Goal: Task Accomplishment & Management: Manage account settings

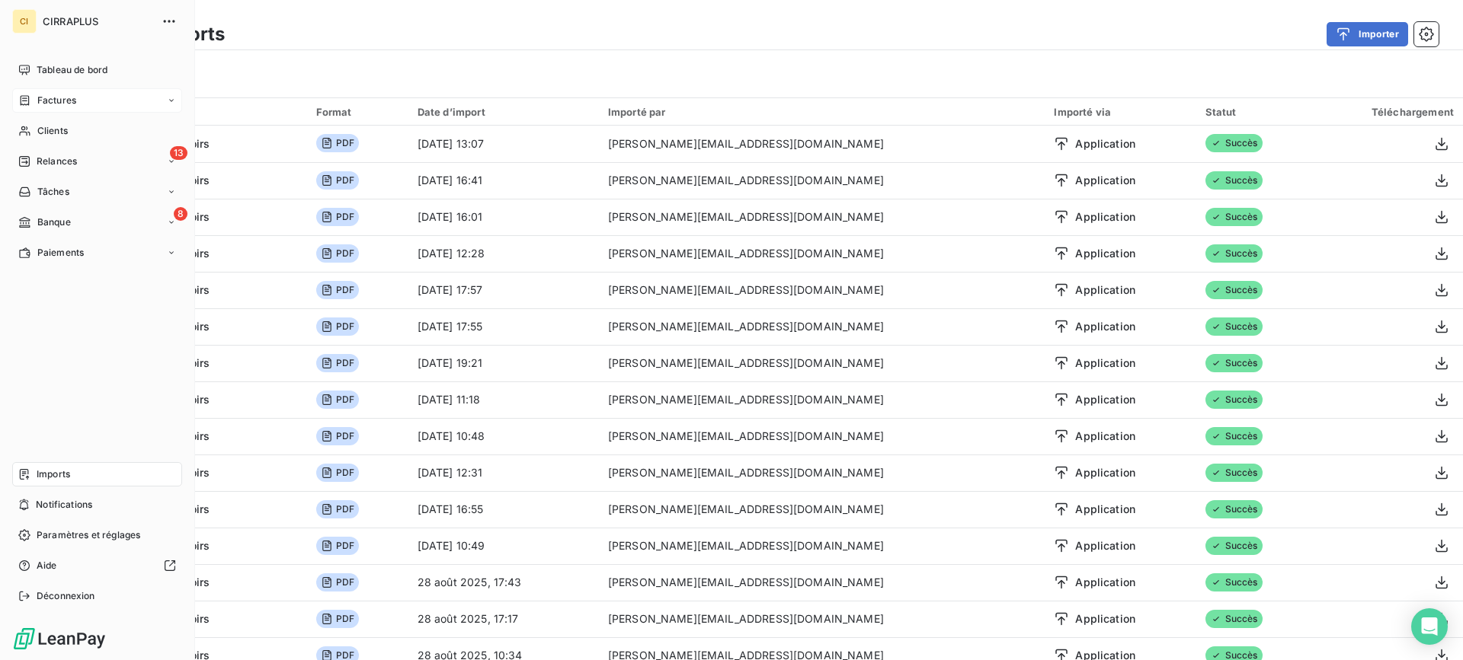
click at [57, 106] on span "Factures" at bounding box center [56, 101] width 39 height 14
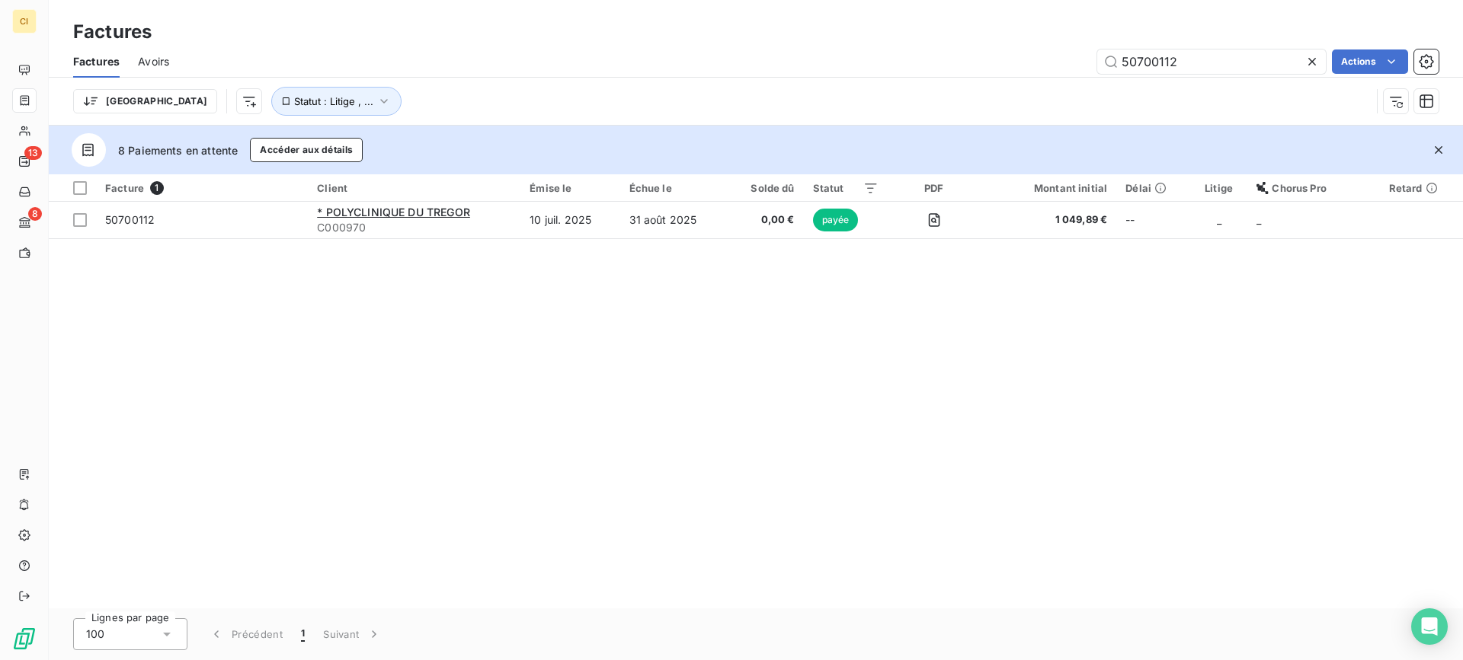
drag, startPoint x: 1239, startPoint y: 58, endPoint x: 863, endPoint y: 65, distance: 376.4
click at [863, 65] on div "50700112 Actions" at bounding box center [812, 62] width 1251 height 24
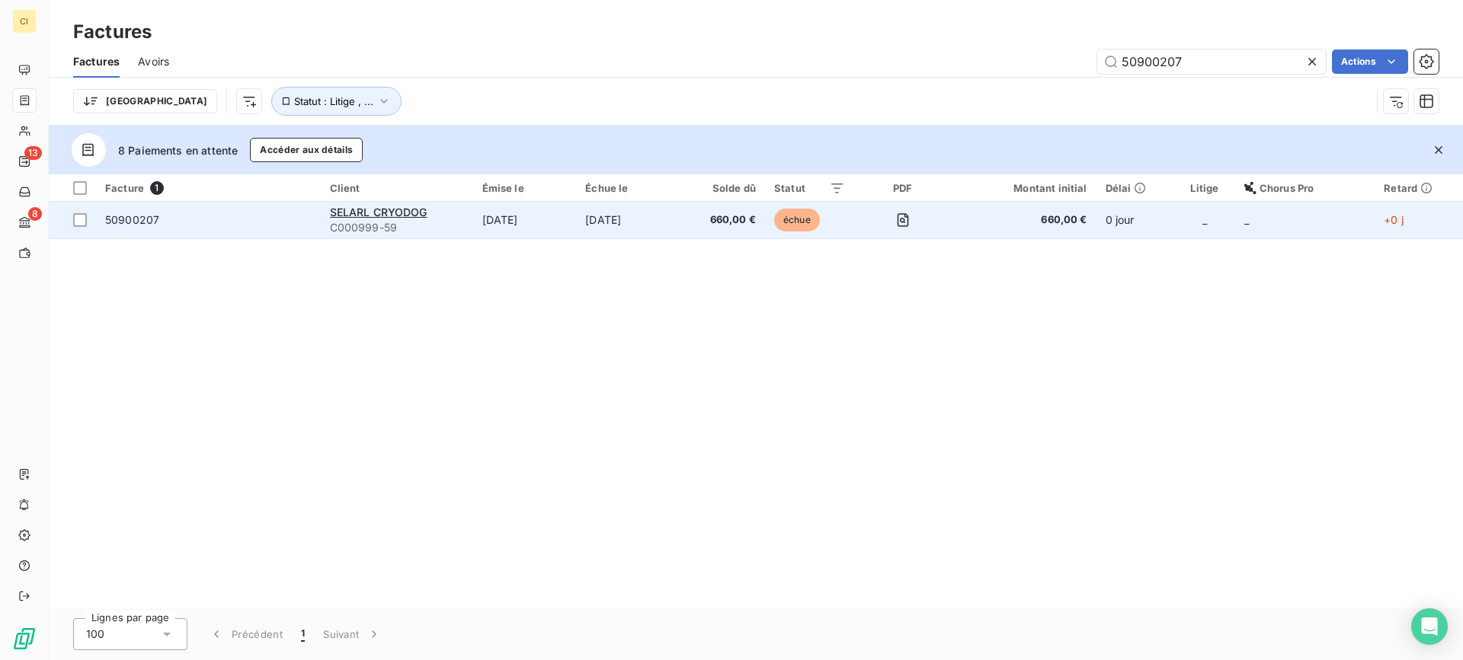
type input "50900207"
click at [132, 216] on span "50900207" at bounding box center [132, 219] width 54 height 13
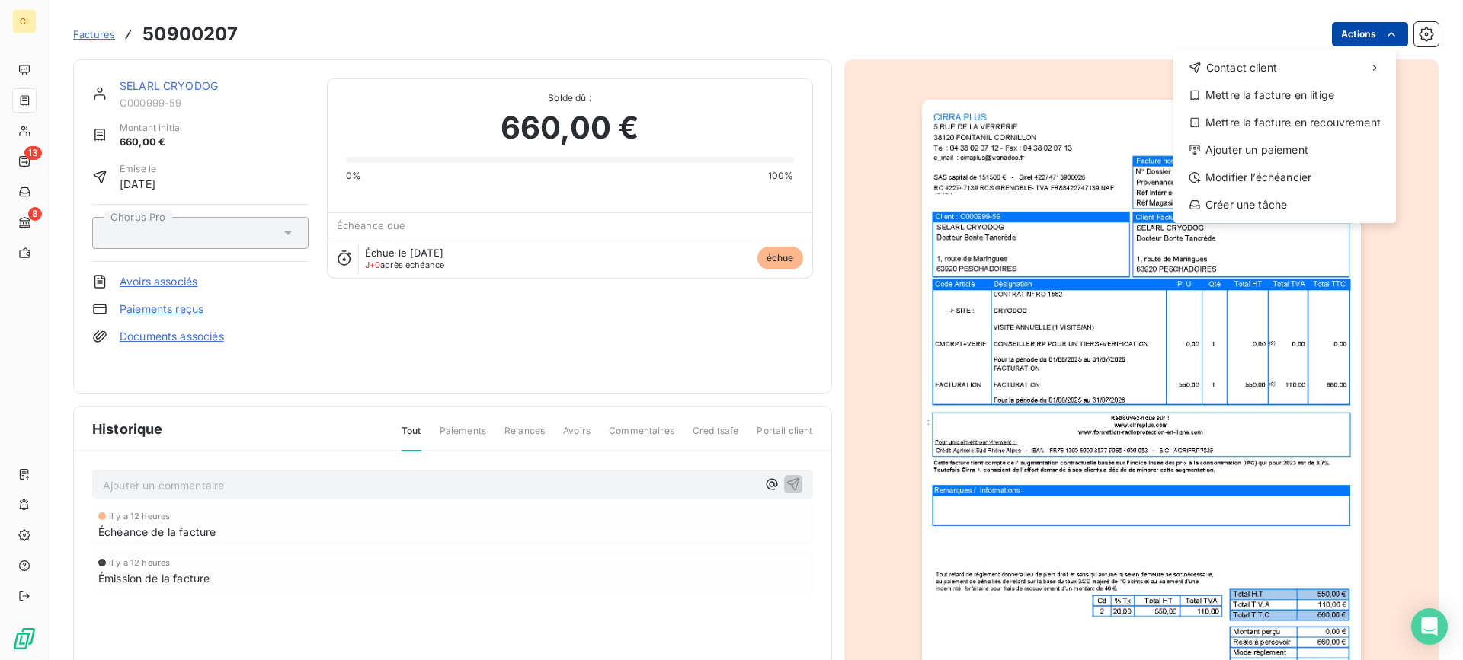
click at [1364, 27] on html "CI 13 8 Factures 50900207 Actions Contact client Mettre la facture en litige Me…" at bounding box center [731, 330] width 1463 height 660
click at [1289, 181] on div "Modifier l’échéancier" at bounding box center [1284, 177] width 210 height 24
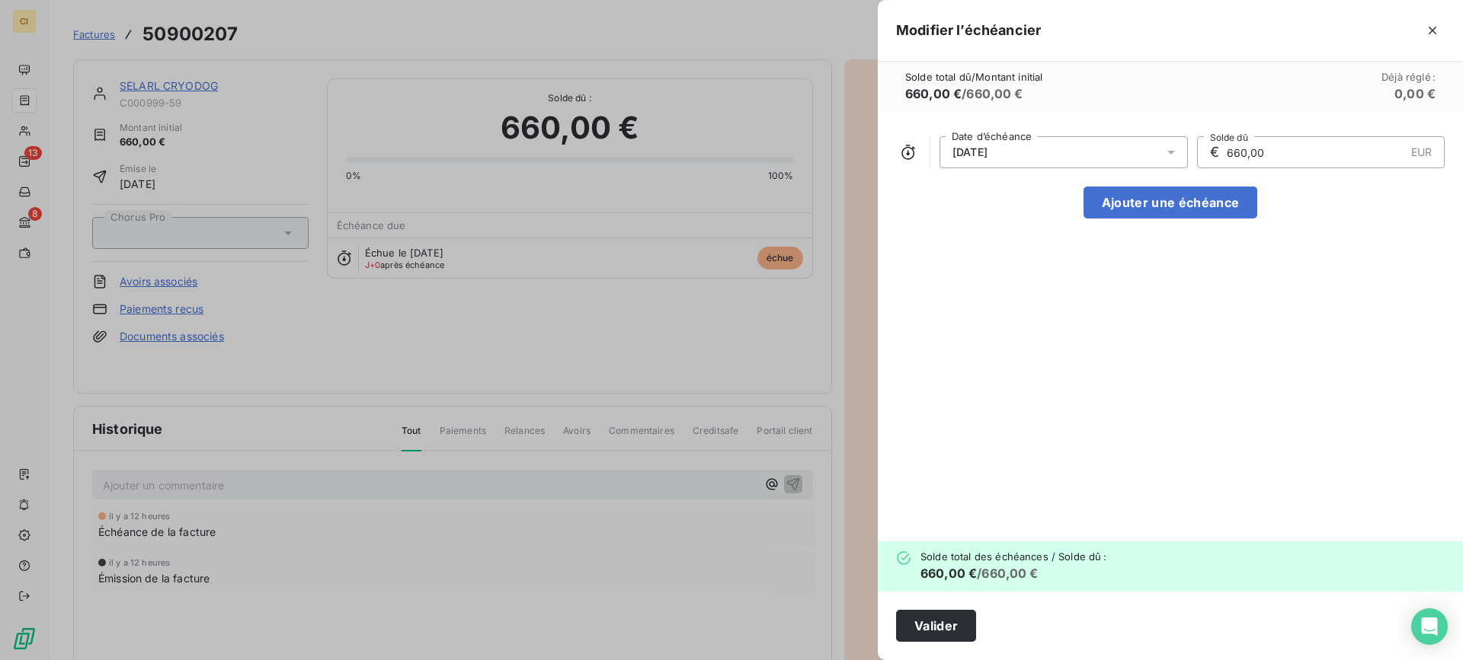
click at [1172, 152] on icon at bounding box center [1171, 153] width 8 height 4
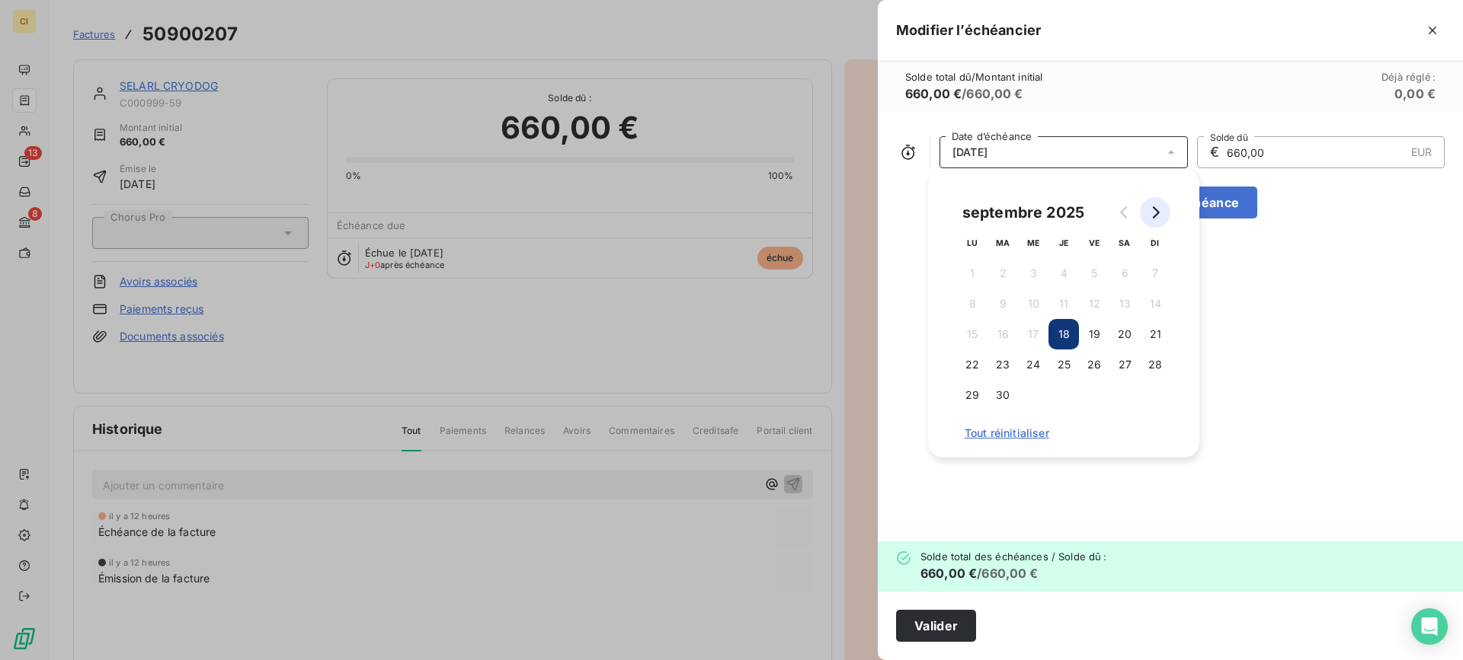
click at [1153, 216] on icon "Go to next month" at bounding box center [1155, 212] width 12 height 12
click at [1096, 393] on button "31" at bounding box center [1094, 395] width 30 height 30
click at [1242, 337] on div "[DATE] Date d’échéance € 660,00 EUR Solde dû Ajouter une échéance" at bounding box center [1170, 327] width 585 height 430
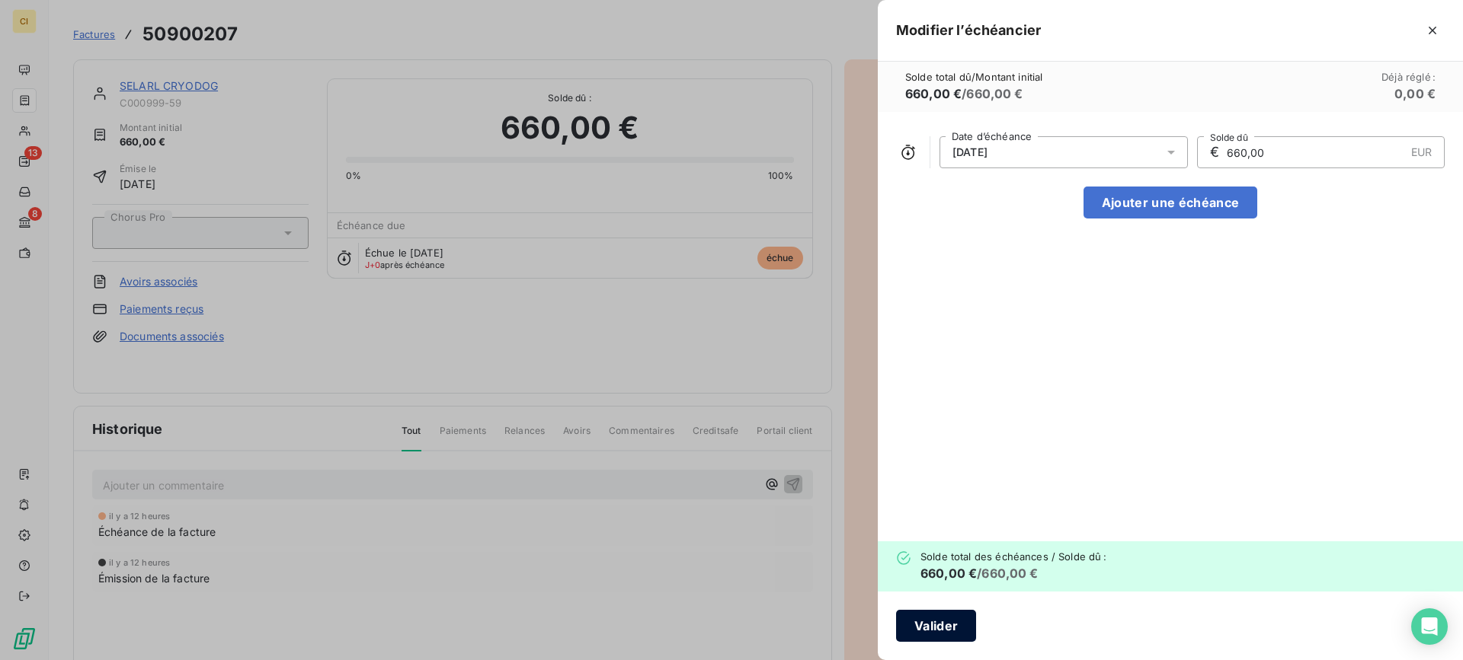
click at [923, 625] on button "Valider" at bounding box center [936, 626] width 80 height 32
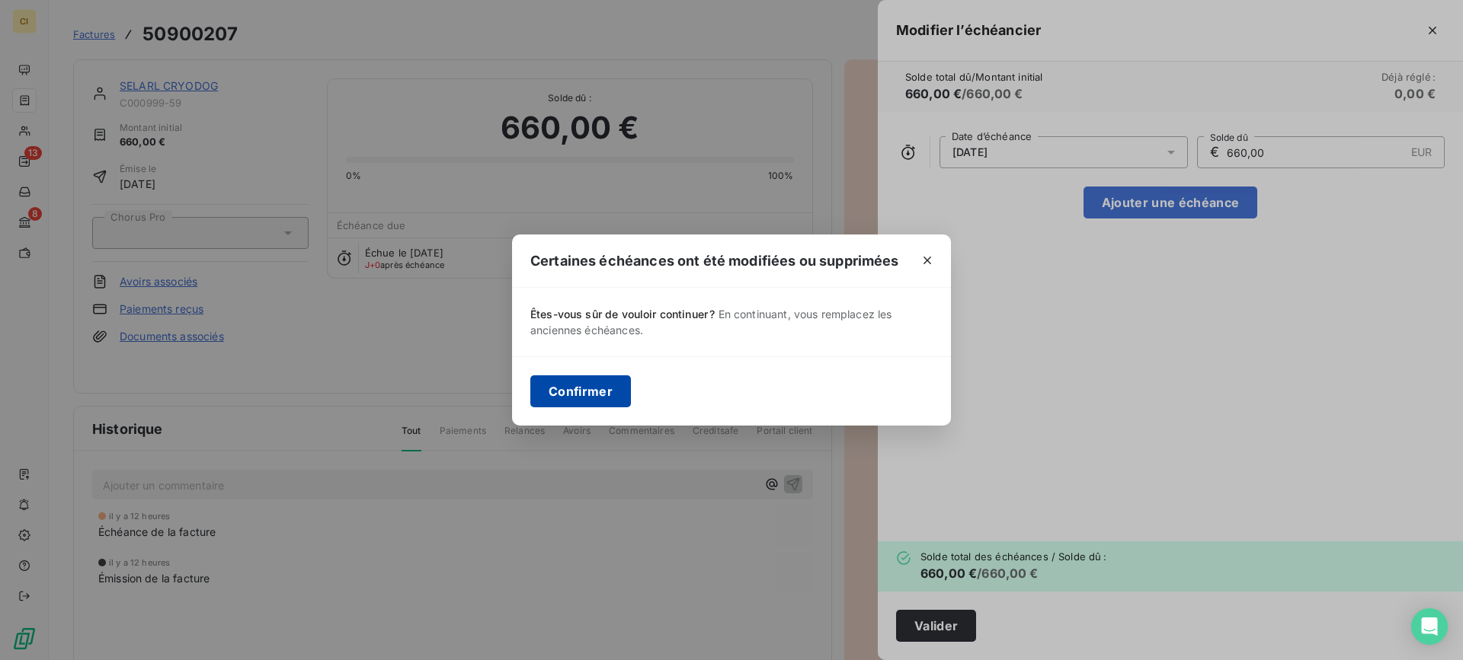
click at [582, 400] on button "Confirmer" at bounding box center [580, 392] width 101 height 32
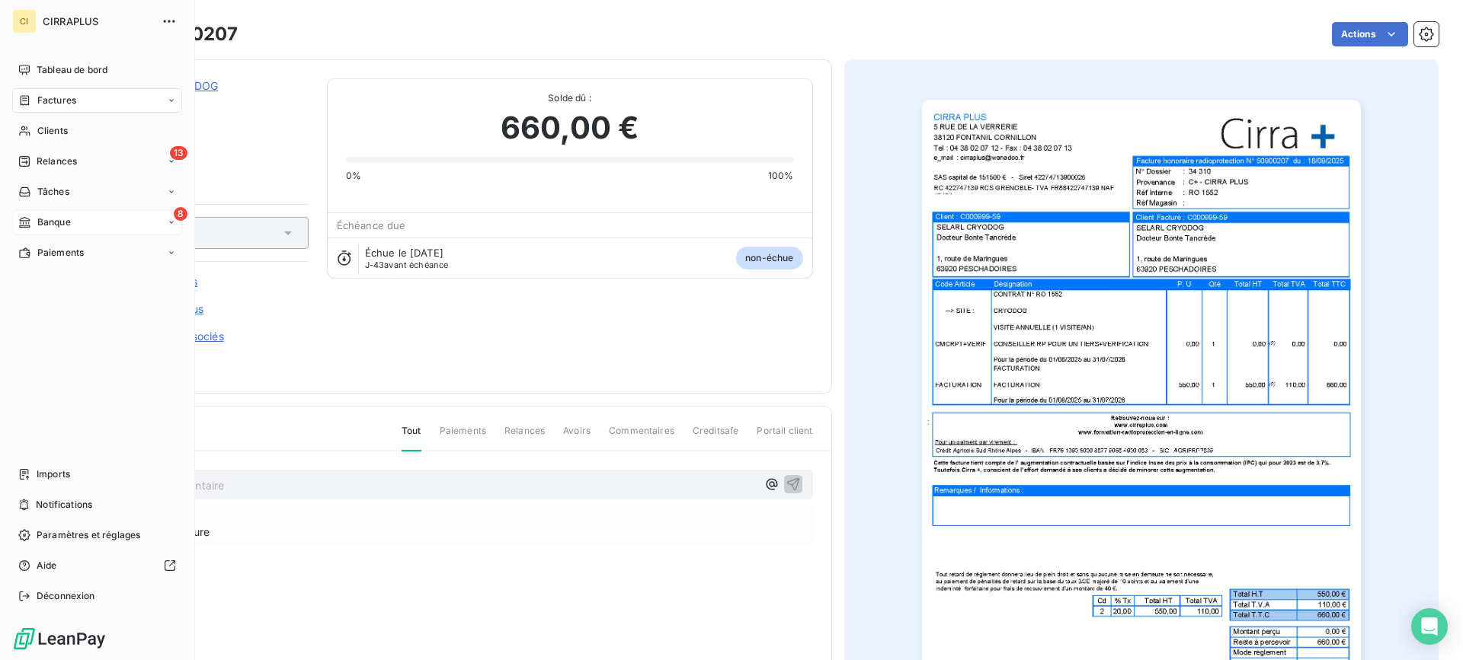
click at [38, 220] on span "Banque" at bounding box center [54, 223] width 34 height 14
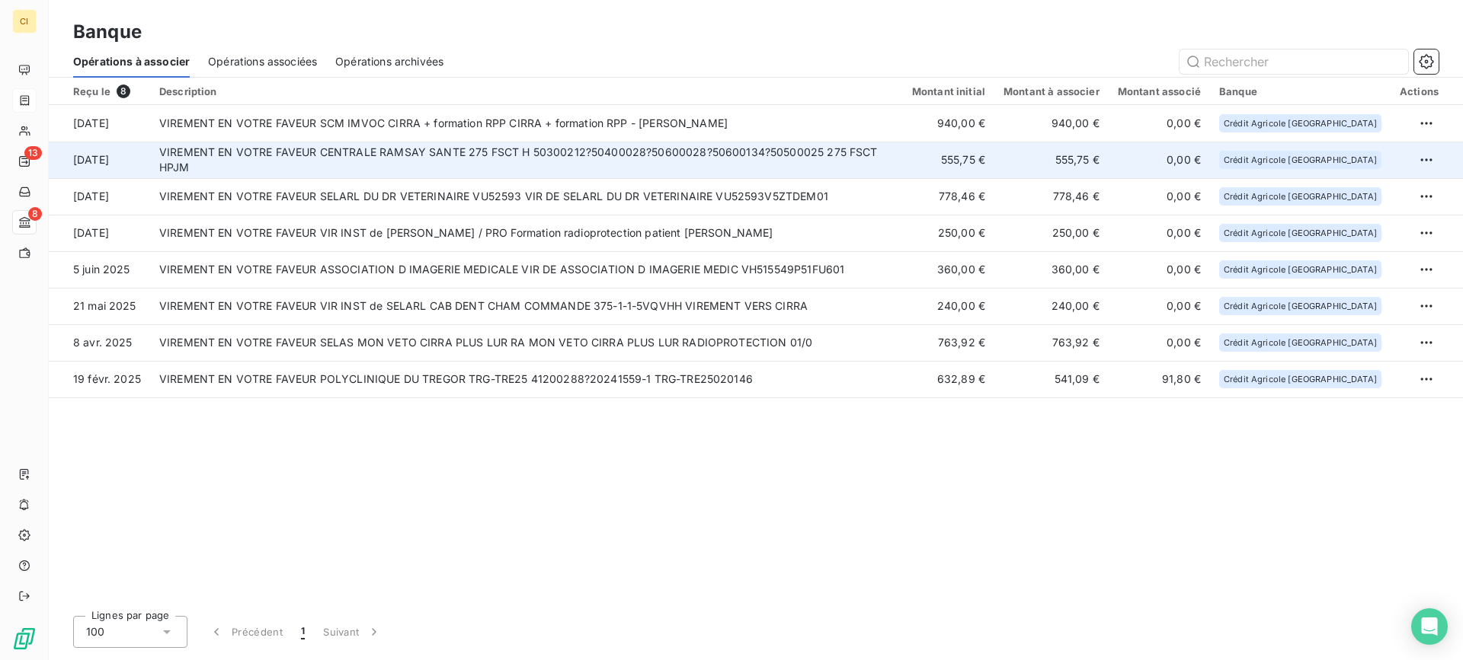
click at [618, 155] on td "VIREMENT EN VOTRE FAVEUR CENTRALE RAMSAY SANTE 275 FSCT H 50300212?50400028?506…" at bounding box center [526, 160] width 753 height 37
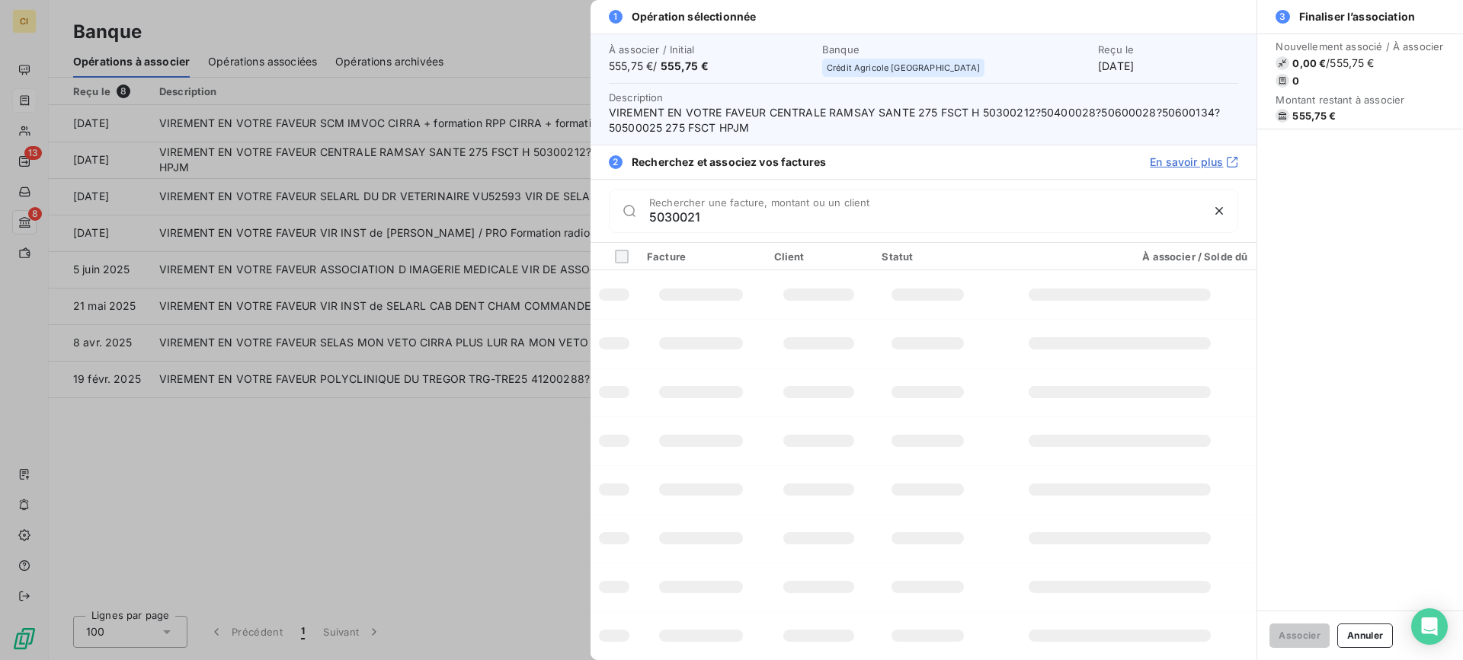
type input "50300212"
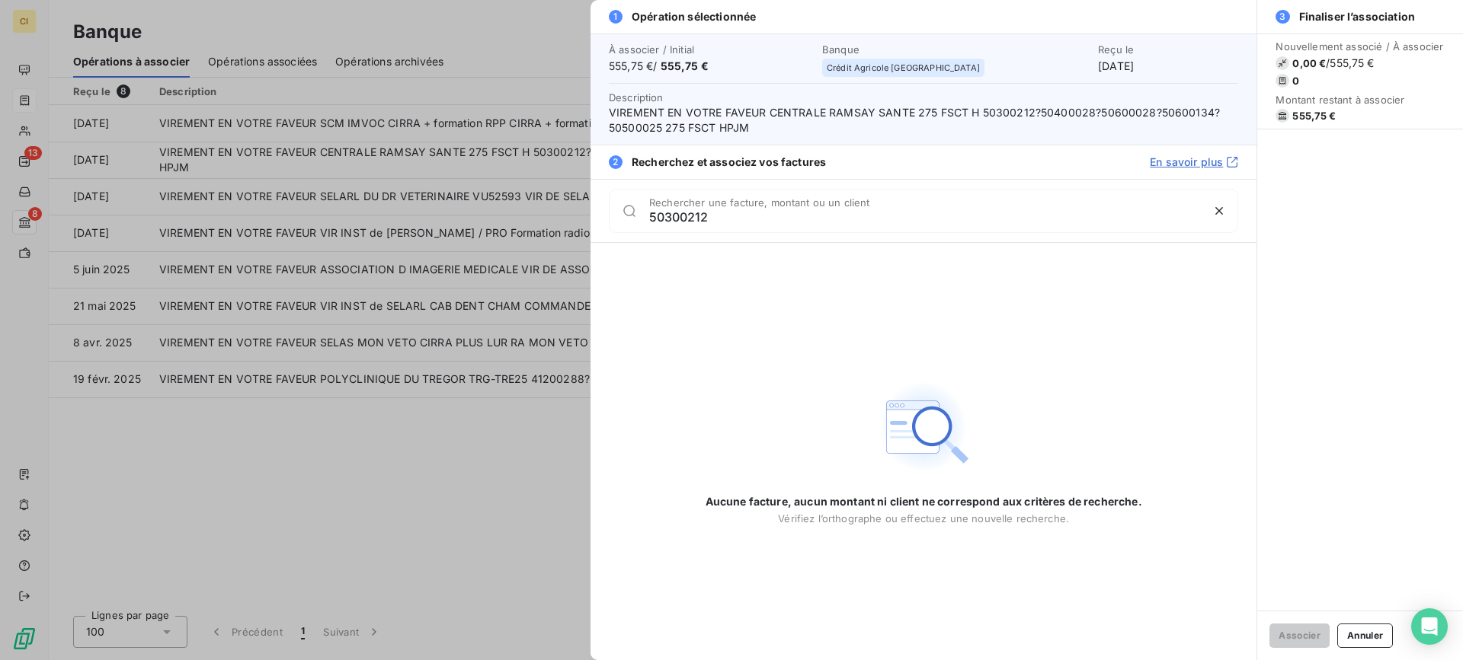
drag, startPoint x: 710, startPoint y: 215, endPoint x: 561, endPoint y: 201, distance: 149.2
click at [561, 660] on div "1 Opération sélectionnée À associer / Initial 555,75 € / 555,75 € Banque Crédit…" at bounding box center [731, 660] width 1463 height 0
click at [1344, 628] on button "Annuler" at bounding box center [1365, 636] width 56 height 24
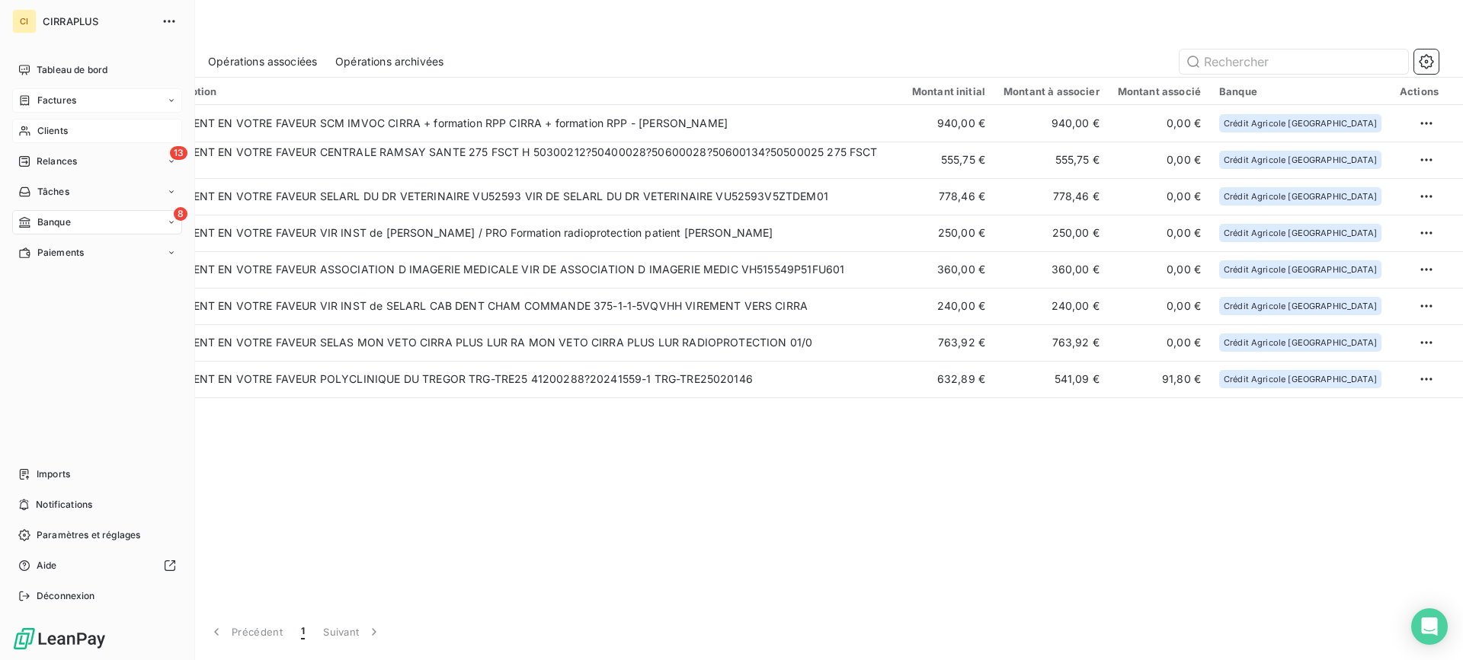
click at [57, 129] on span "Clients" at bounding box center [52, 131] width 30 height 14
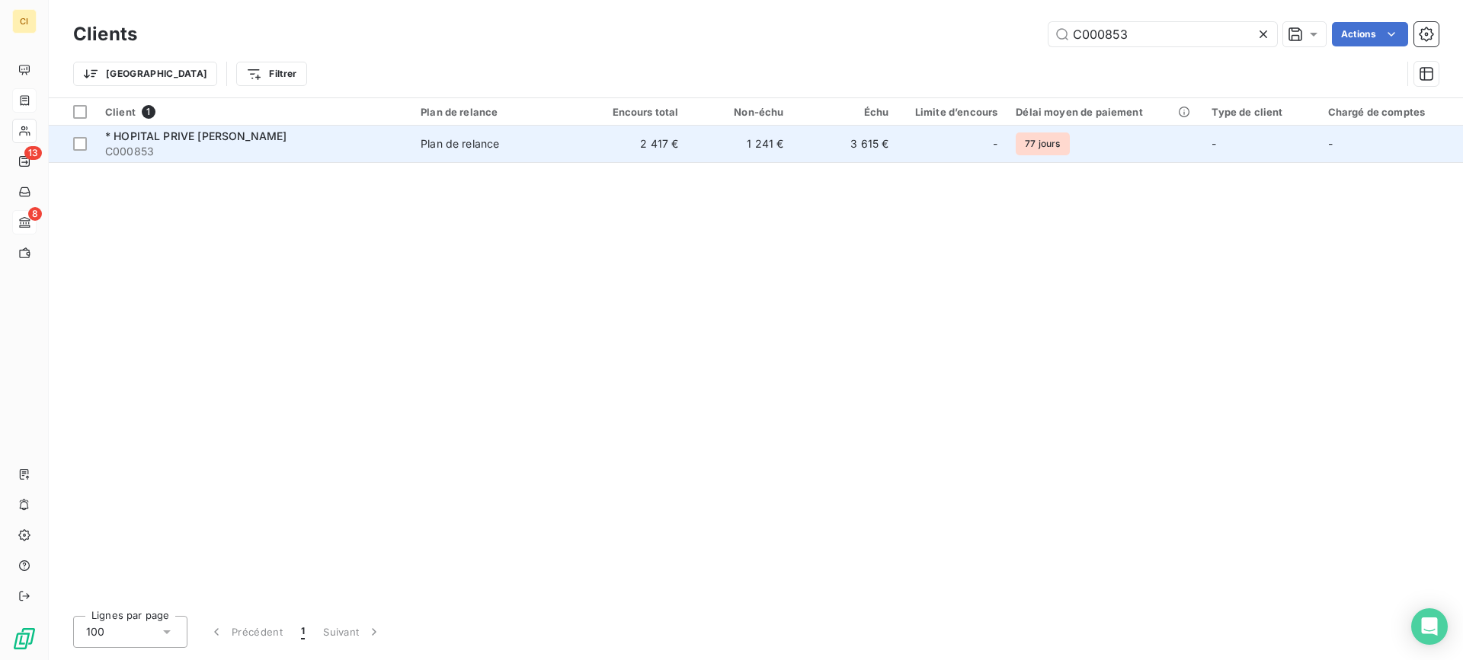
type input "C000853"
click at [262, 138] on span "* HOPITAL PRIVE [PERSON_NAME]" at bounding box center [195, 136] width 181 height 13
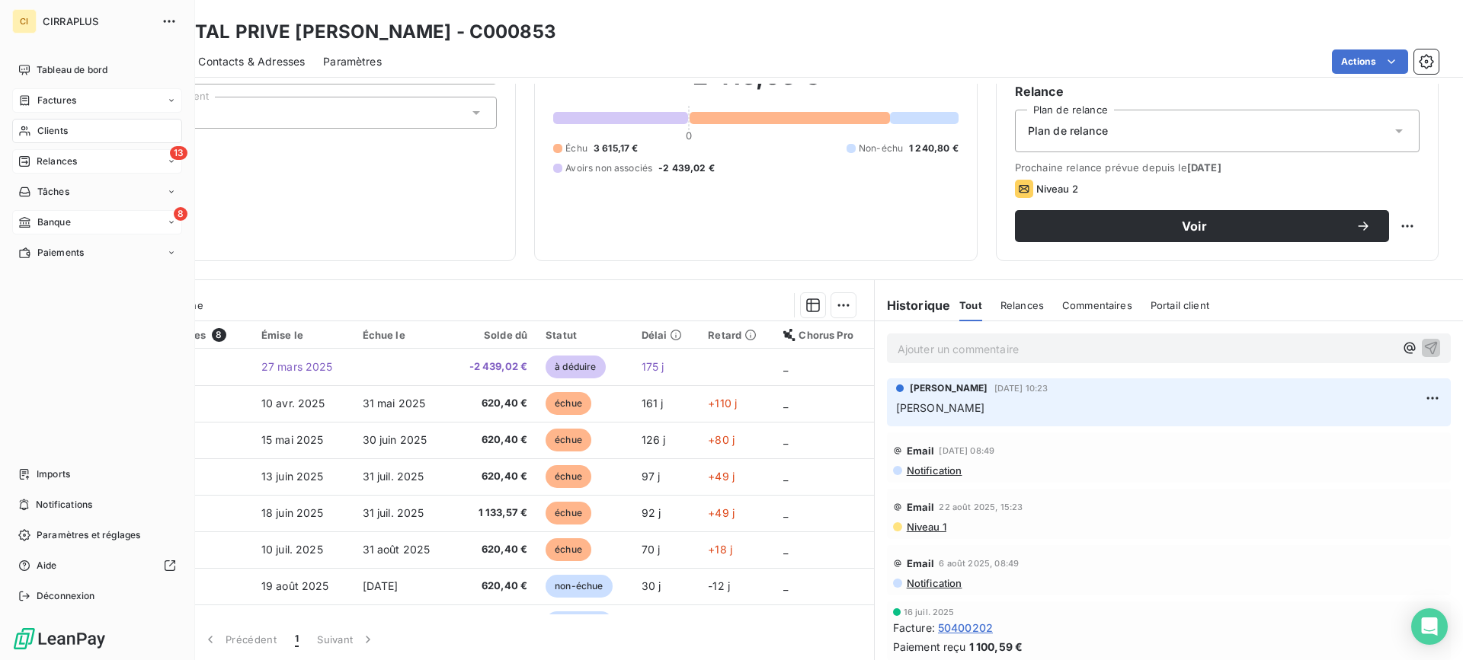
click at [63, 167] on div "13 Relances" at bounding box center [97, 161] width 170 height 24
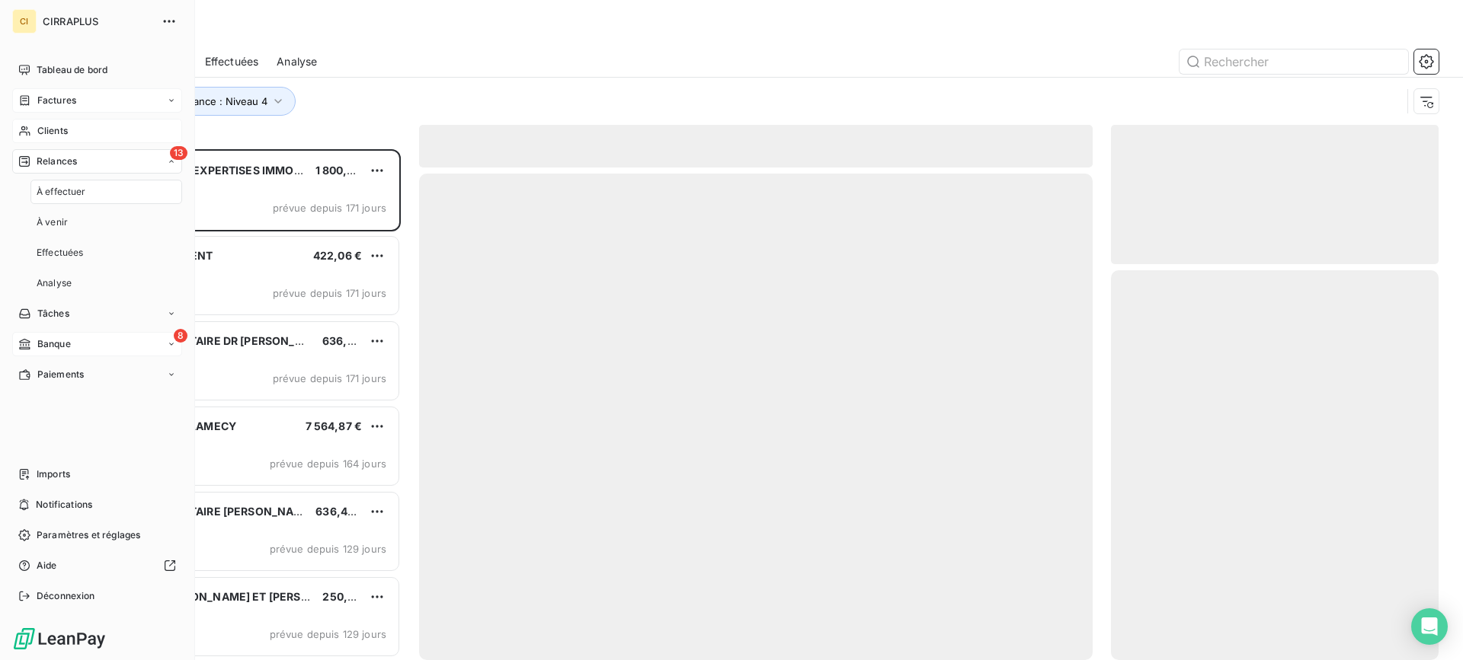
scroll to position [500, 316]
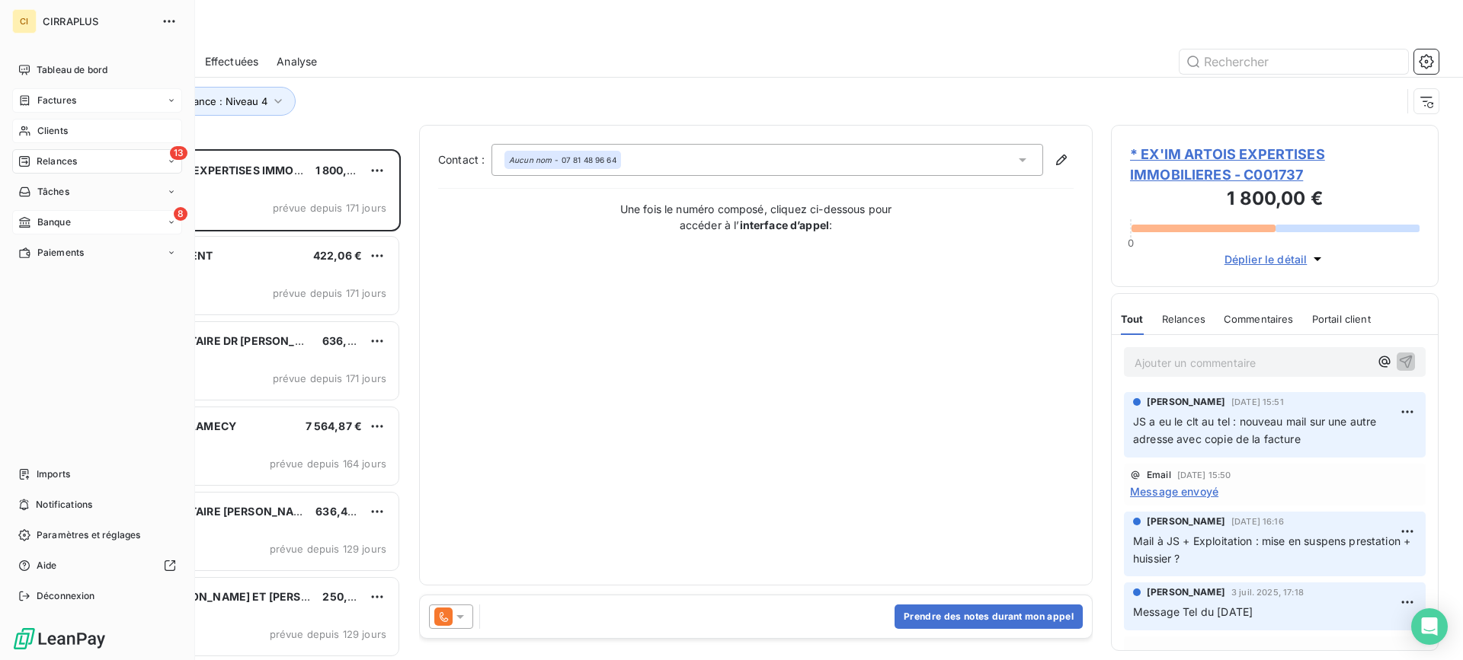
click at [61, 219] on span "Banque" at bounding box center [54, 223] width 34 height 14
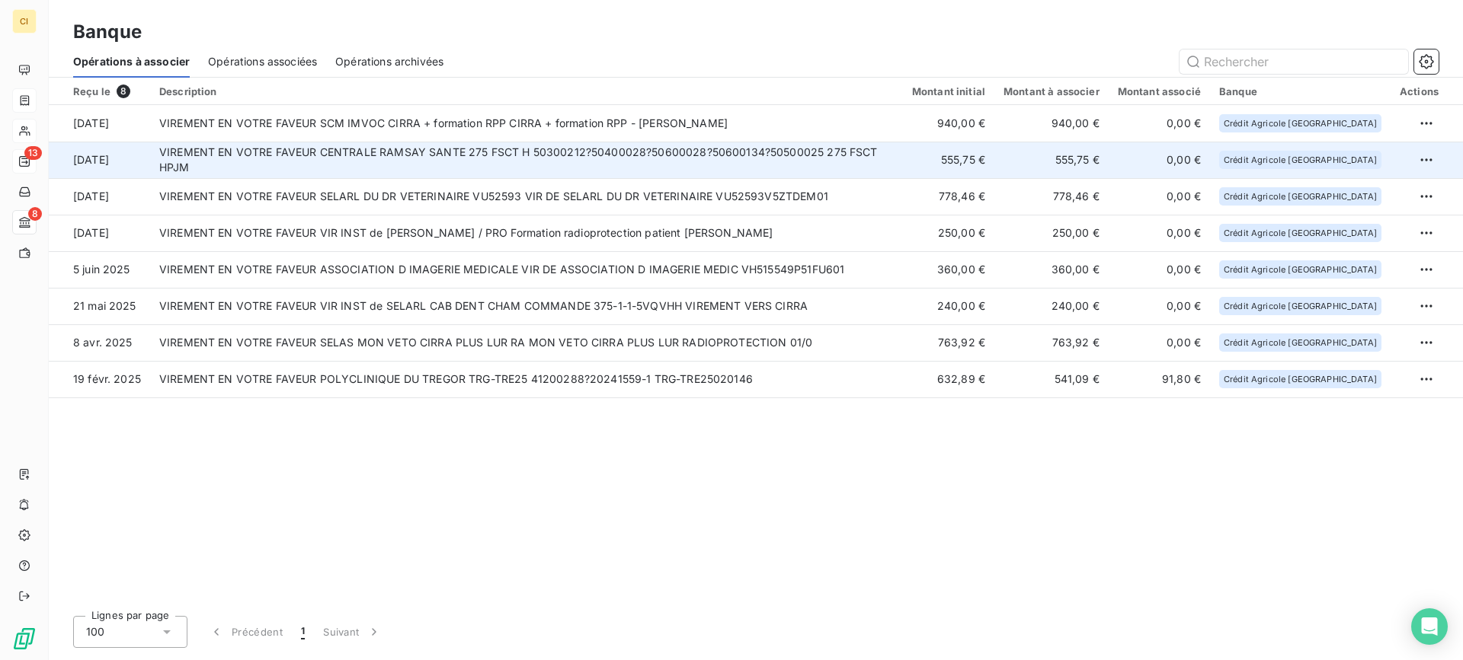
click at [491, 157] on td "VIREMENT EN VOTRE FAVEUR CENTRALE RAMSAY SANTE 275 FSCT H 50300212?50400028?506…" at bounding box center [526, 160] width 753 height 37
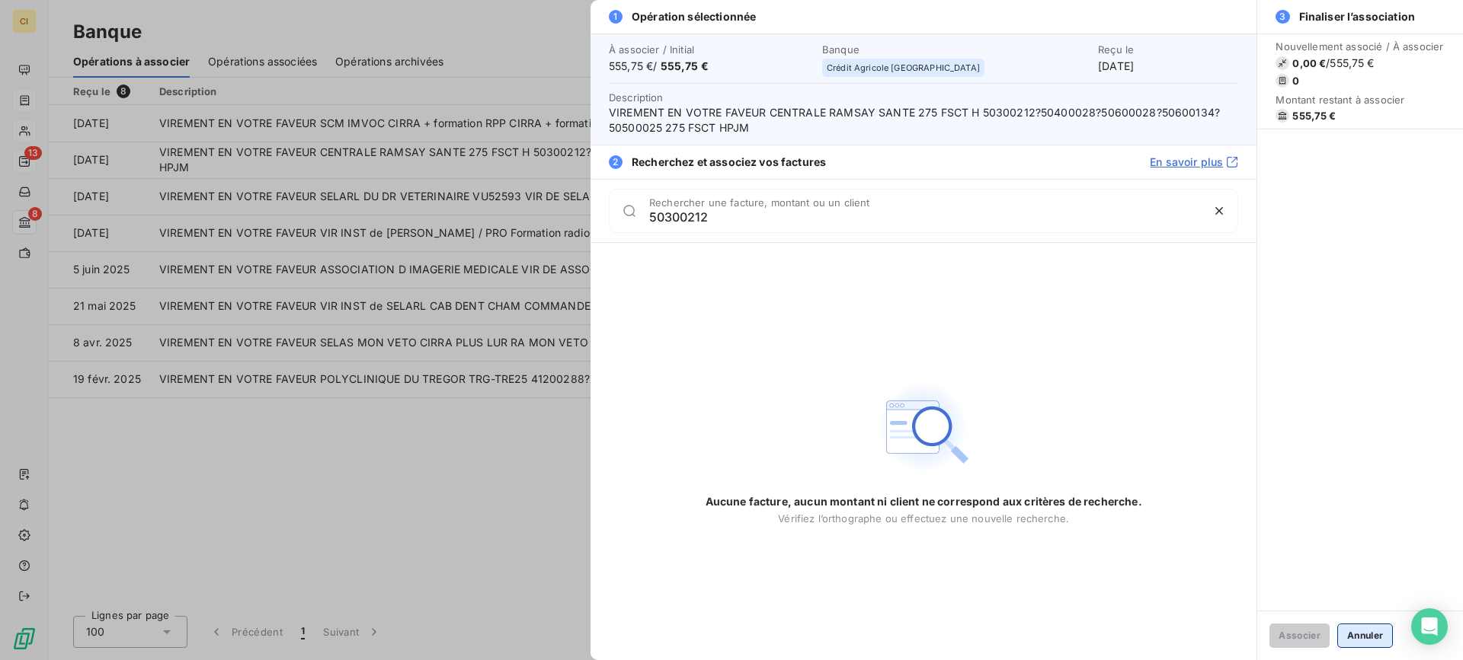
type input "50300212"
click at [1367, 637] on button "Annuler" at bounding box center [1365, 636] width 56 height 24
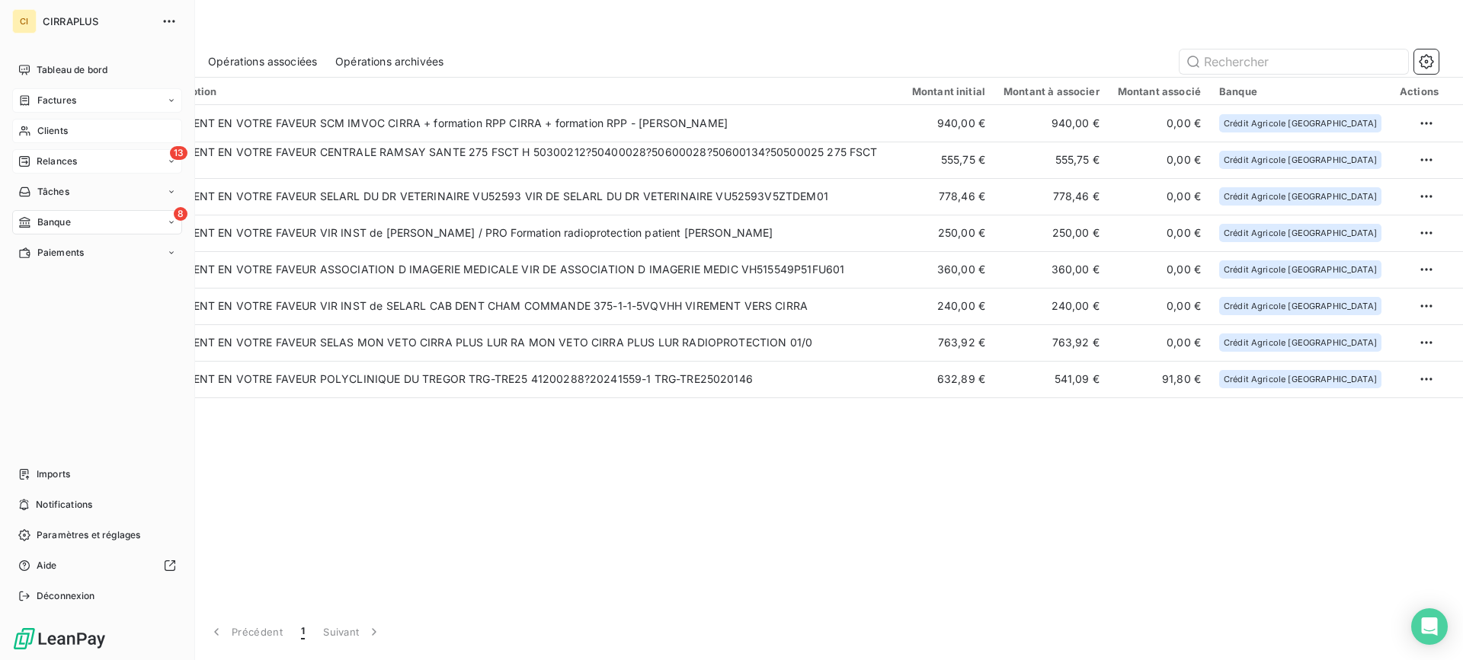
click at [58, 99] on span "Factures" at bounding box center [56, 101] width 39 height 14
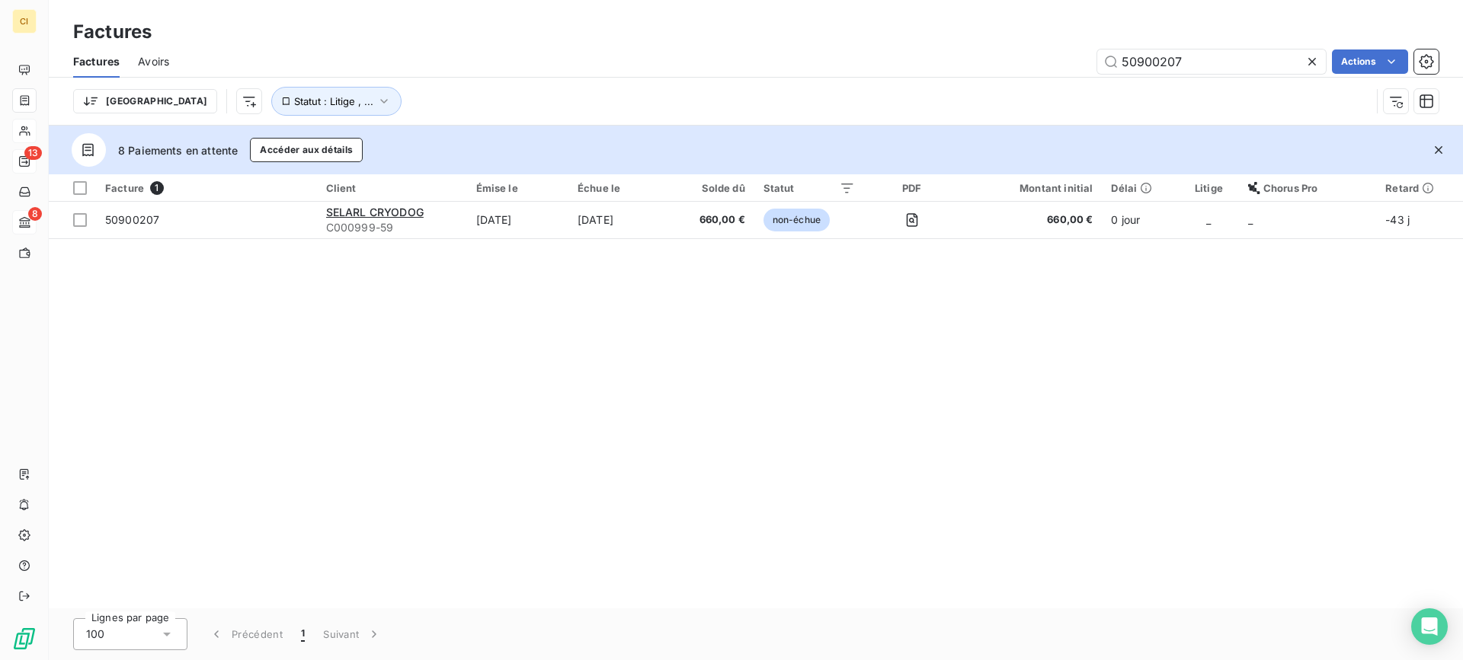
click at [154, 58] on span "Avoirs" at bounding box center [153, 61] width 31 height 15
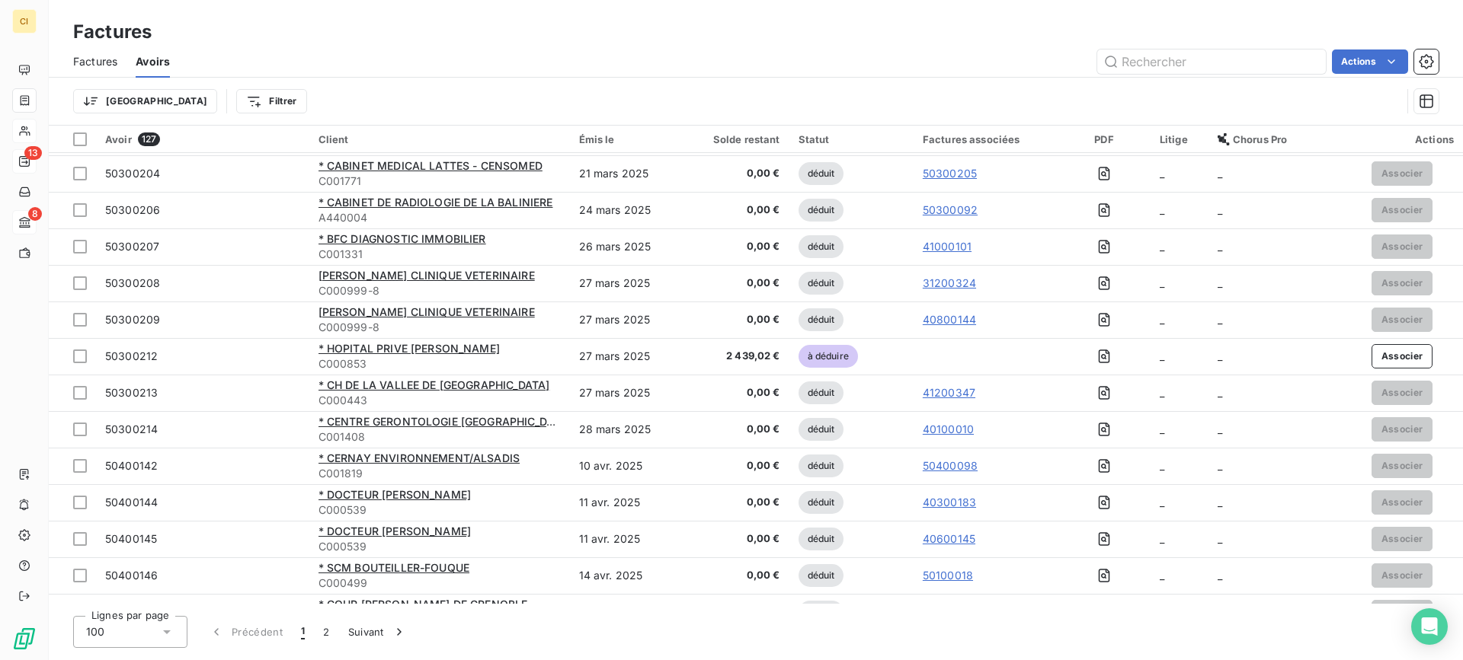
scroll to position [1752, 0]
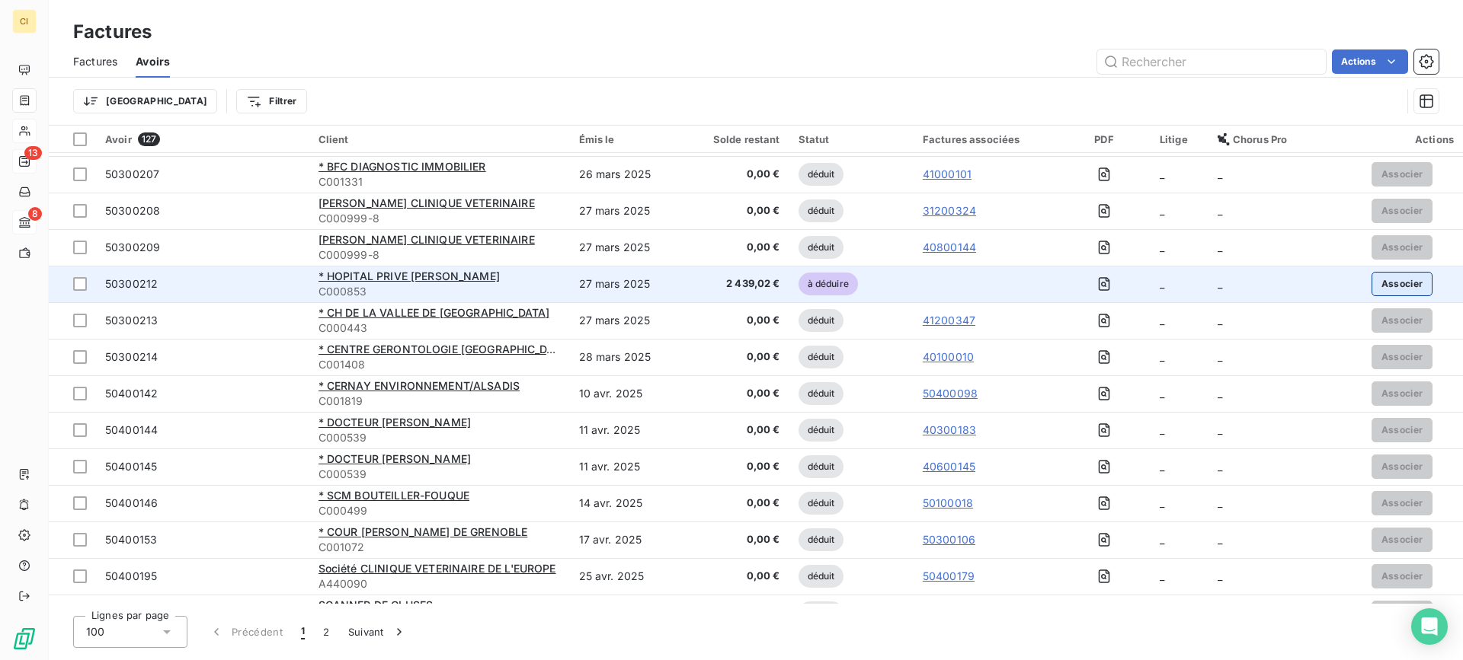
click at [1388, 277] on button "Associer" at bounding box center [1402, 284] width 62 height 24
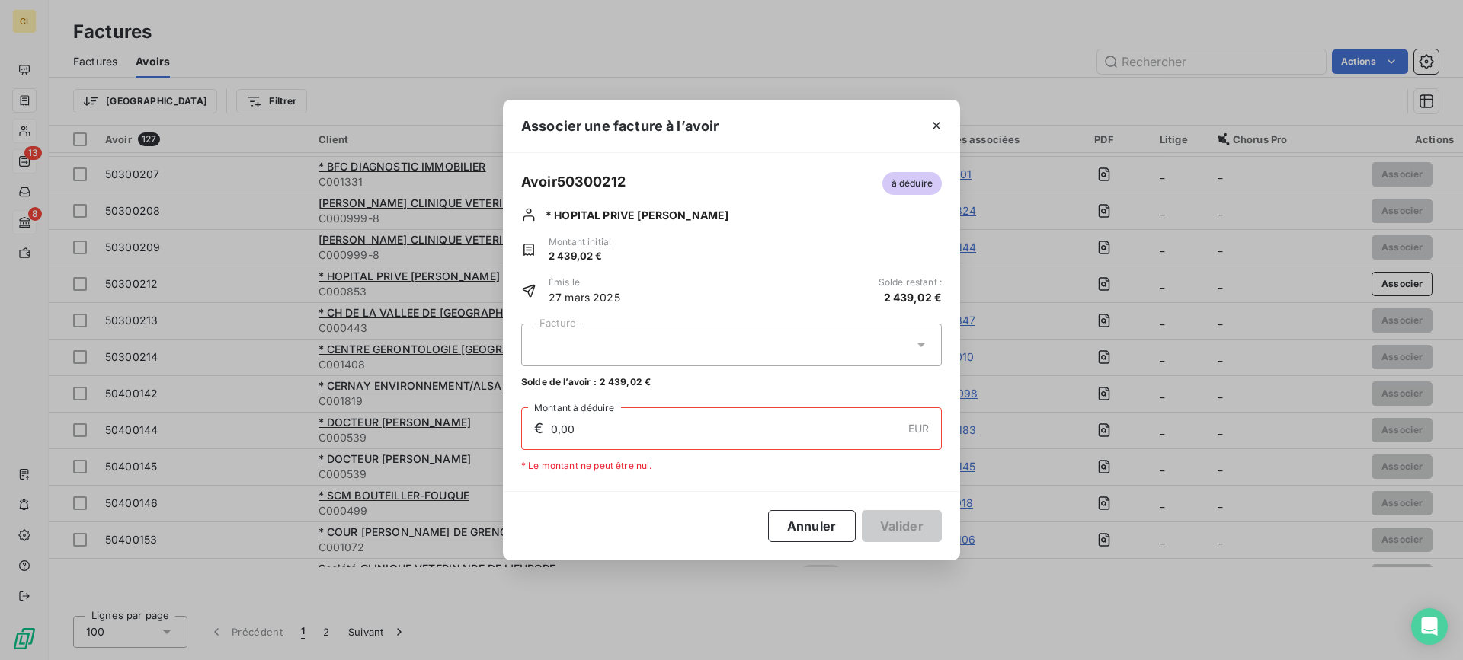
click at [699, 340] on div at bounding box center [731, 345] width 421 height 43
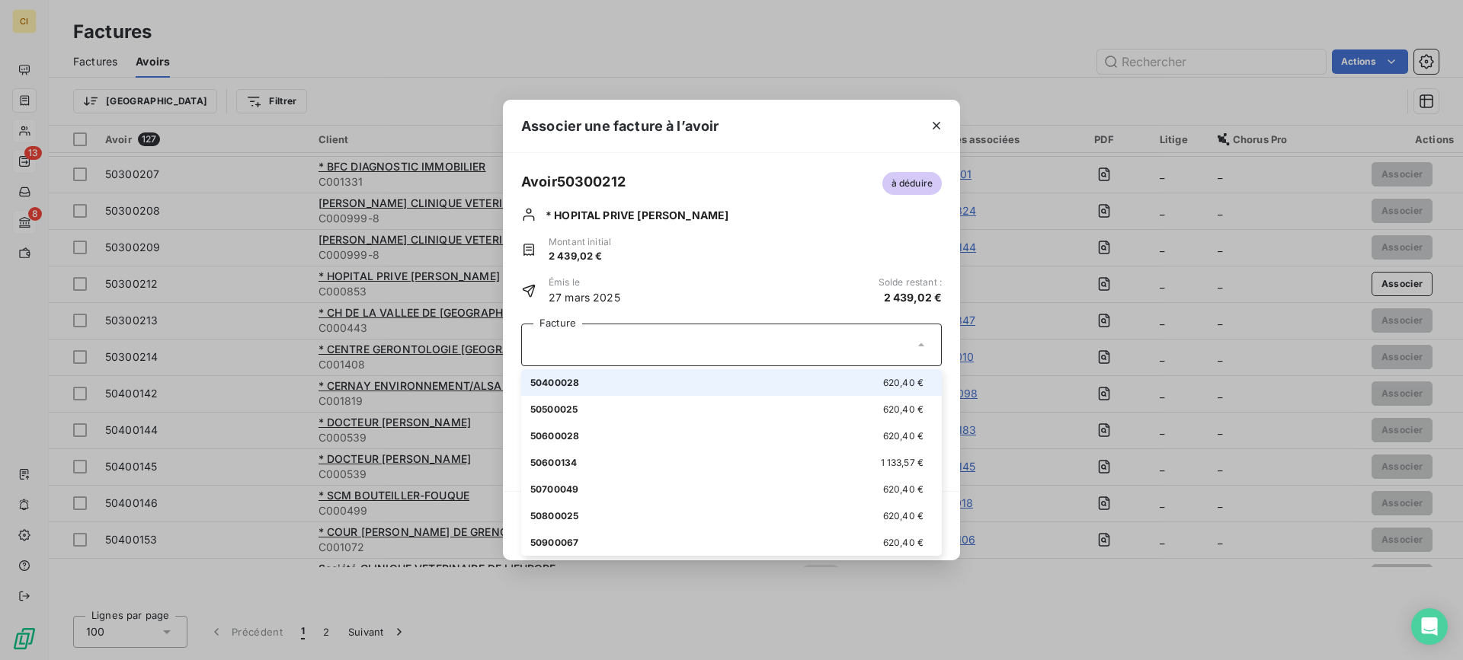
click at [699, 340] on div at bounding box center [731, 345] width 421 height 43
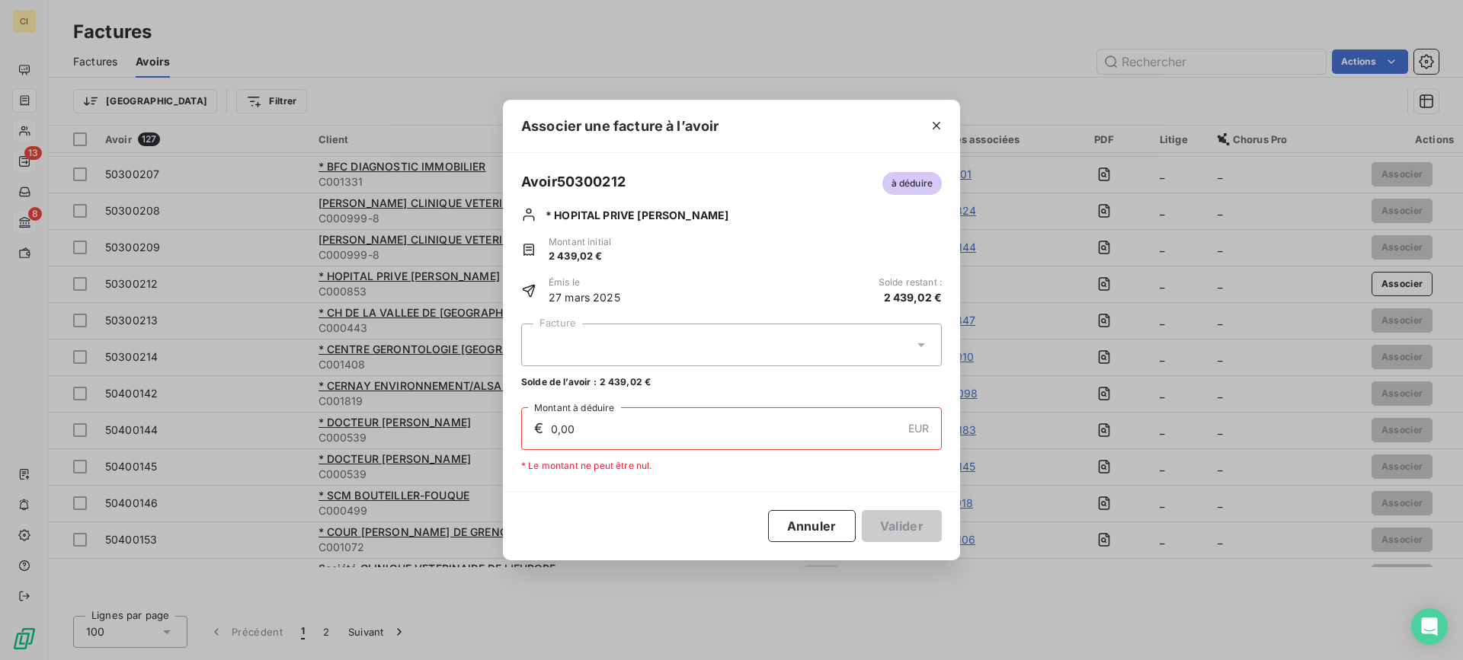
click at [699, 340] on div at bounding box center [731, 345] width 421 height 43
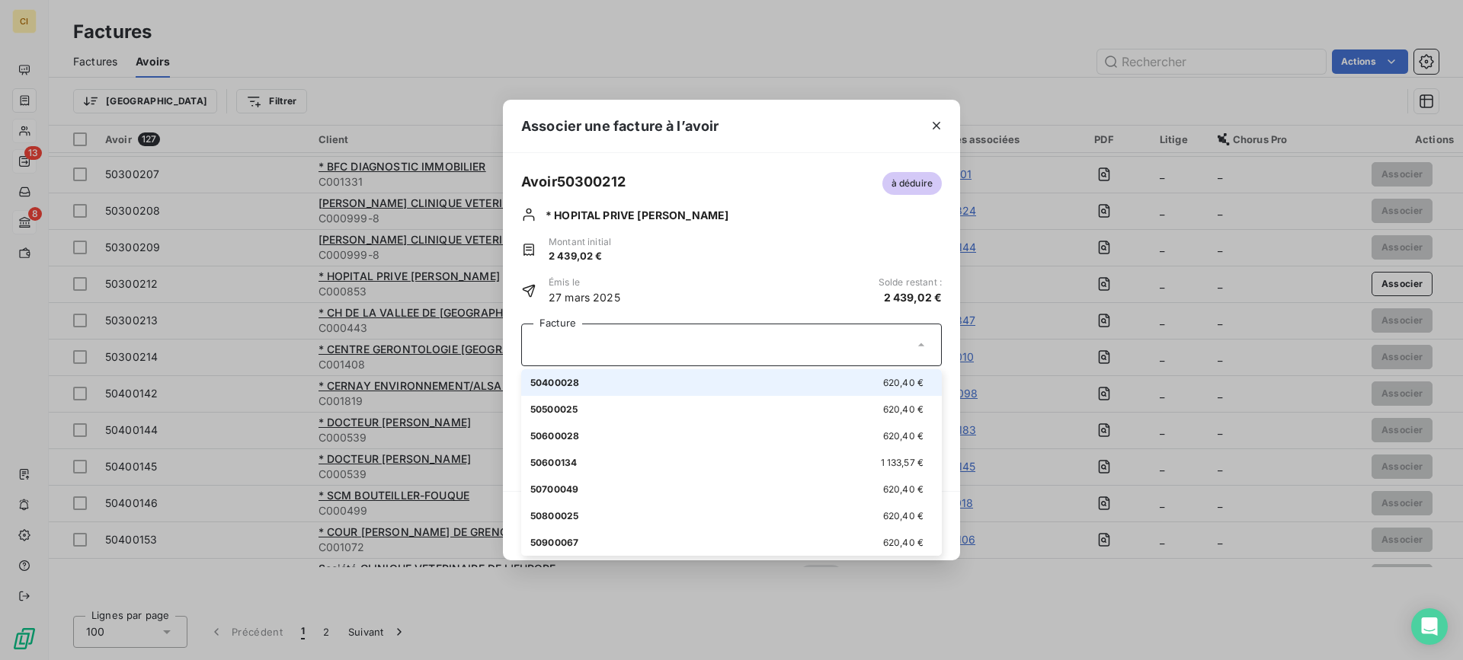
click at [580, 387] on div "50400028 620,40 €" at bounding box center [731, 383] width 402 height 14
type input "620,40"
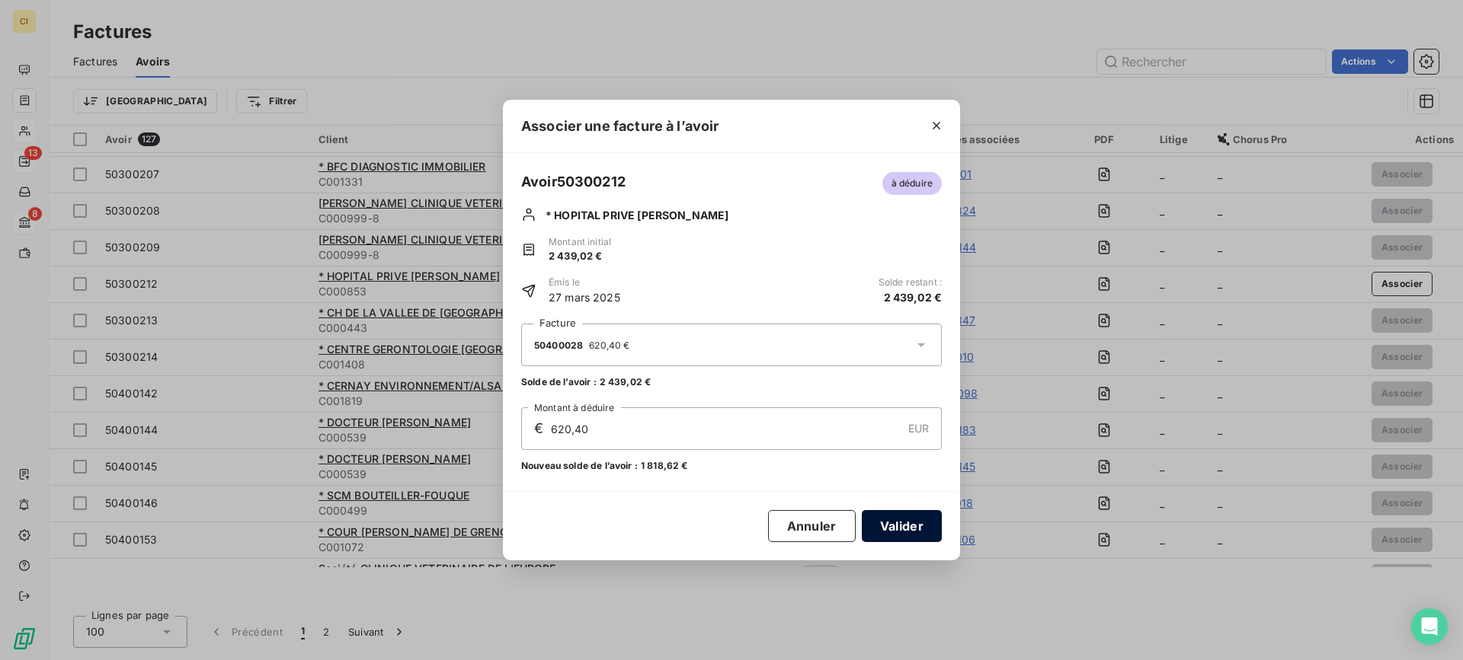
click at [889, 523] on button "Valider" at bounding box center [902, 526] width 80 height 32
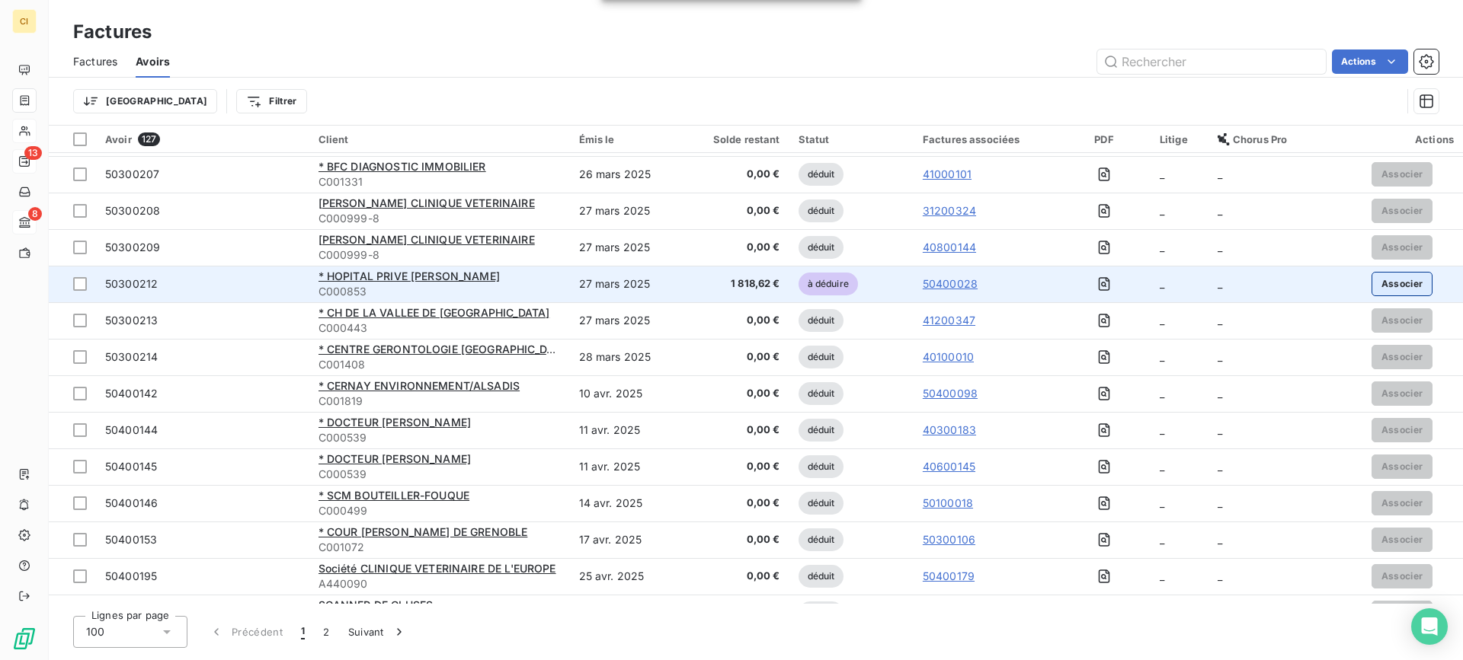
click at [1377, 285] on button "Associer" at bounding box center [1402, 284] width 62 height 24
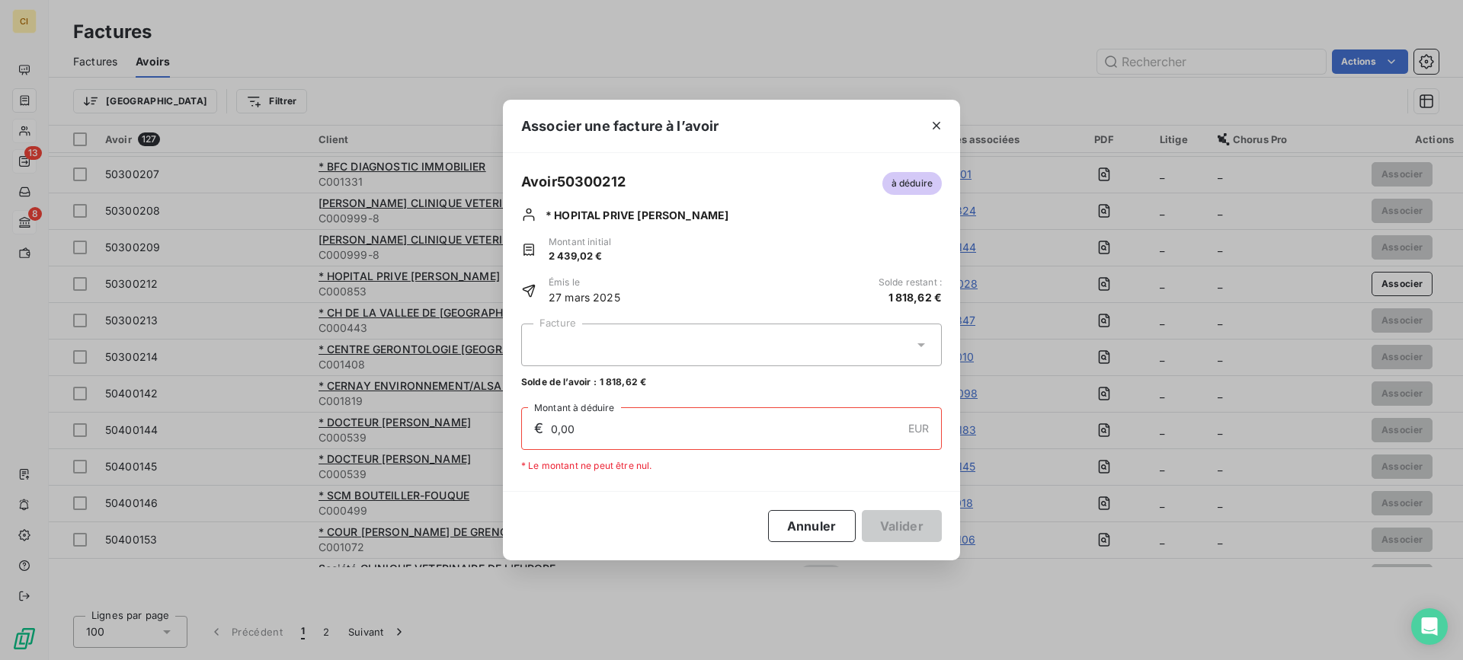
click at [580, 331] on div at bounding box center [731, 345] width 421 height 43
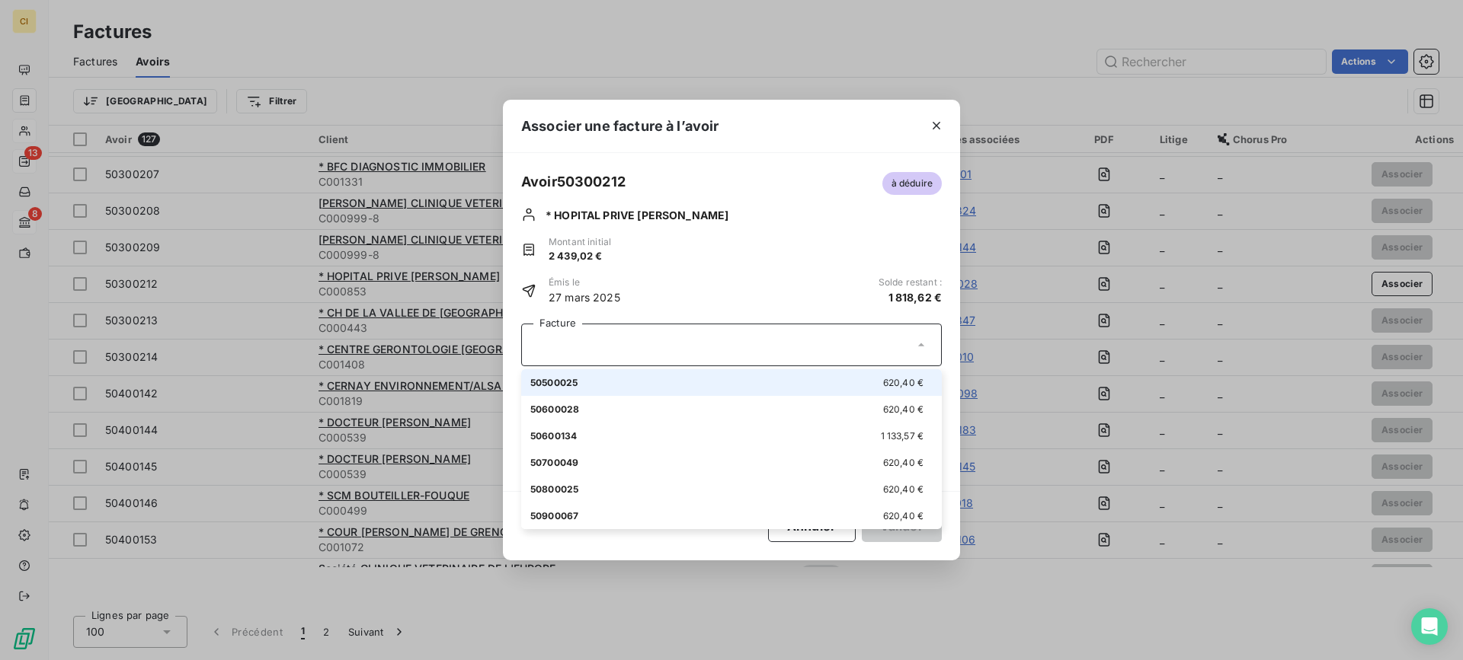
click at [582, 385] on div "50500025 620,40 €" at bounding box center [731, 383] width 402 height 14
type input "620,40"
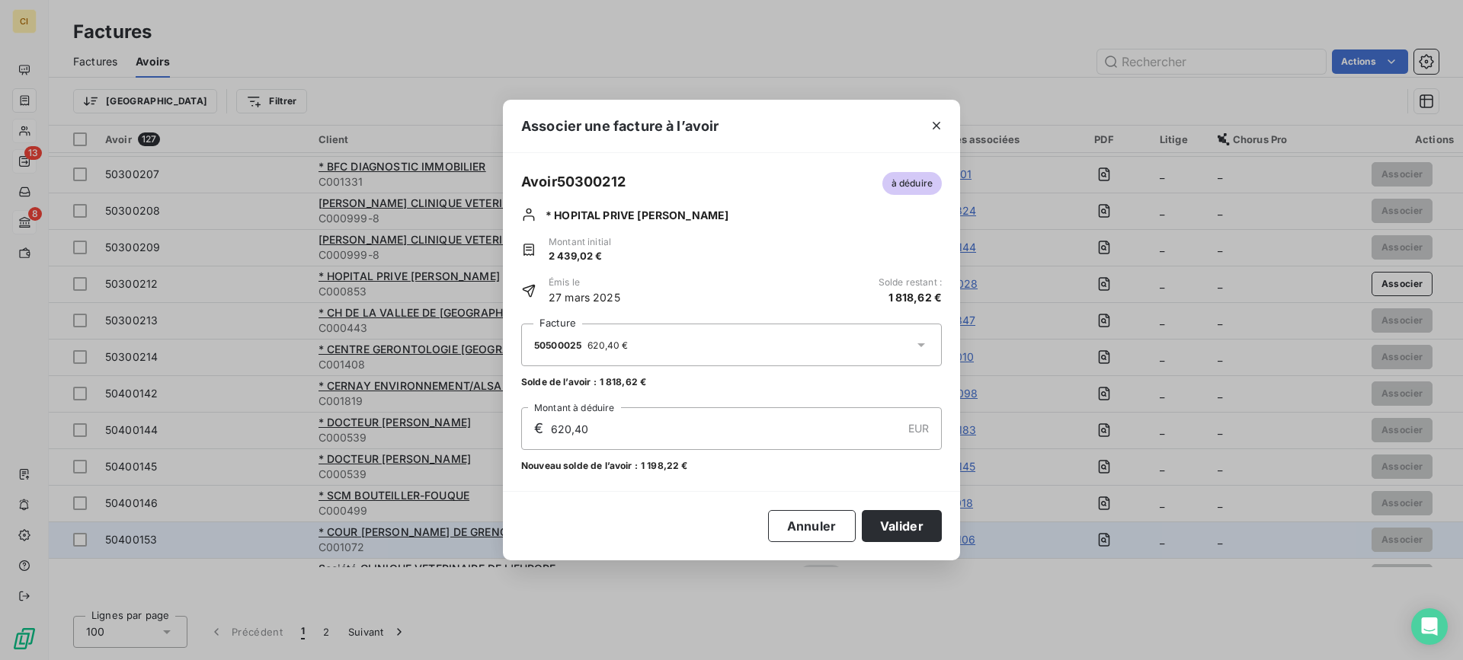
click at [919, 532] on button "Valider" at bounding box center [902, 526] width 80 height 32
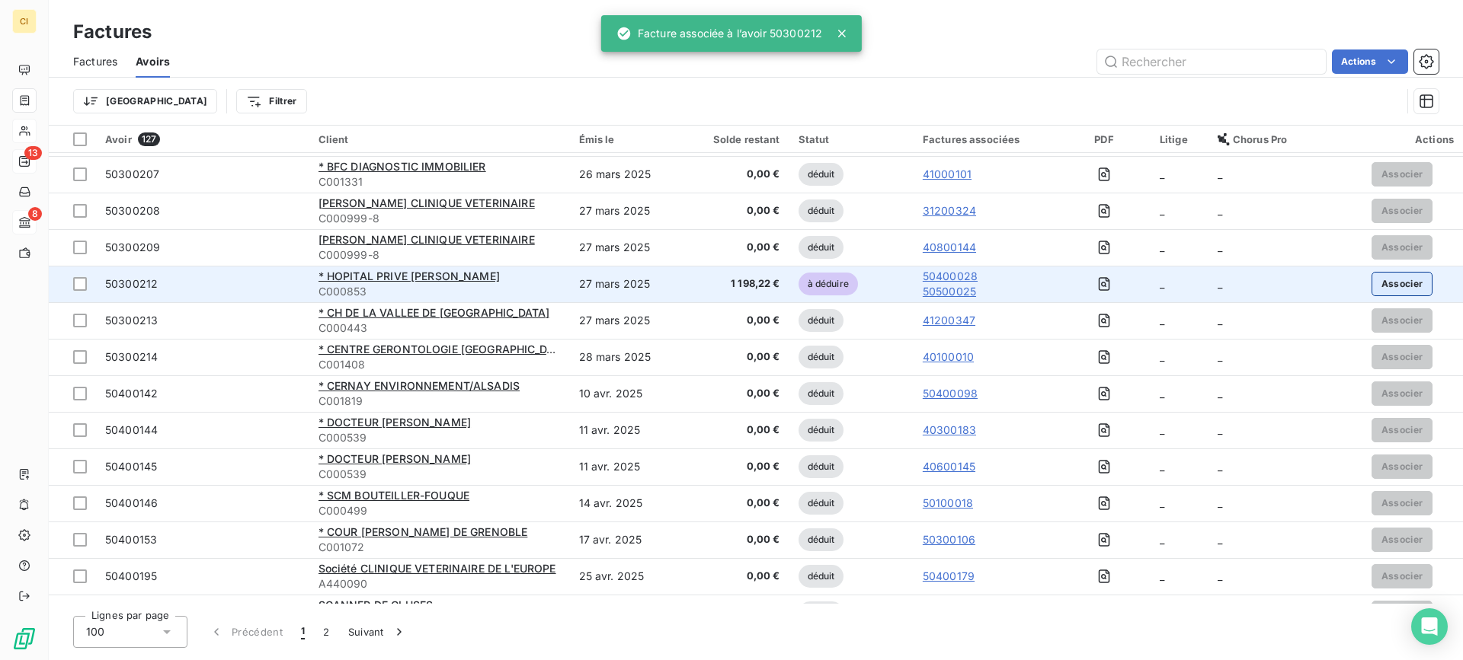
click at [1380, 284] on button "Associer" at bounding box center [1402, 284] width 62 height 24
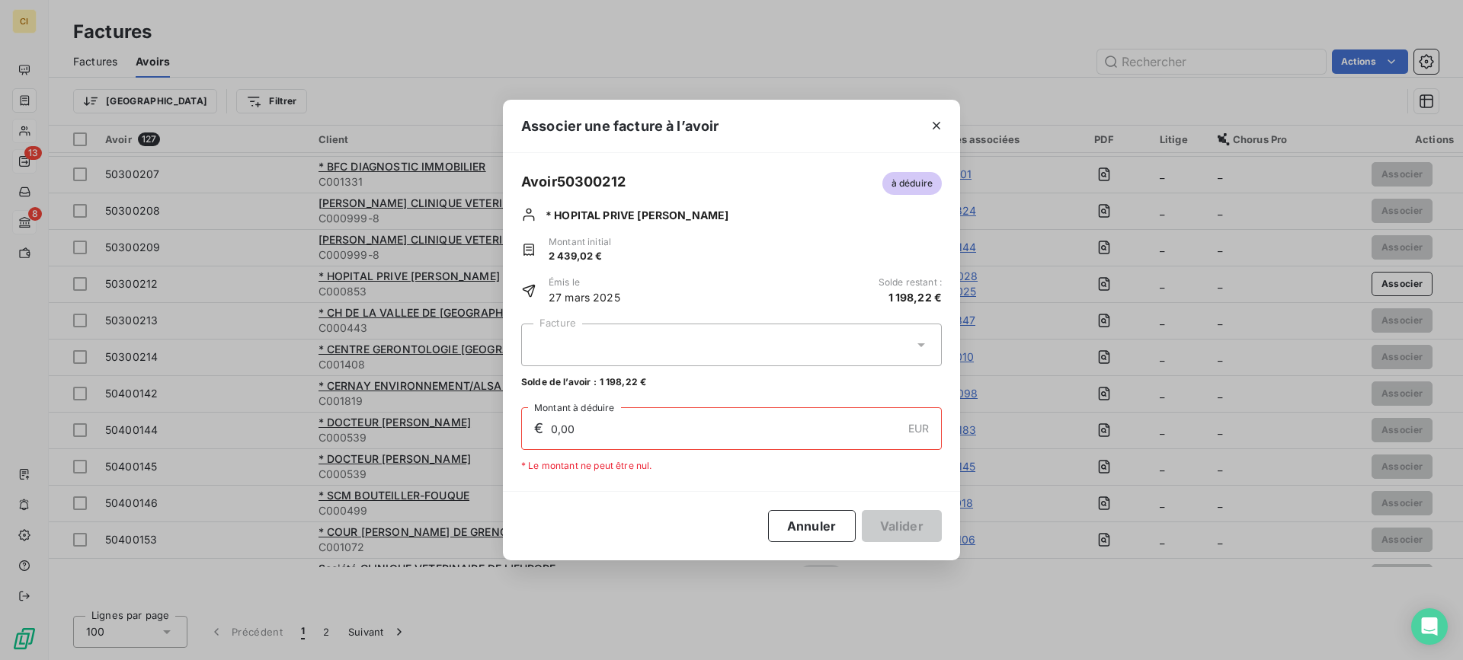
click at [558, 342] on div at bounding box center [731, 345] width 421 height 43
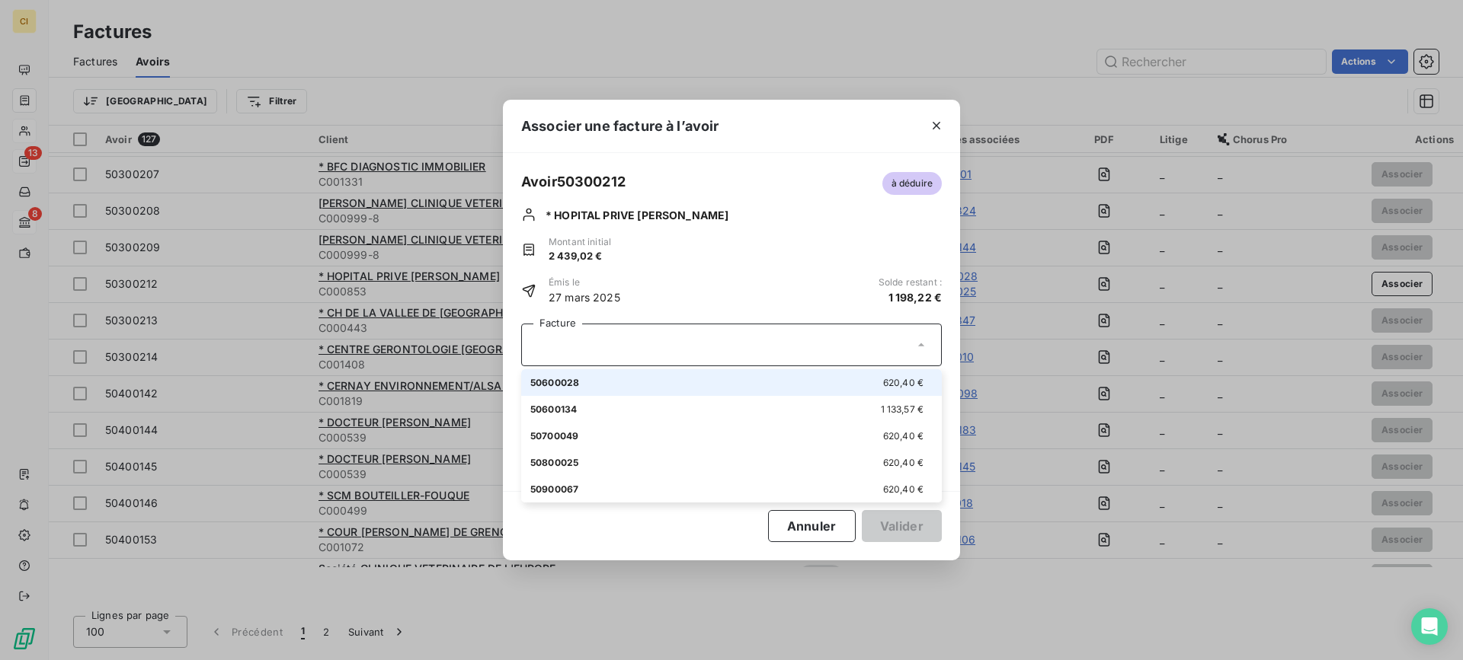
click at [554, 382] on span "50600028" at bounding box center [554, 382] width 49 height 11
type input "620,40"
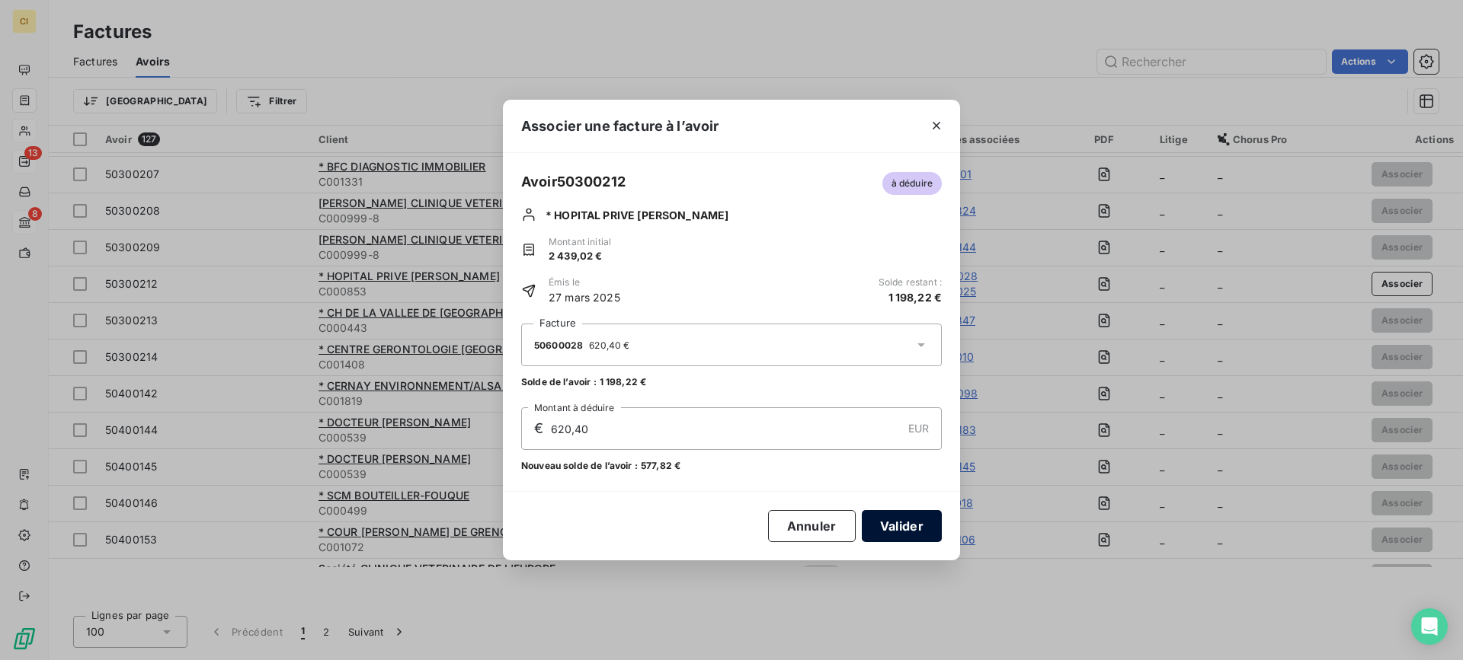
click at [880, 533] on button "Valider" at bounding box center [902, 526] width 80 height 32
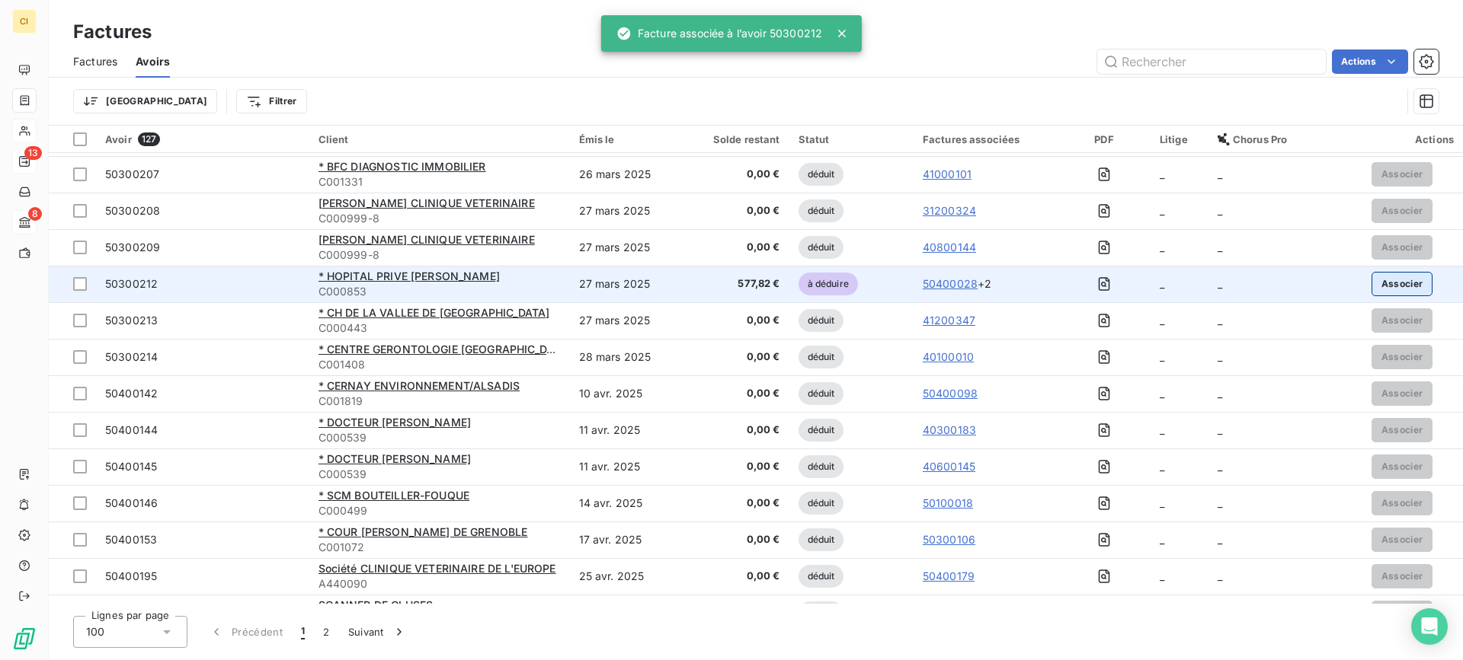
click at [1378, 286] on button "Associer" at bounding box center [1402, 284] width 62 height 24
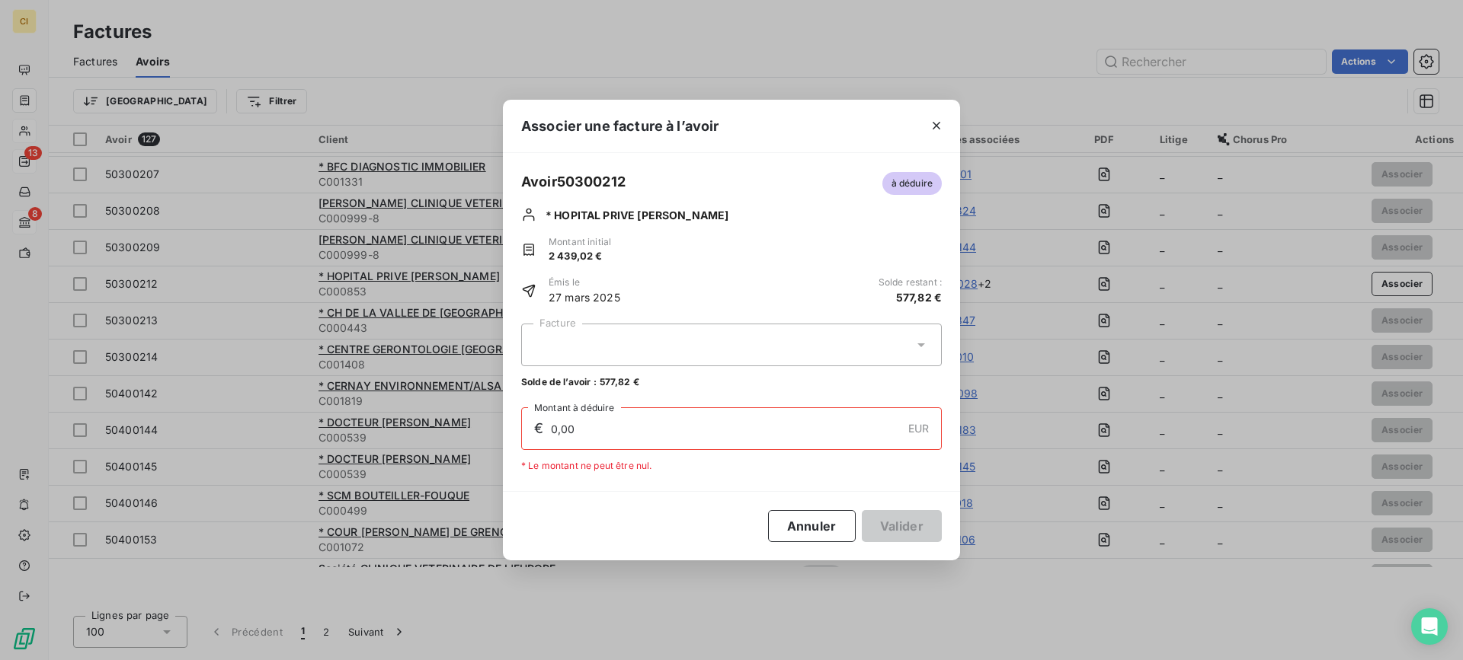
click at [635, 337] on div at bounding box center [731, 345] width 421 height 43
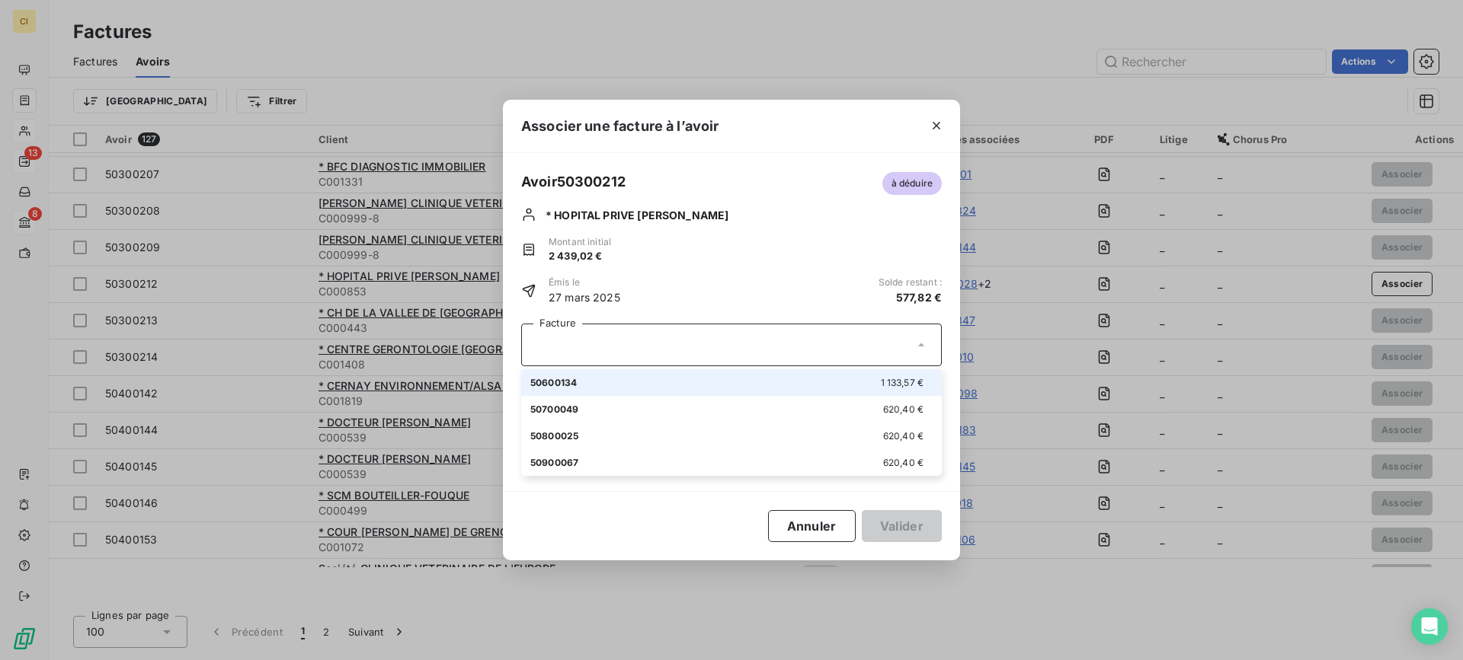
click at [613, 383] on div "50600134 1 133,57 €" at bounding box center [731, 383] width 402 height 14
type input "577,82"
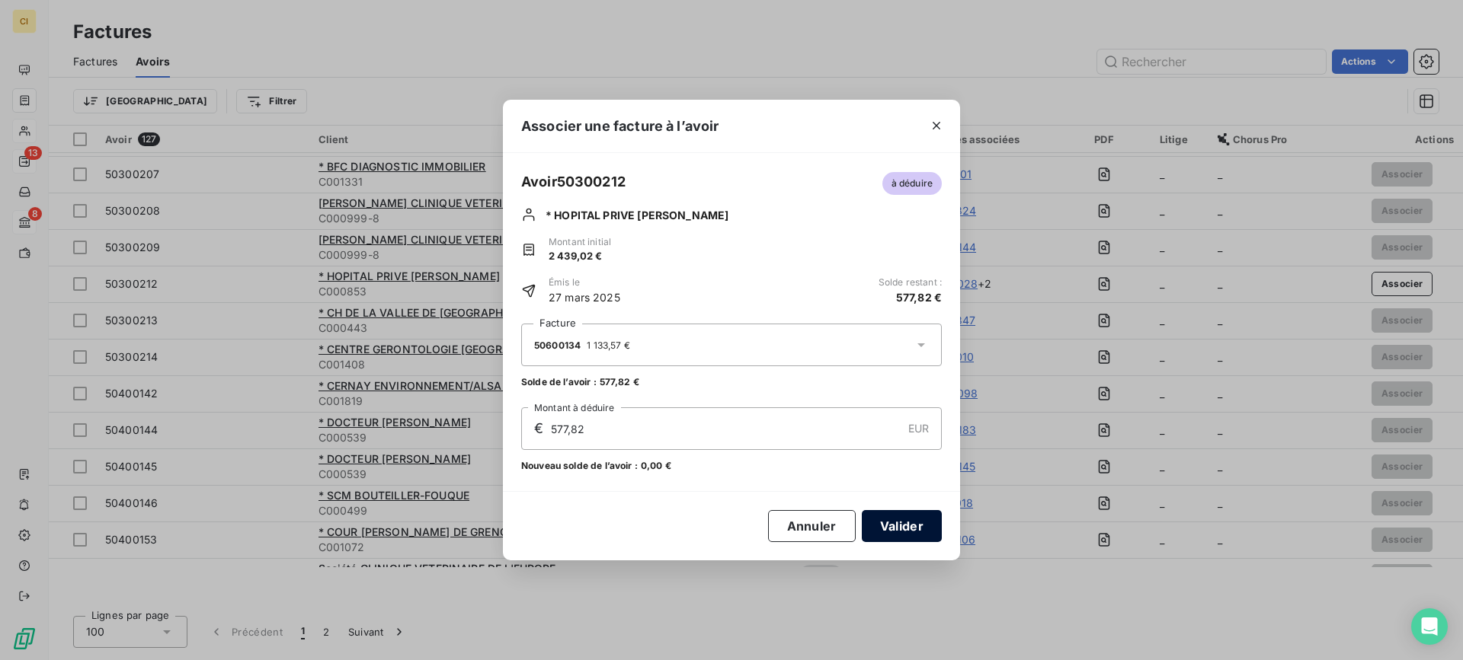
click at [906, 535] on button "Valider" at bounding box center [902, 526] width 80 height 32
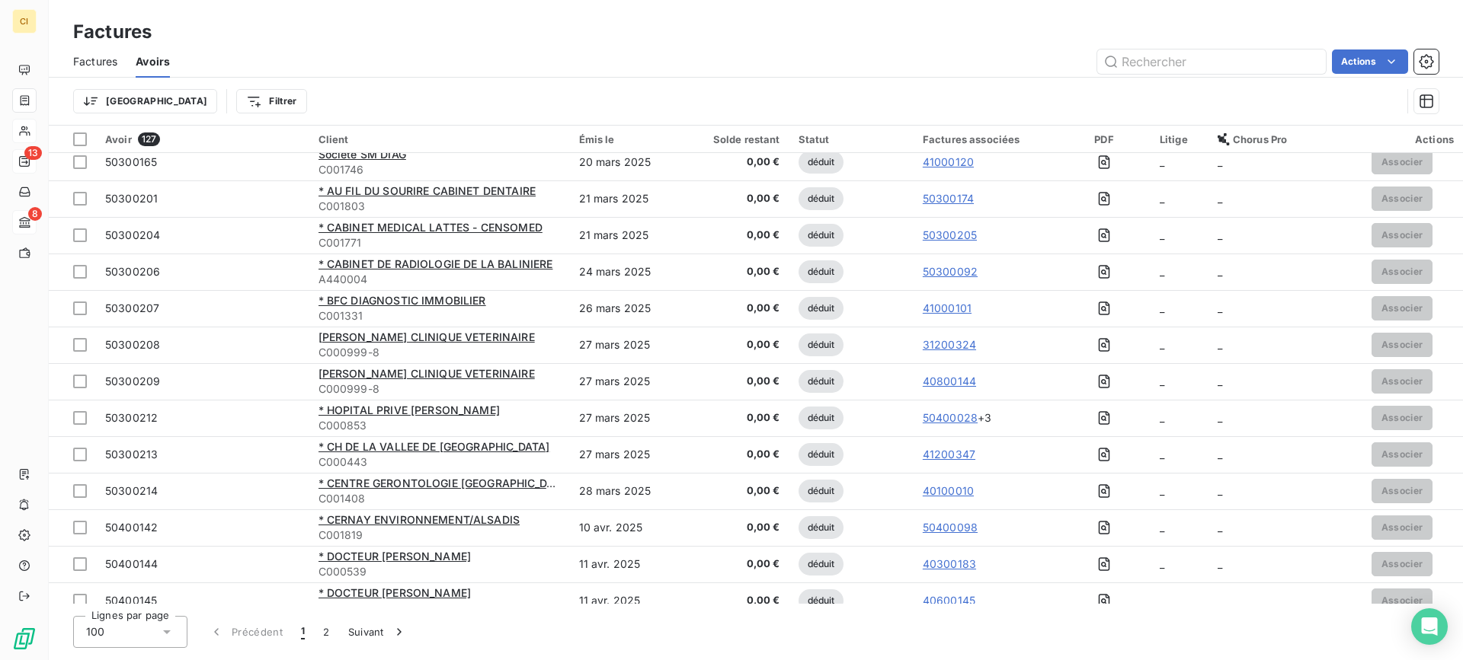
scroll to position [1447, 0]
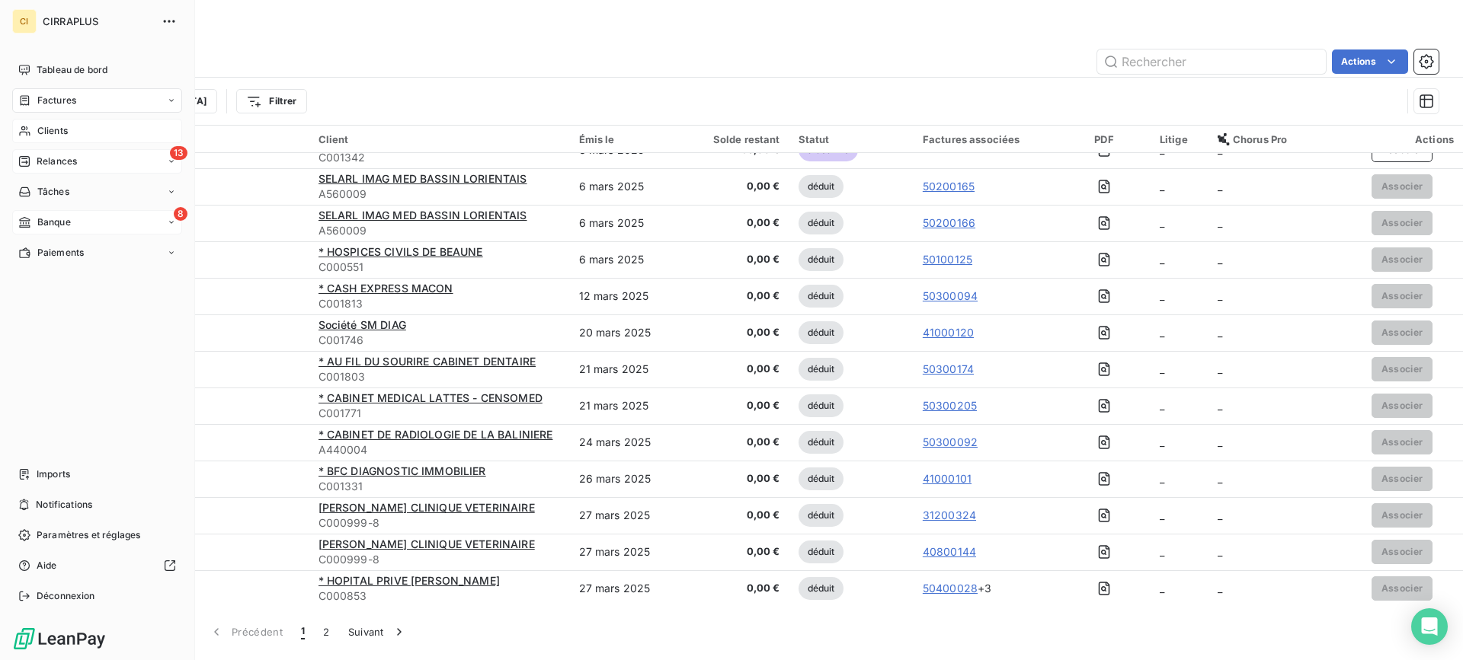
click at [58, 124] on span "Clients" at bounding box center [52, 131] width 30 height 14
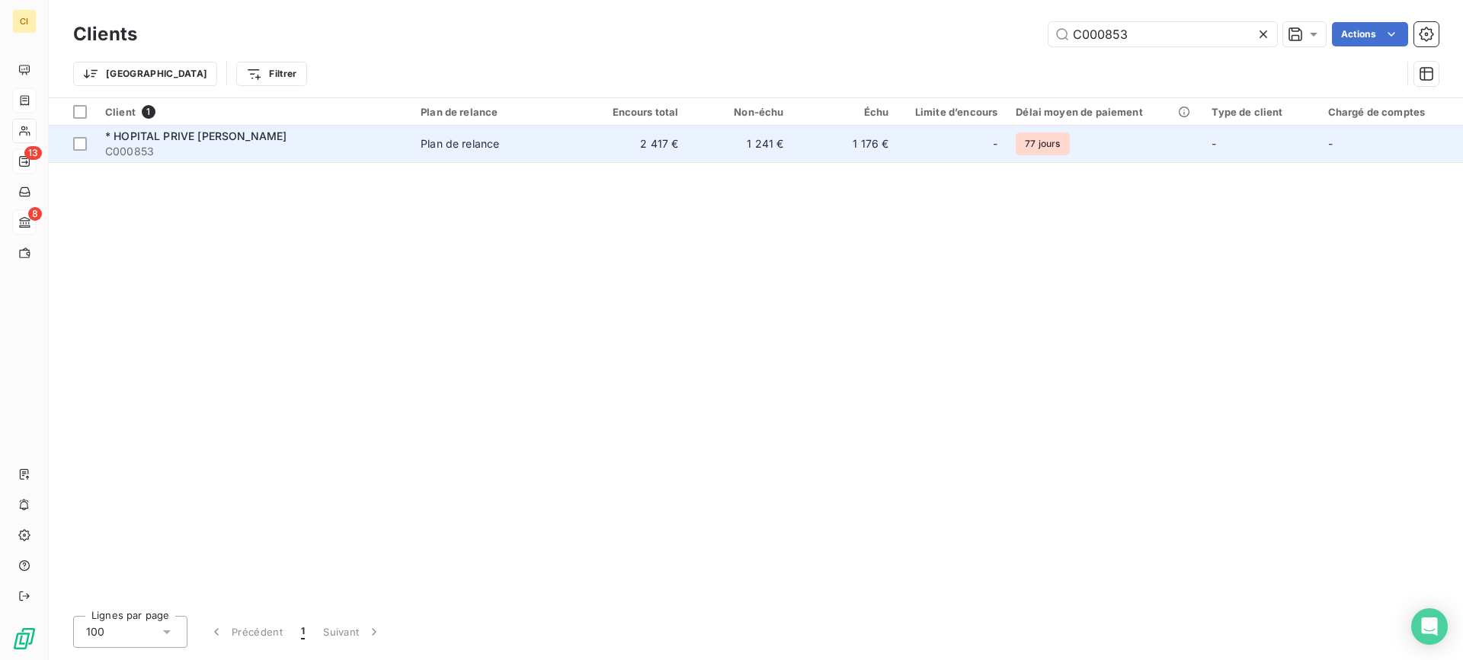
click at [230, 138] on span "* HOPITAL PRIVE [PERSON_NAME]" at bounding box center [195, 136] width 181 height 13
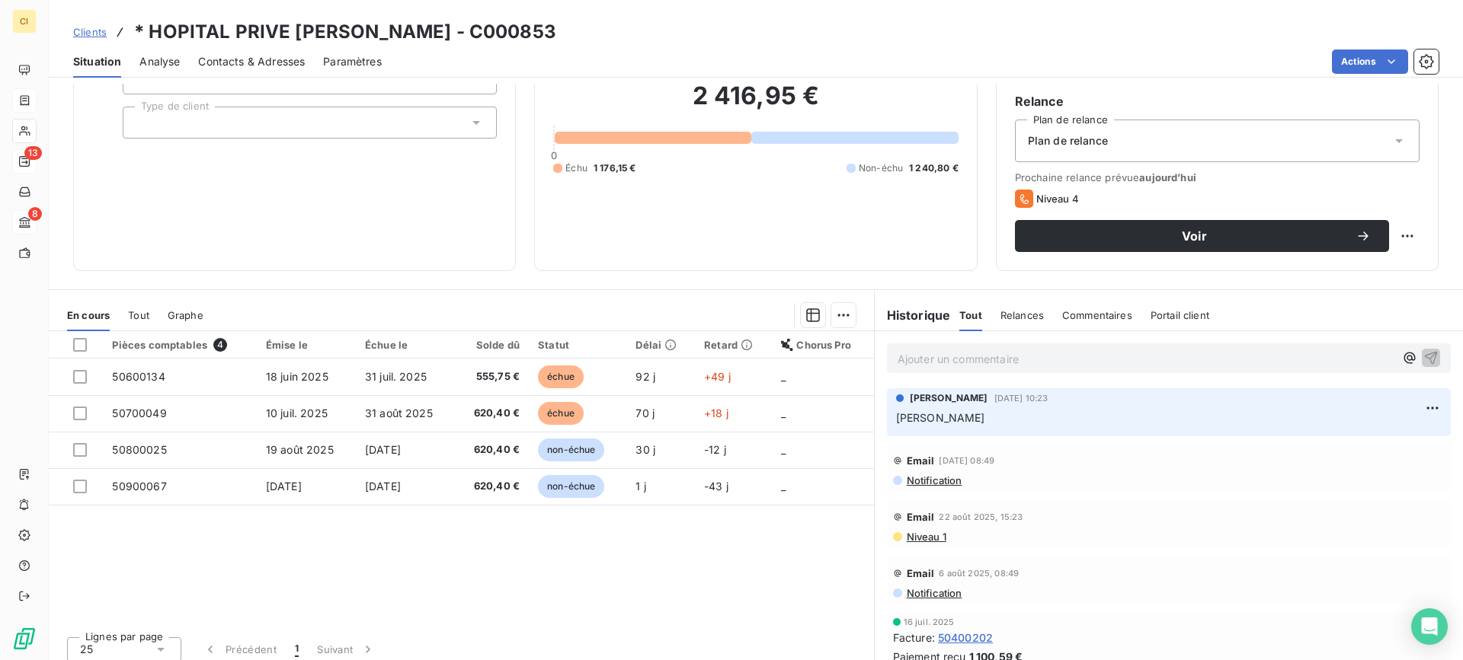
scroll to position [136, 0]
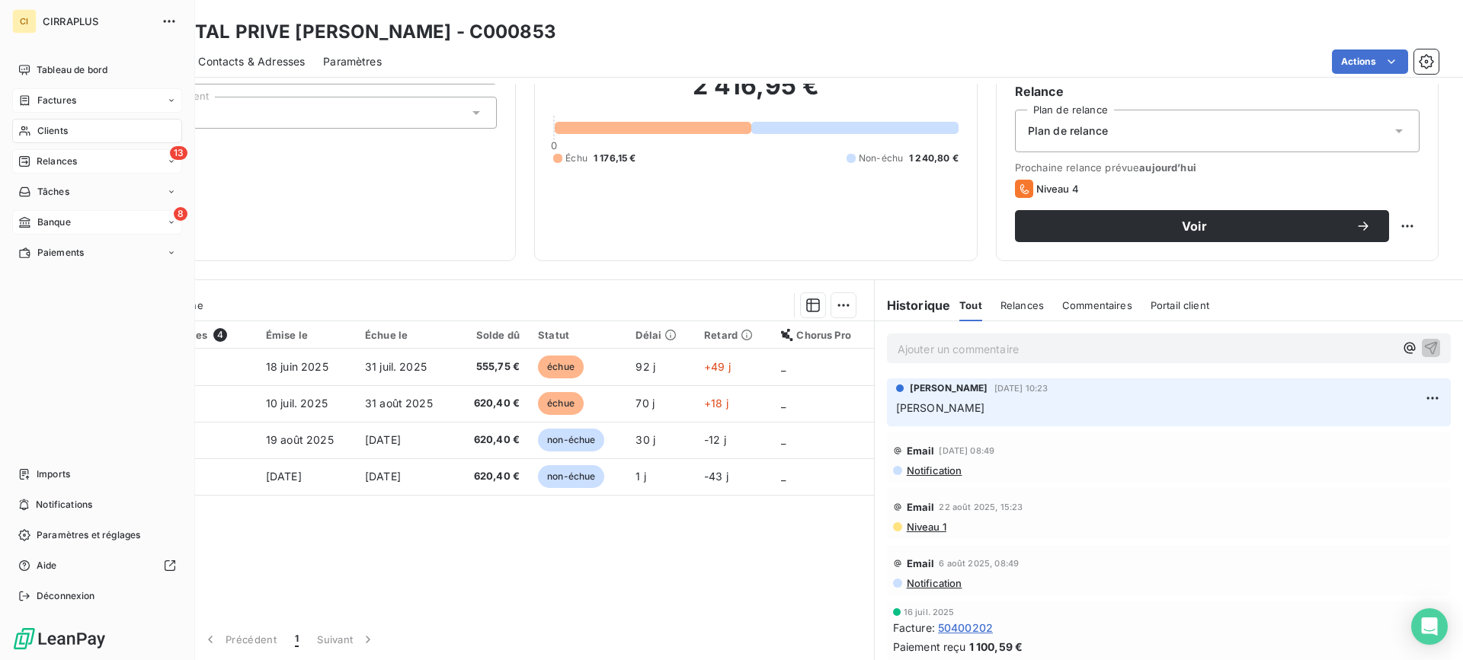
click at [71, 157] on span "Relances" at bounding box center [57, 162] width 40 height 14
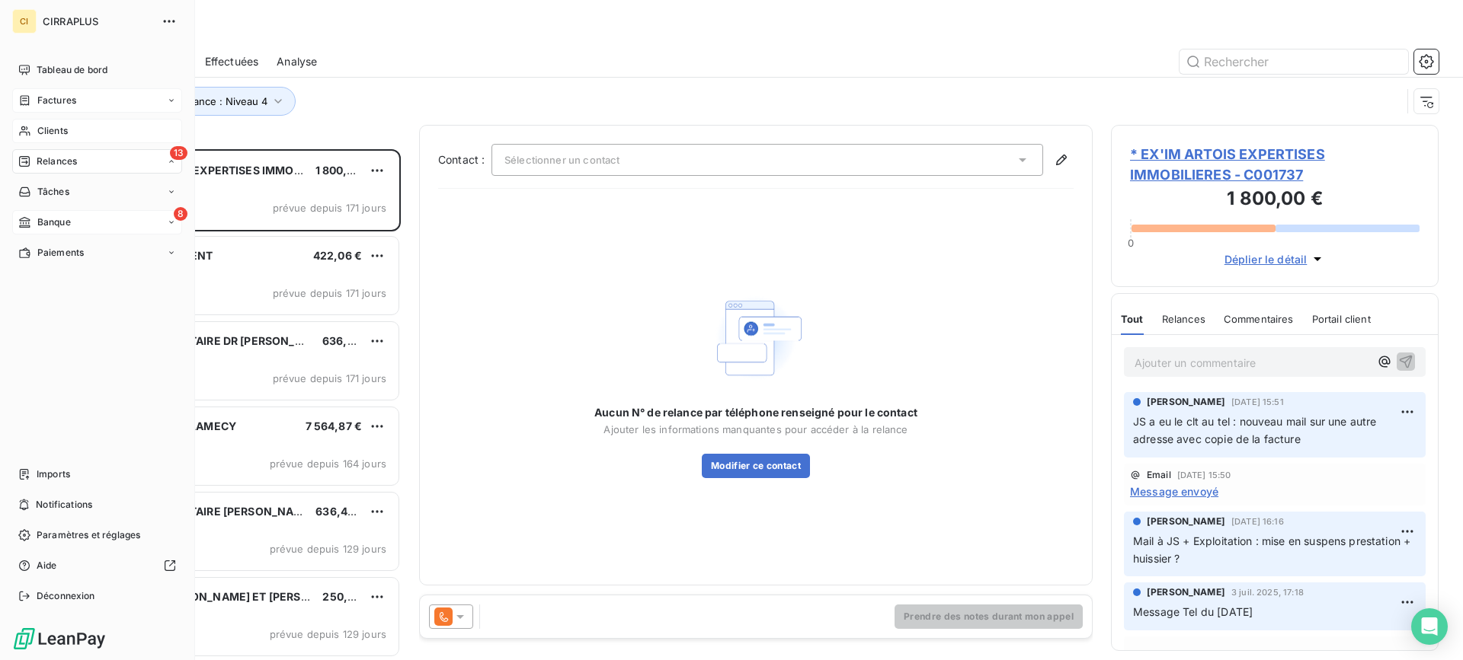
scroll to position [500, 316]
click at [43, 222] on span "Banque" at bounding box center [54, 223] width 34 height 14
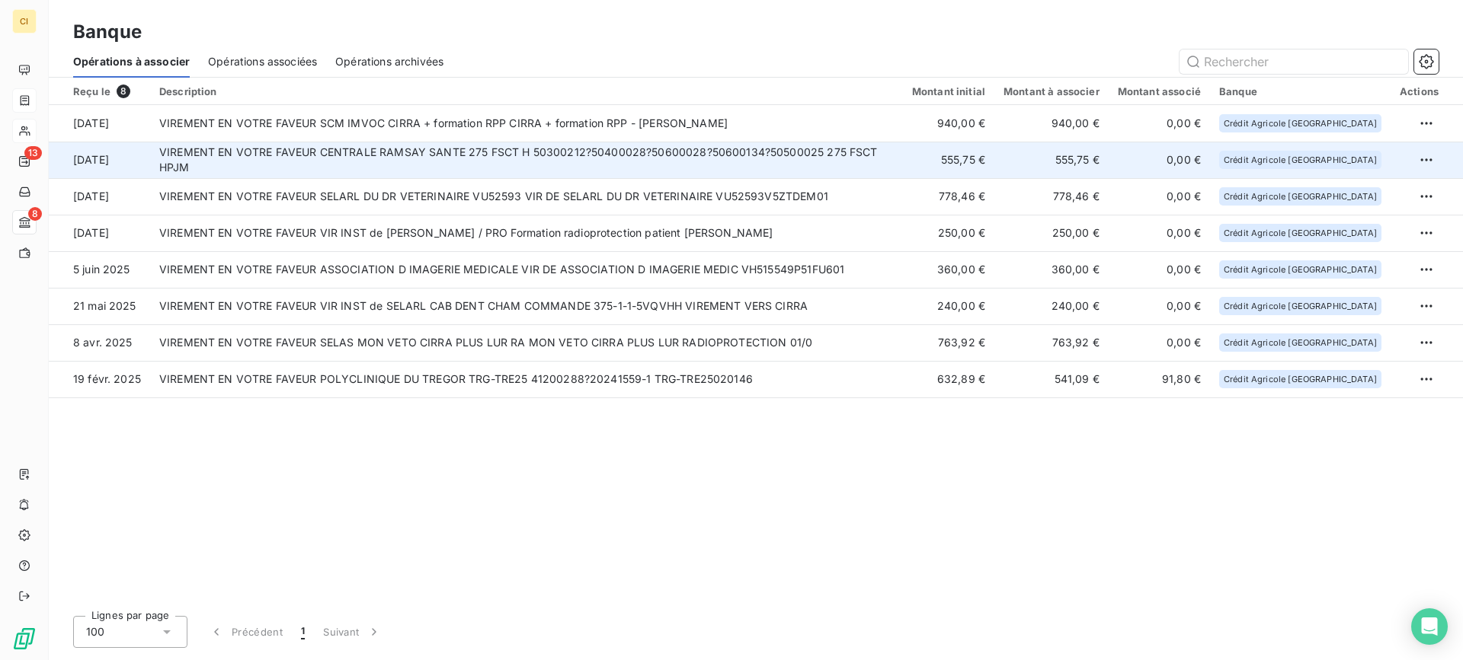
click at [619, 153] on td "VIREMENT EN VOTRE FAVEUR CENTRALE RAMSAY SANTE 275 FSCT H 50300212?50400028?506…" at bounding box center [526, 160] width 753 height 37
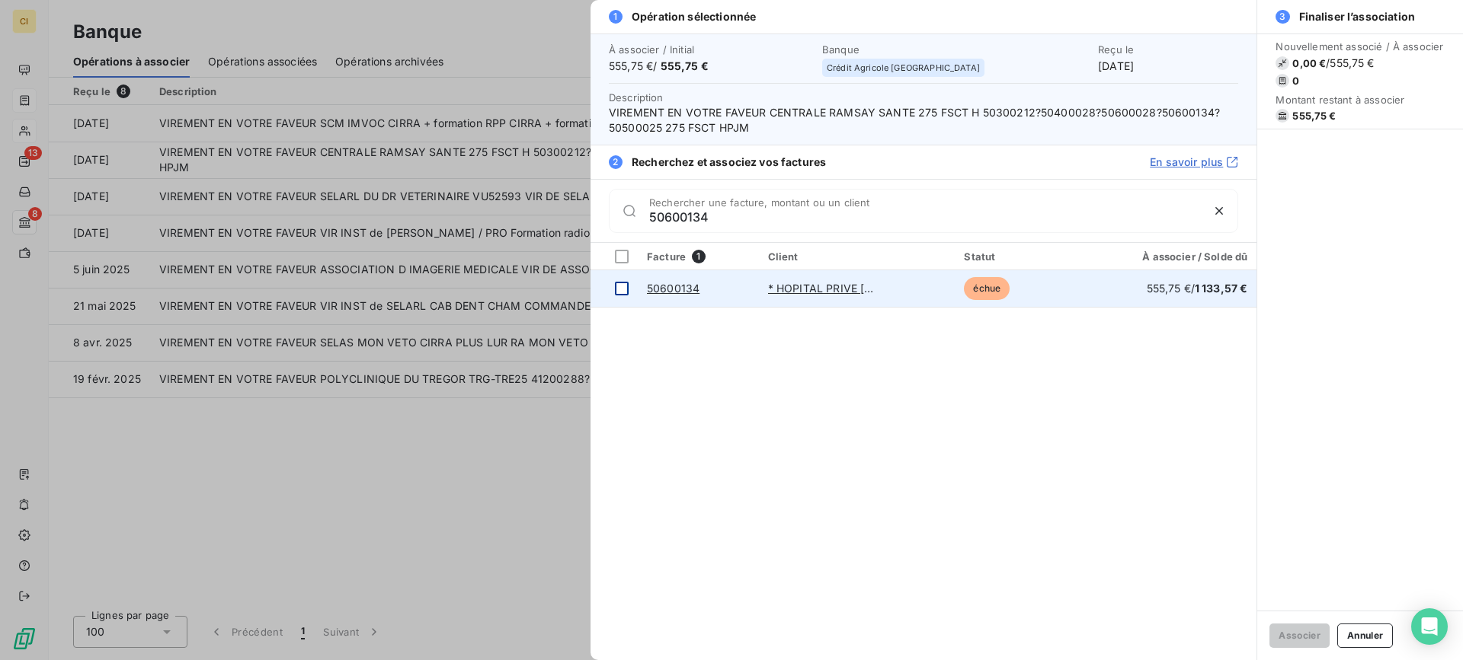
type input "50600134"
click at [627, 288] on div at bounding box center [622, 289] width 14 height 14
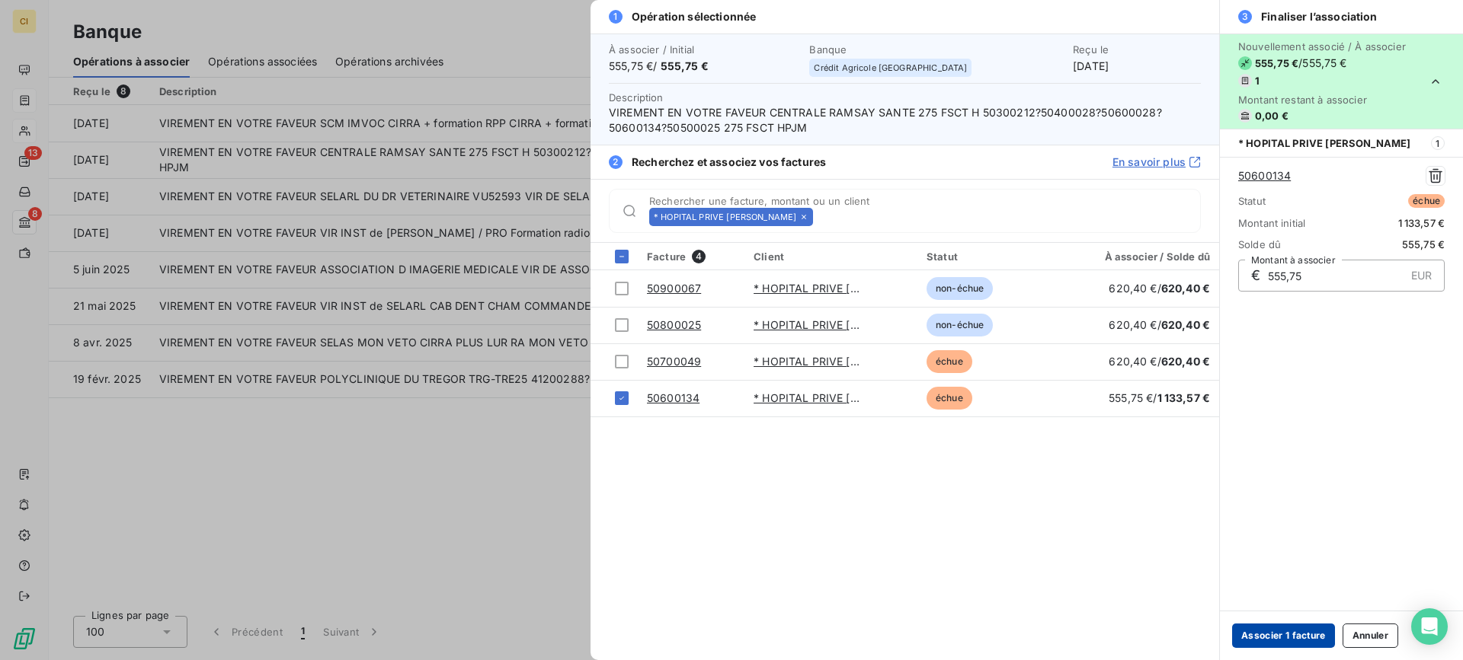
click at [1313, 636] on button "Associer 1 facture" at bounding box center [1283, 636] width 103 height 24
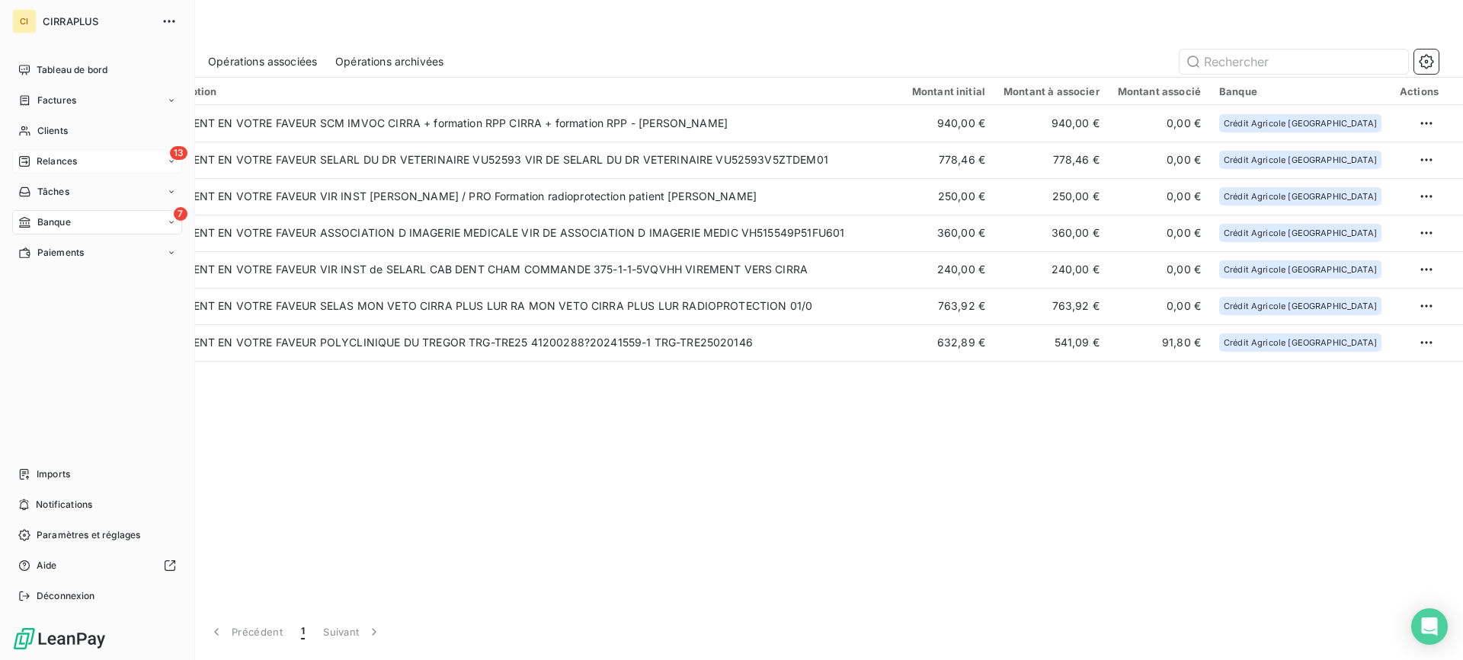
click at [44, 161] on span "Relances" at bounding box center [57, 162] width 40 height 14
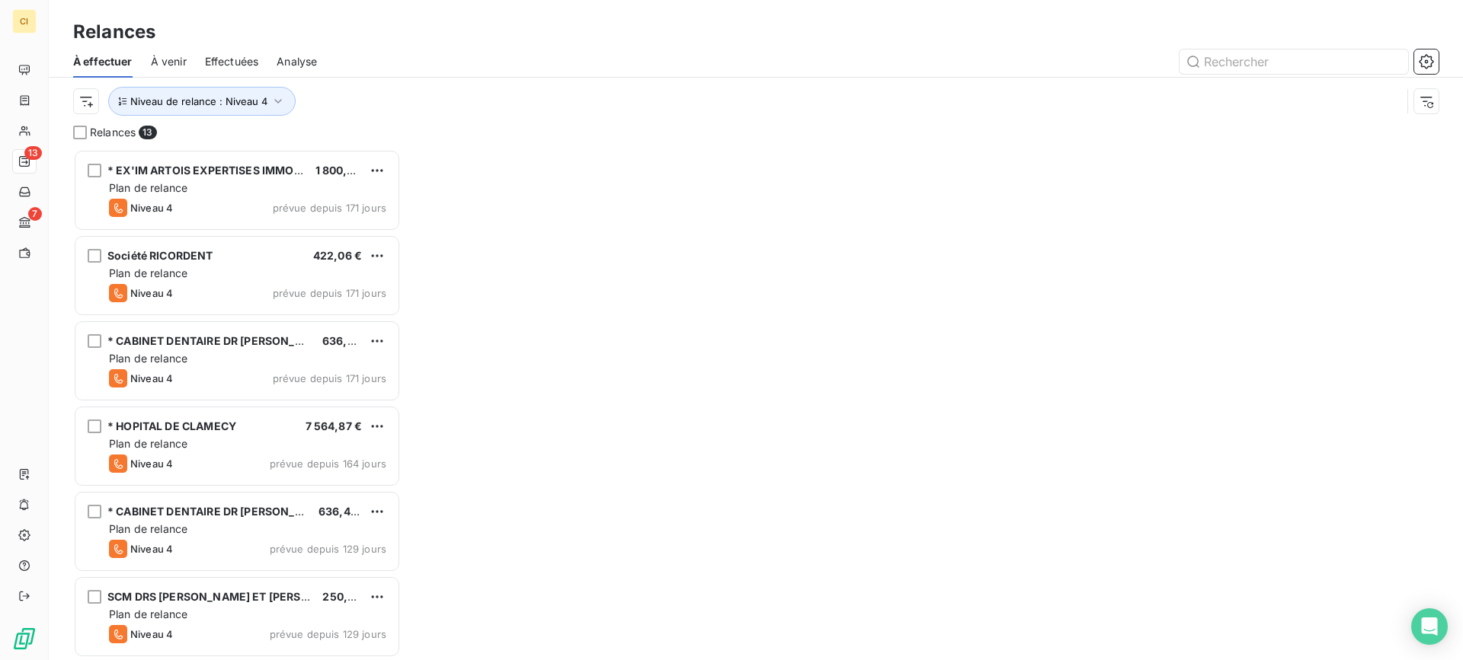
scroll to position [500, 316]
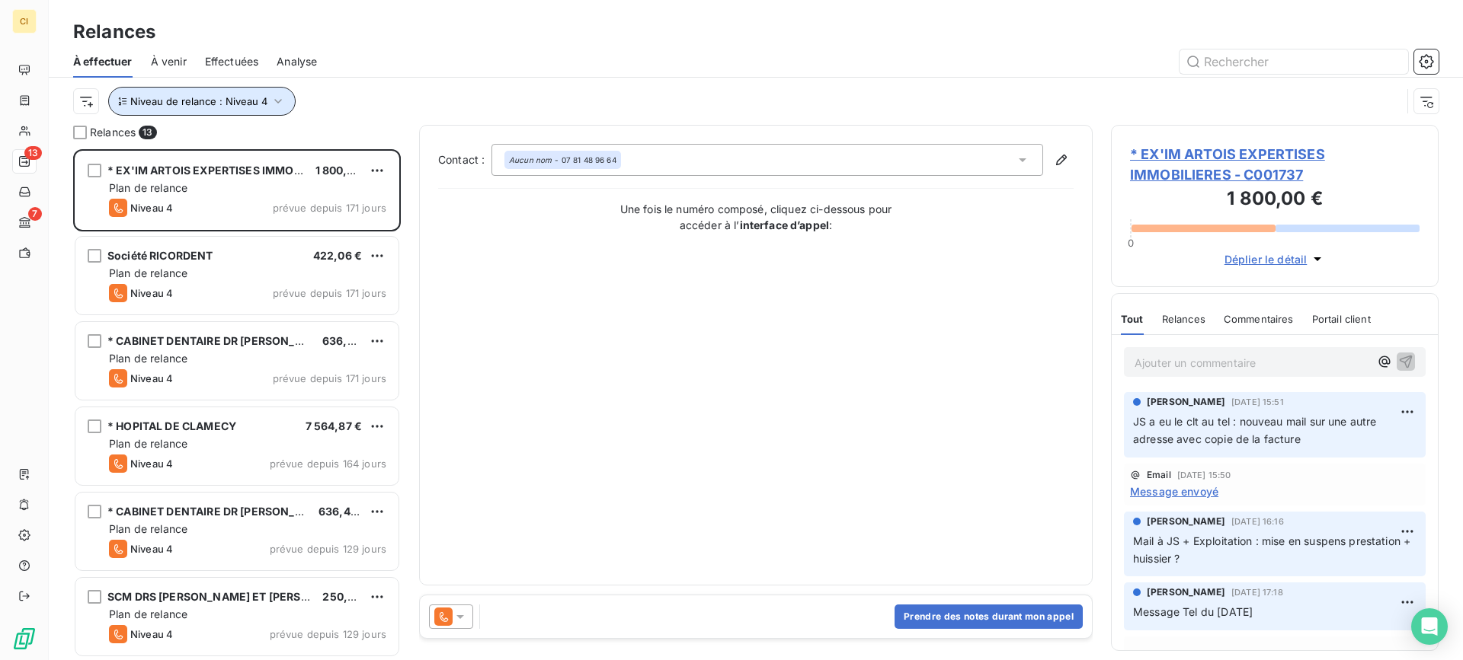
click at [275, 101] on icon "button" at bounding box center [277, 101] width 15 height 15
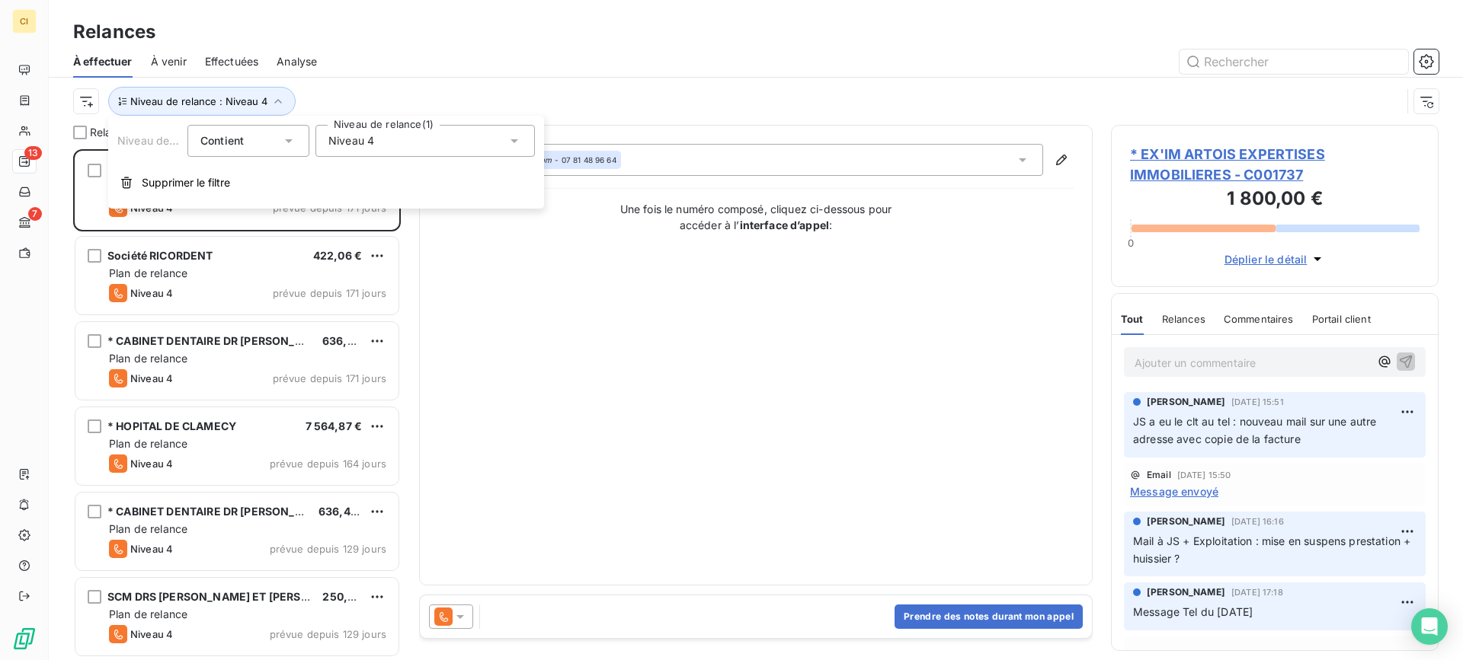
click at [507, 139] on icon at bounding box center [514, 140] width 15 height 15
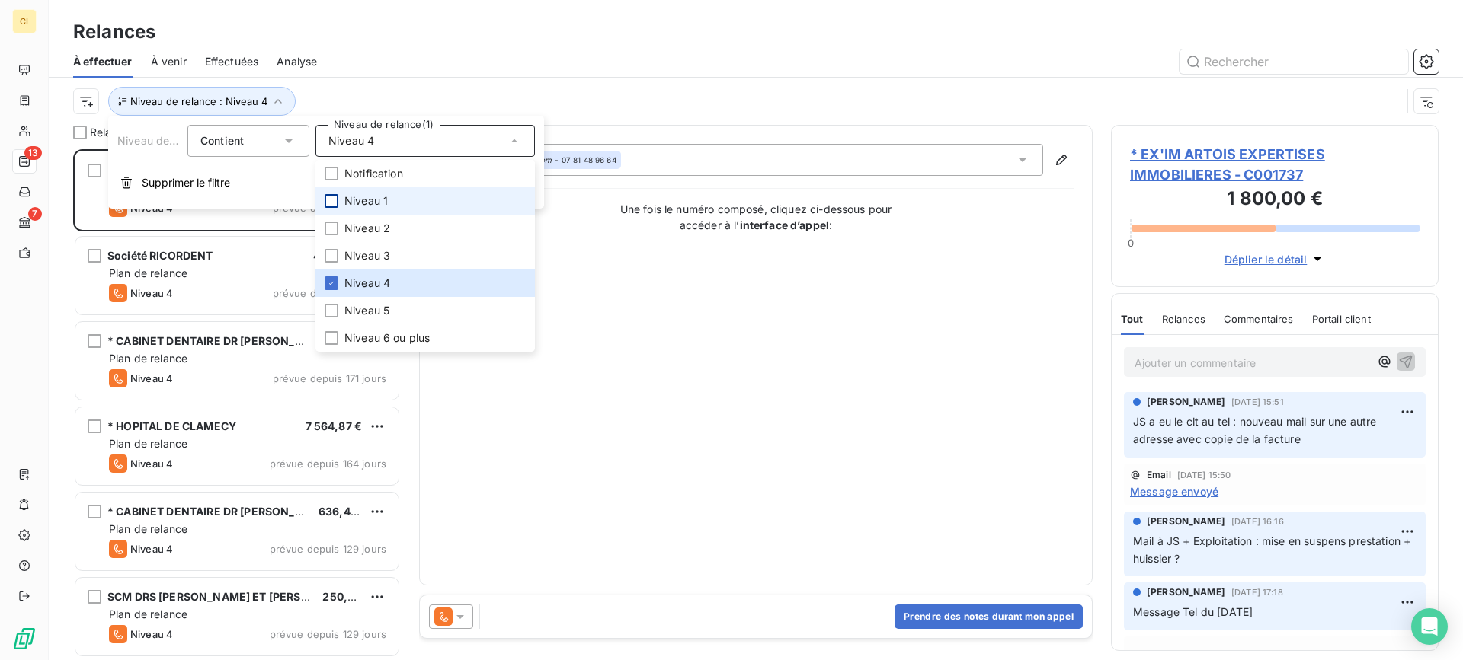
click at [332, 200] on div at bounding box center [332, 201] width 14 height 14
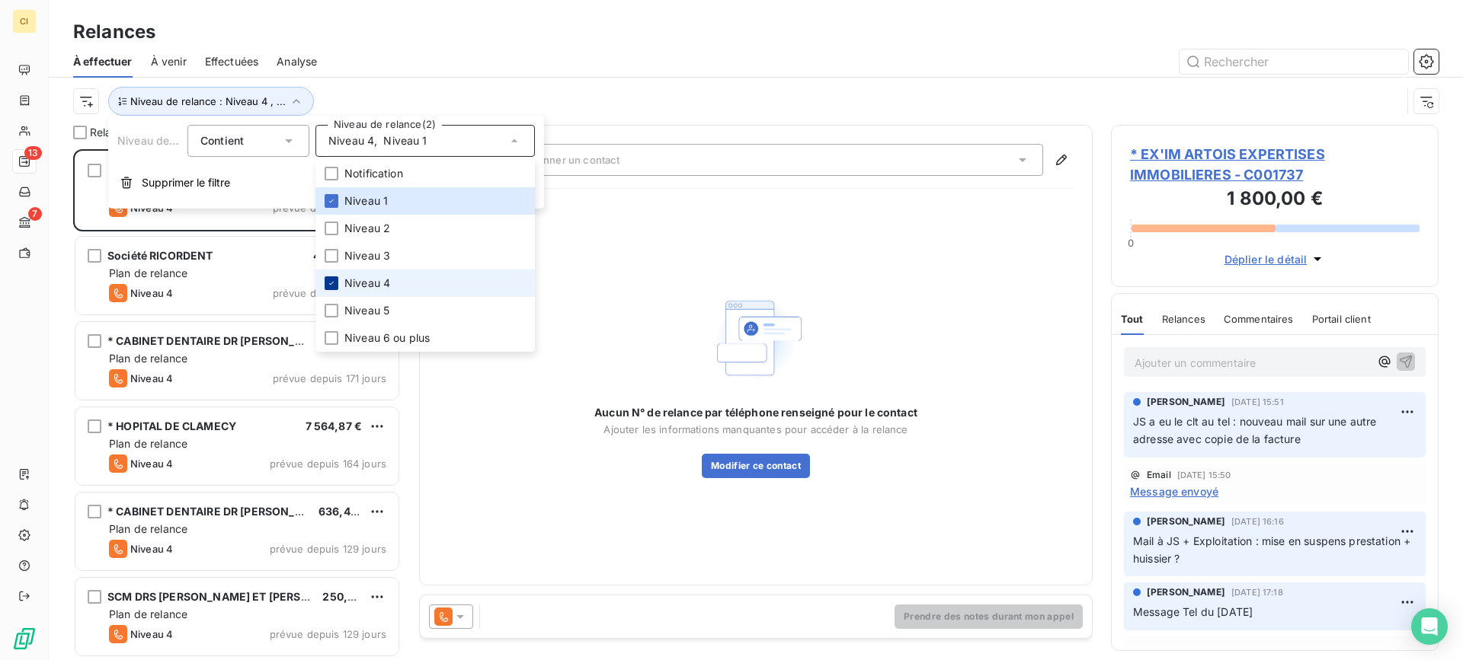
click at [328, 278] on div at bounding box center [332, 284] width 14 height 14
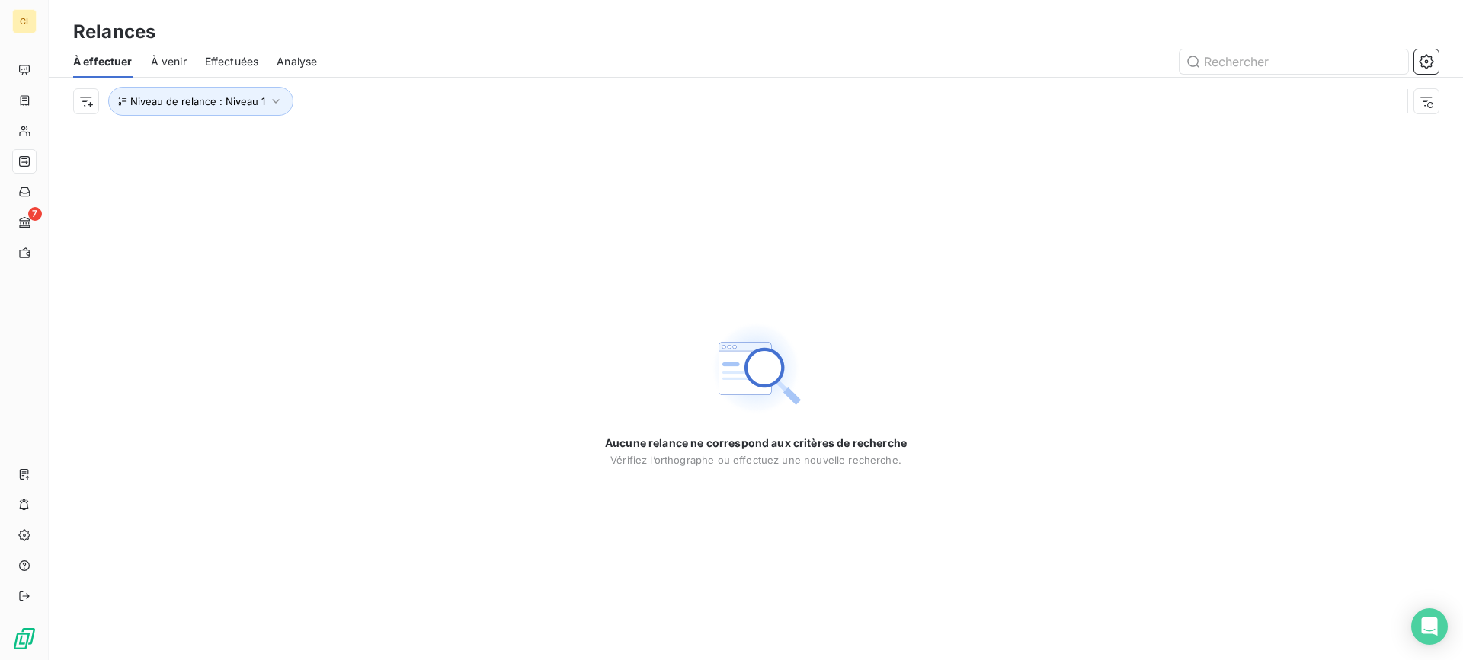
click at [726, 229] on div "Aucune relance ne correspond aux critères de recherche Vérifiez l’orthographe o…" at bounding box center [756, 393] width 1414 height 536
click at [277, 99] on icon "button" at bounding box center [275, 101] width 15 height 15
click at [520, 141] on icon at bounding box center [514, 140] width 15 height 15
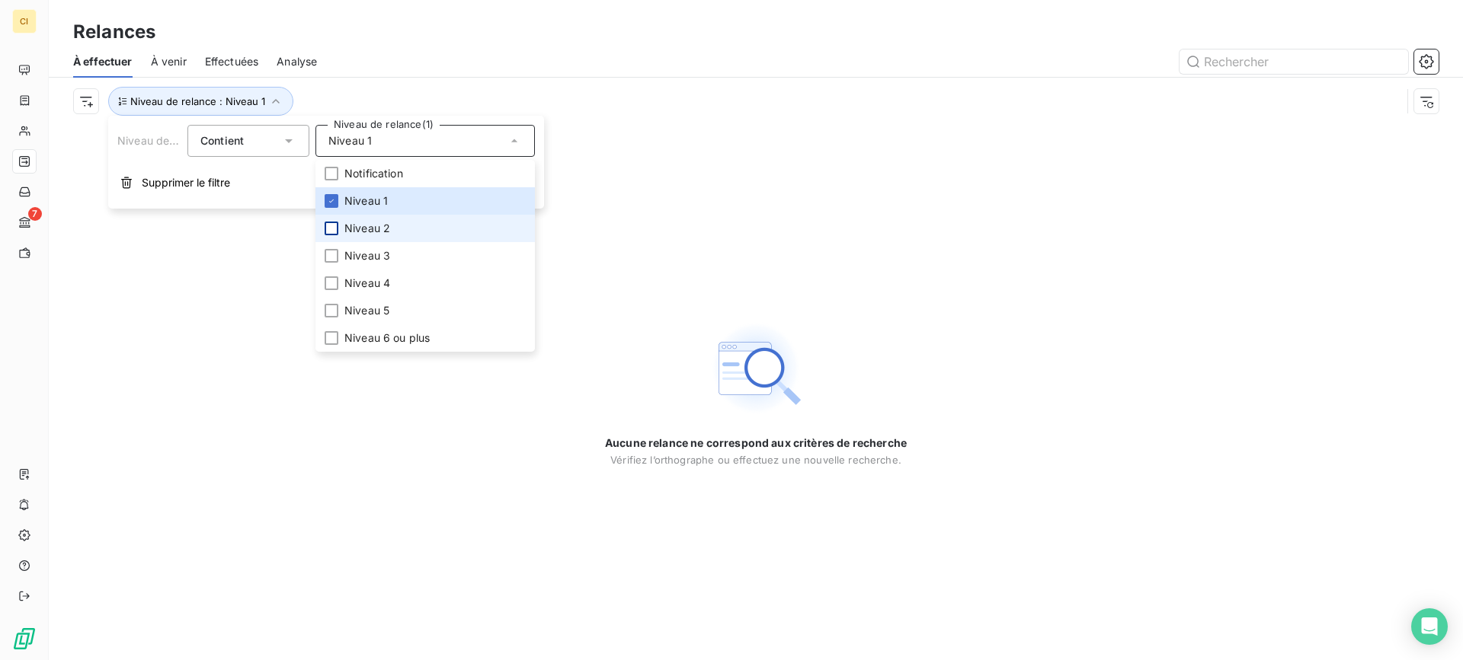
click at [334, 223] on div at bounding box center [332, 229] width 14 height 14
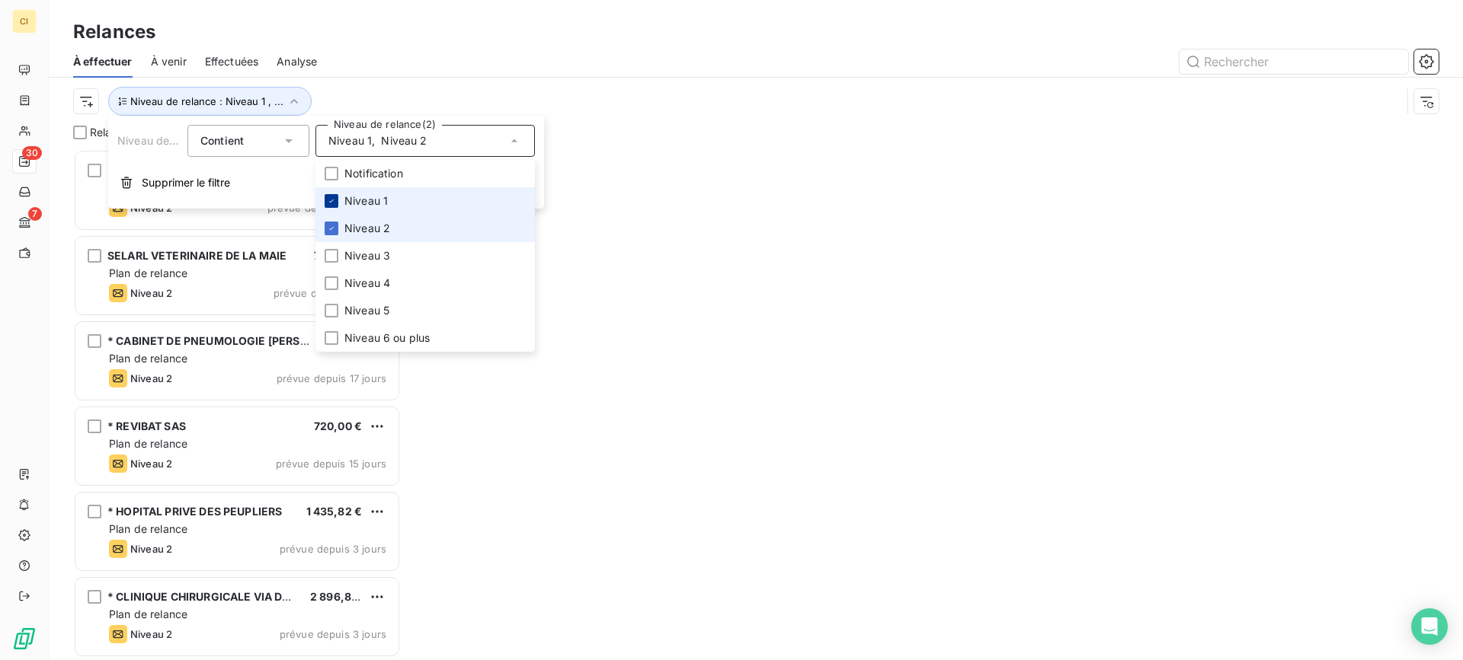
scroll to position [500, 316]
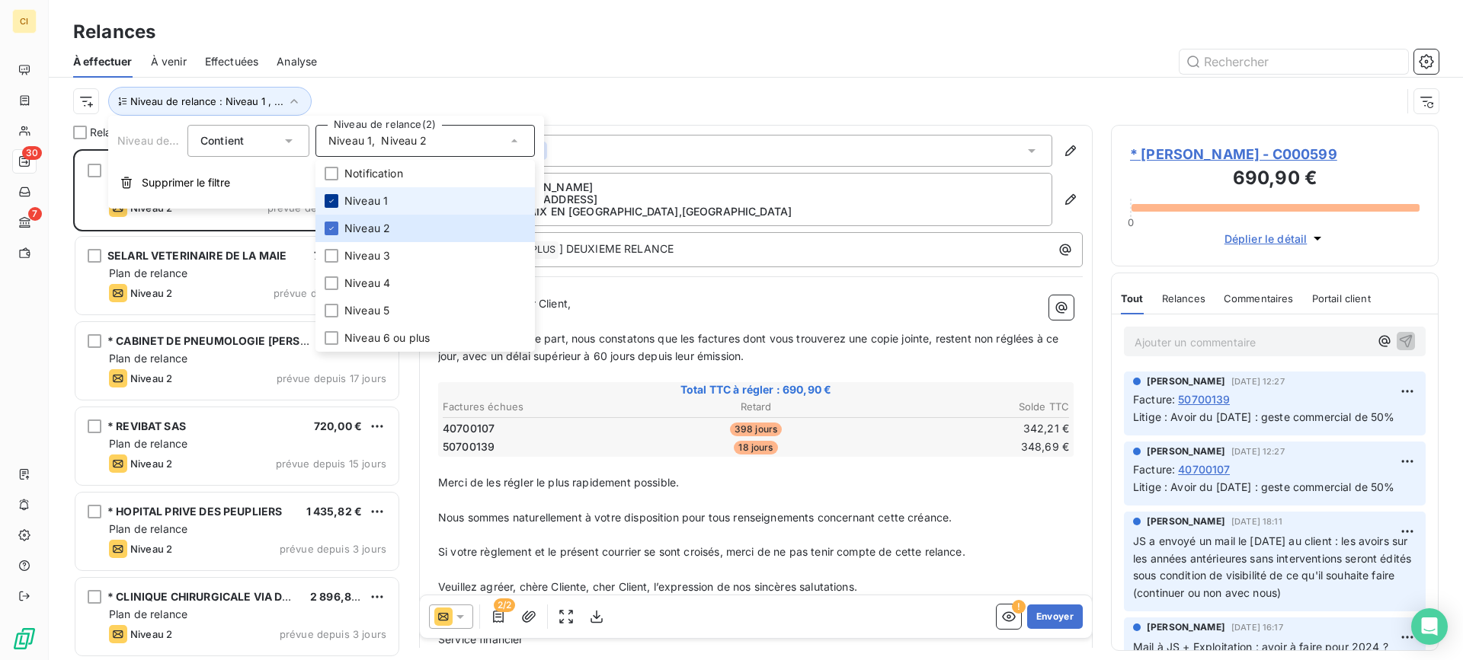
click at [328, 202] on icon at bounding box center [331, 201] width 9 height 9
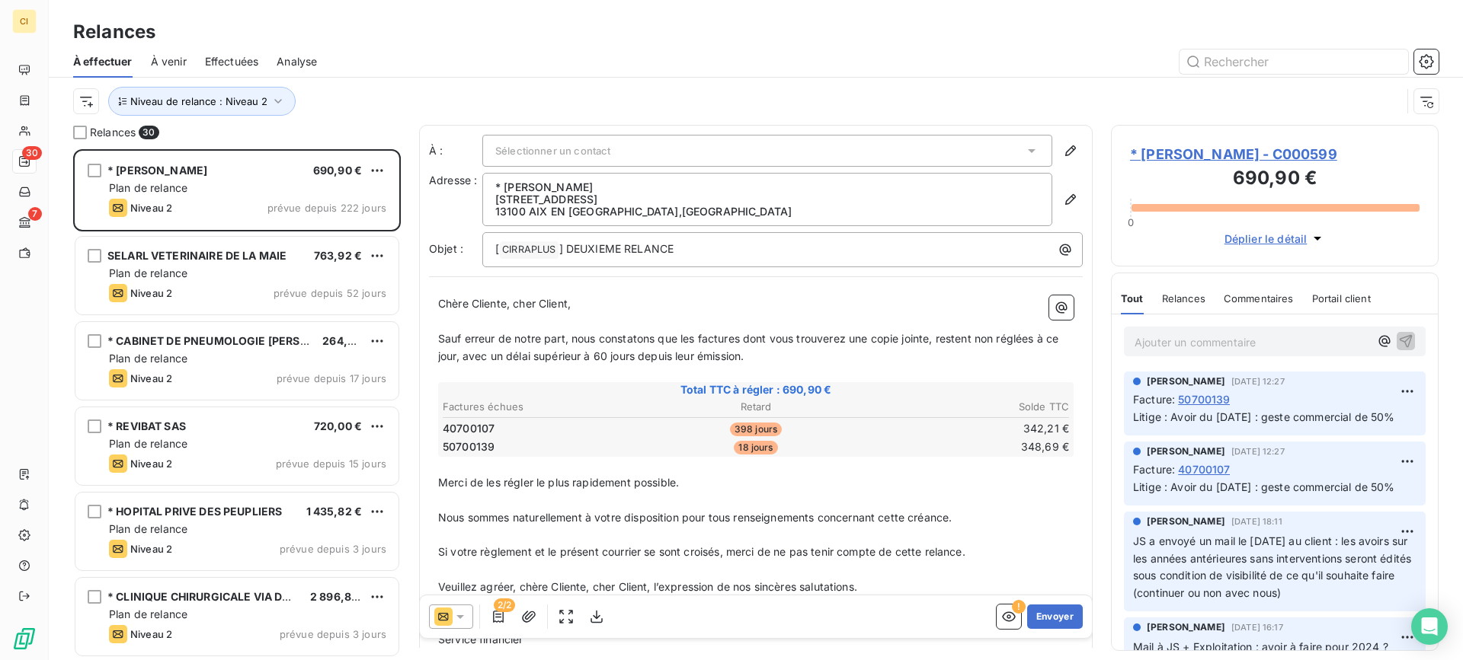
click at [446, 69] on div at bounding box center [886, 62] width 1103 height 24
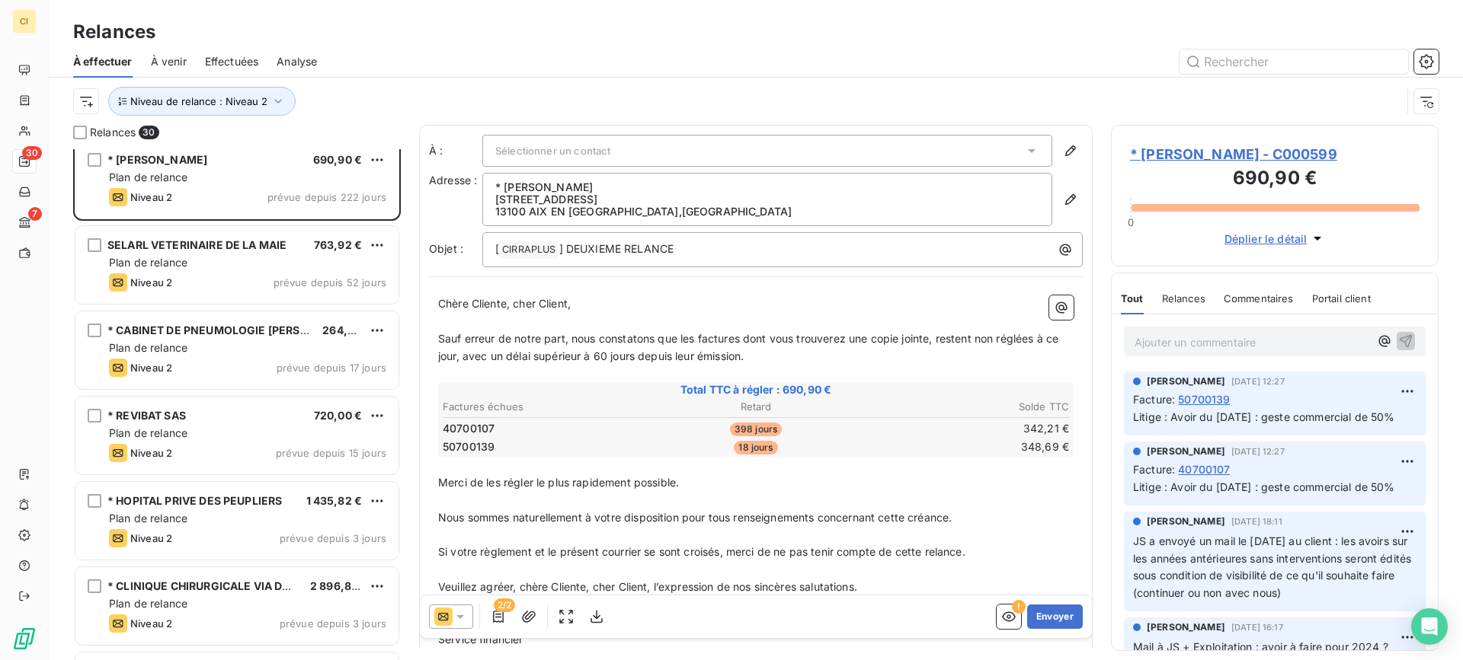
scroll to position [0, 0]
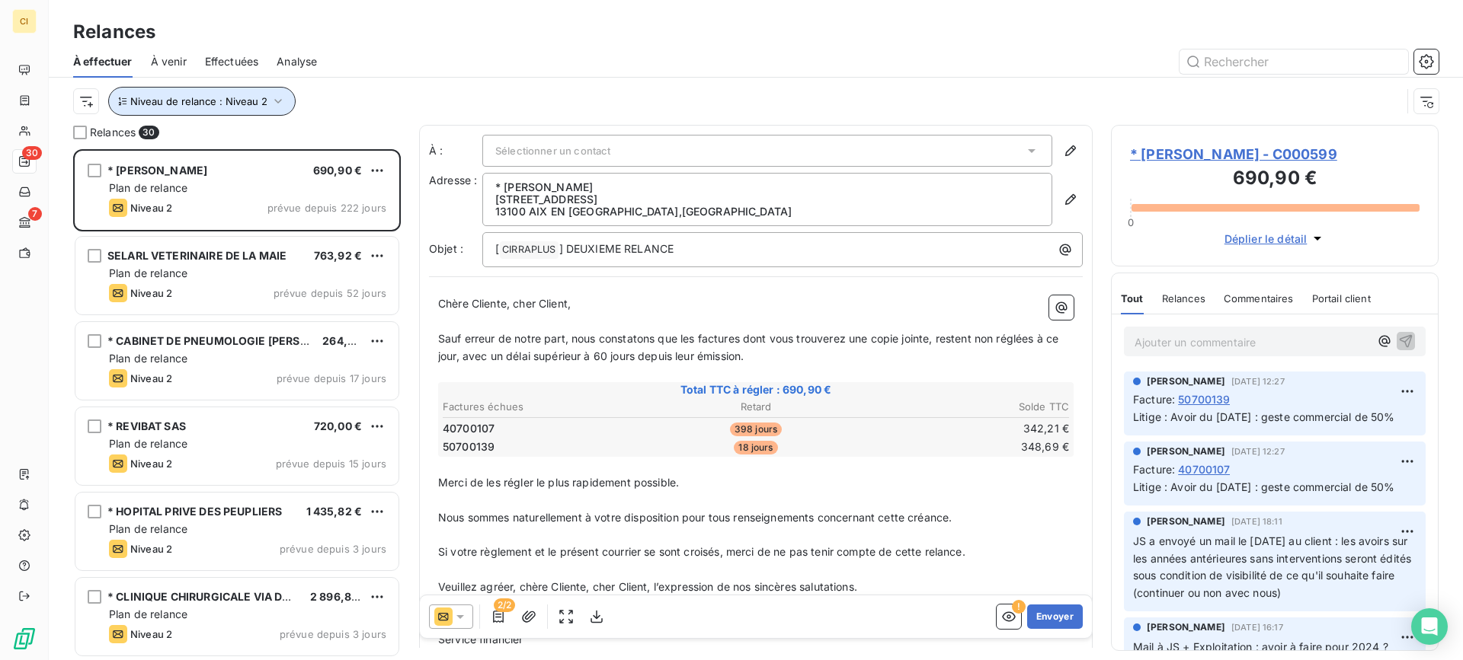
click at [279, 101] on icon "button" at bounding box center [277, 101] width 15 height 15
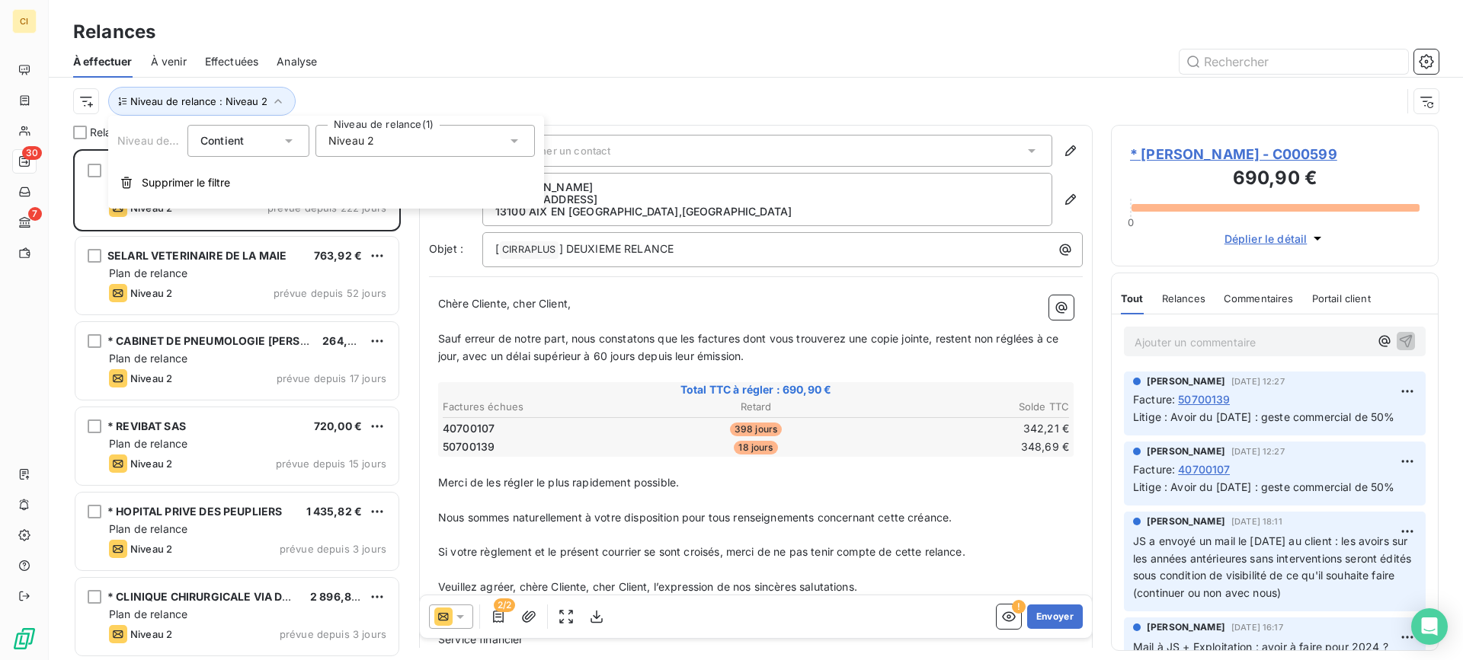
click at [514, 148] on icon at bounding box center [514, 140] width 15 height 15
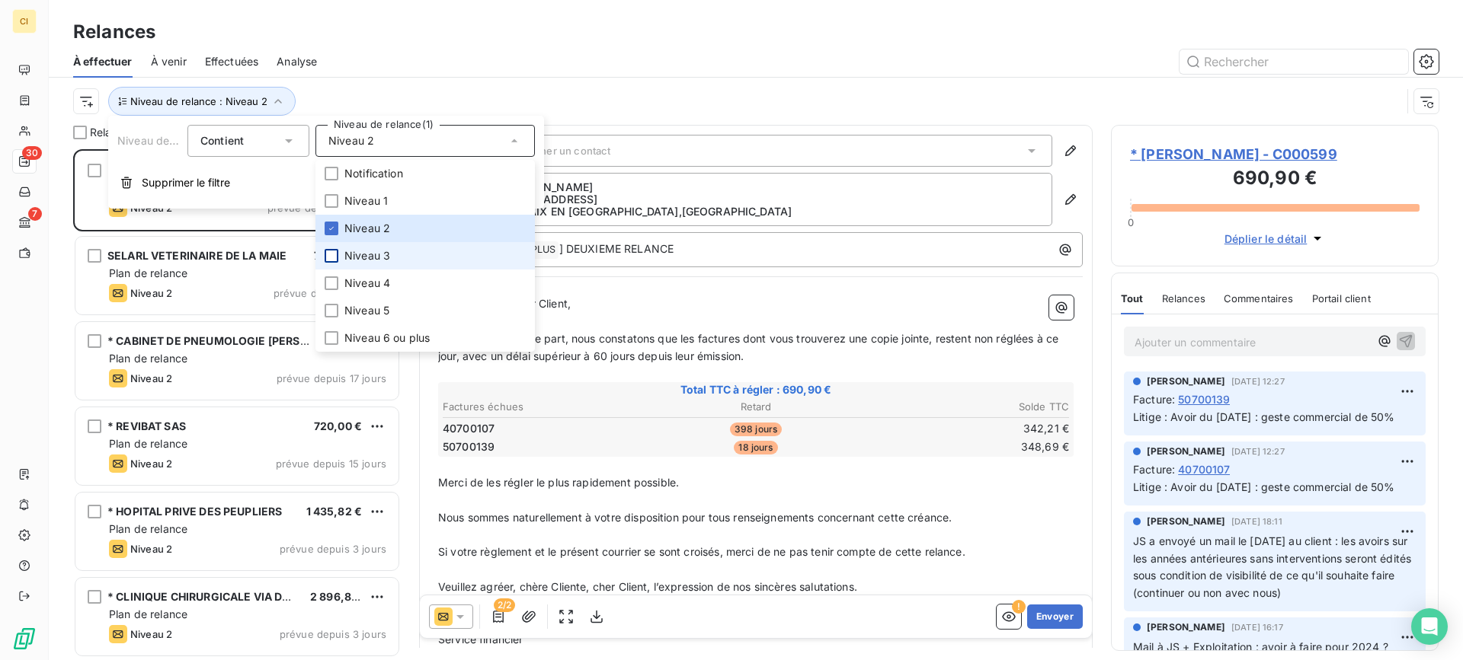
click at [334, 254] on div at bounding box center [332, 256] width 14 height 14
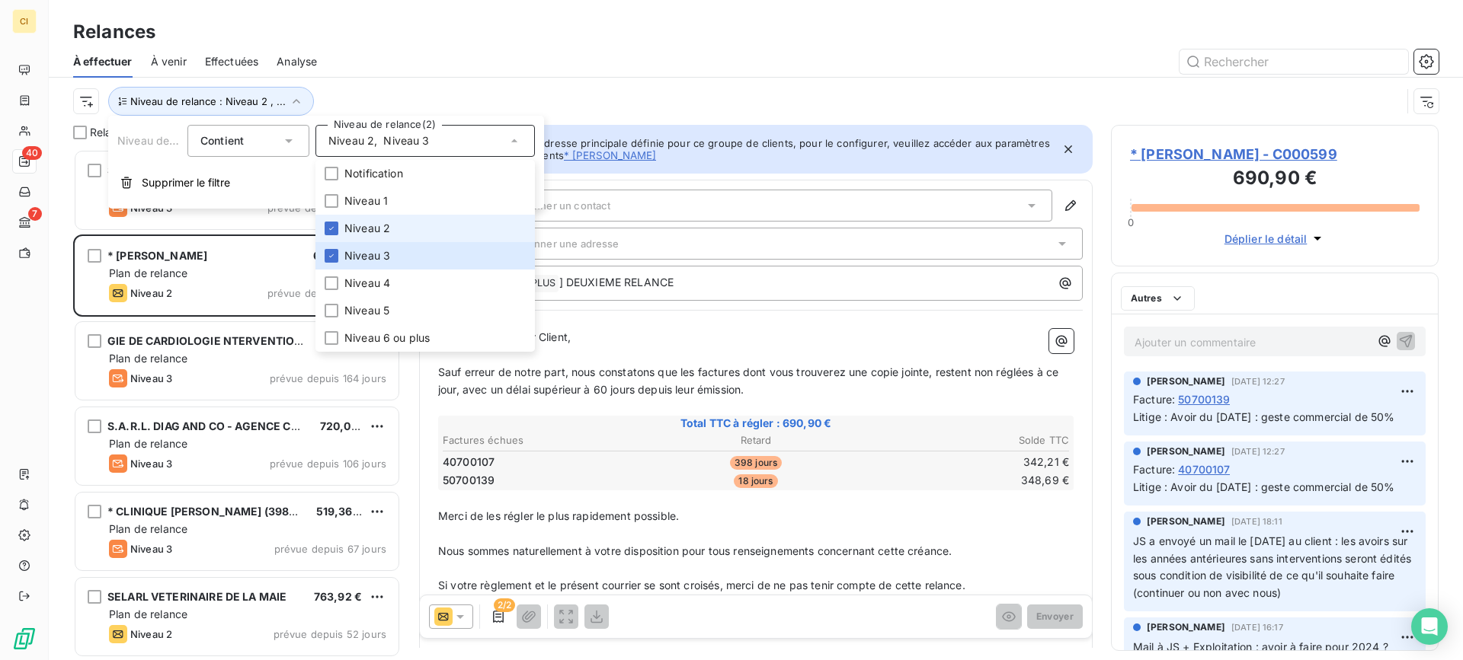
scroll to position [500, 316]
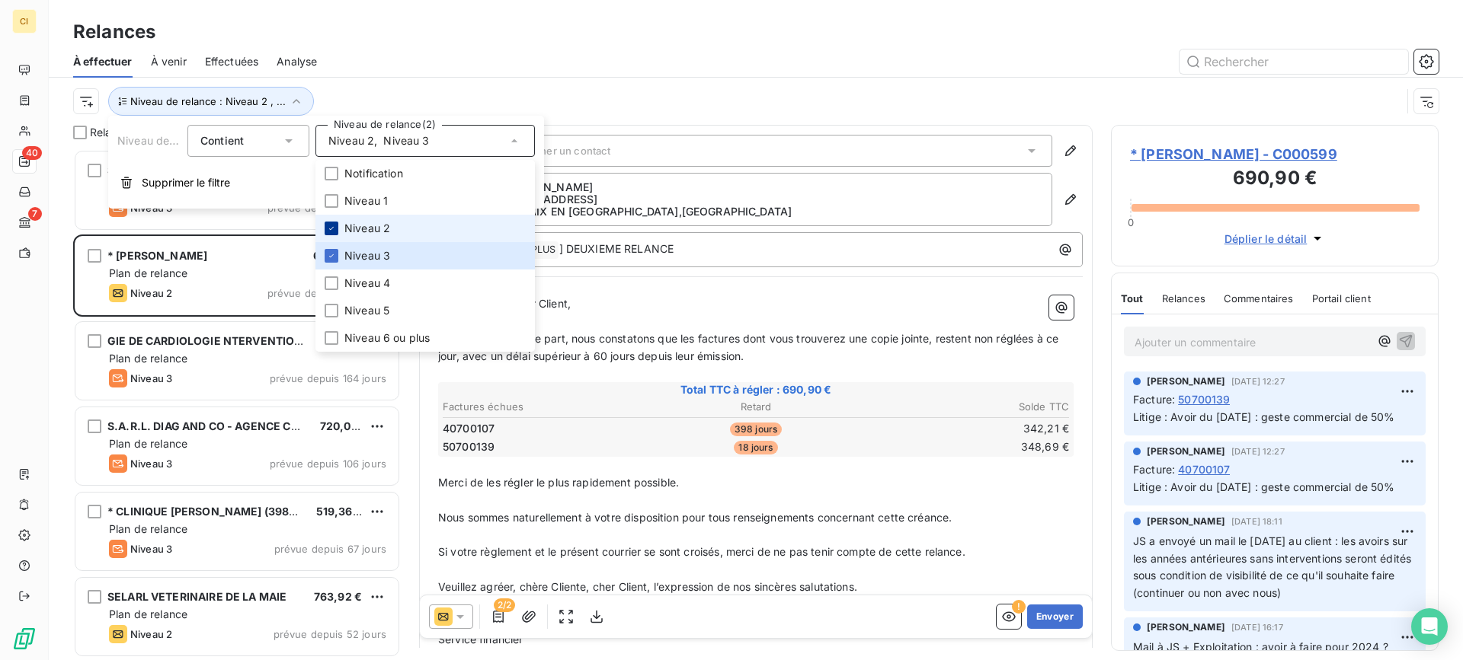
click at [328, 232] on icon at bounding box center [331, 228] width 9 height 9
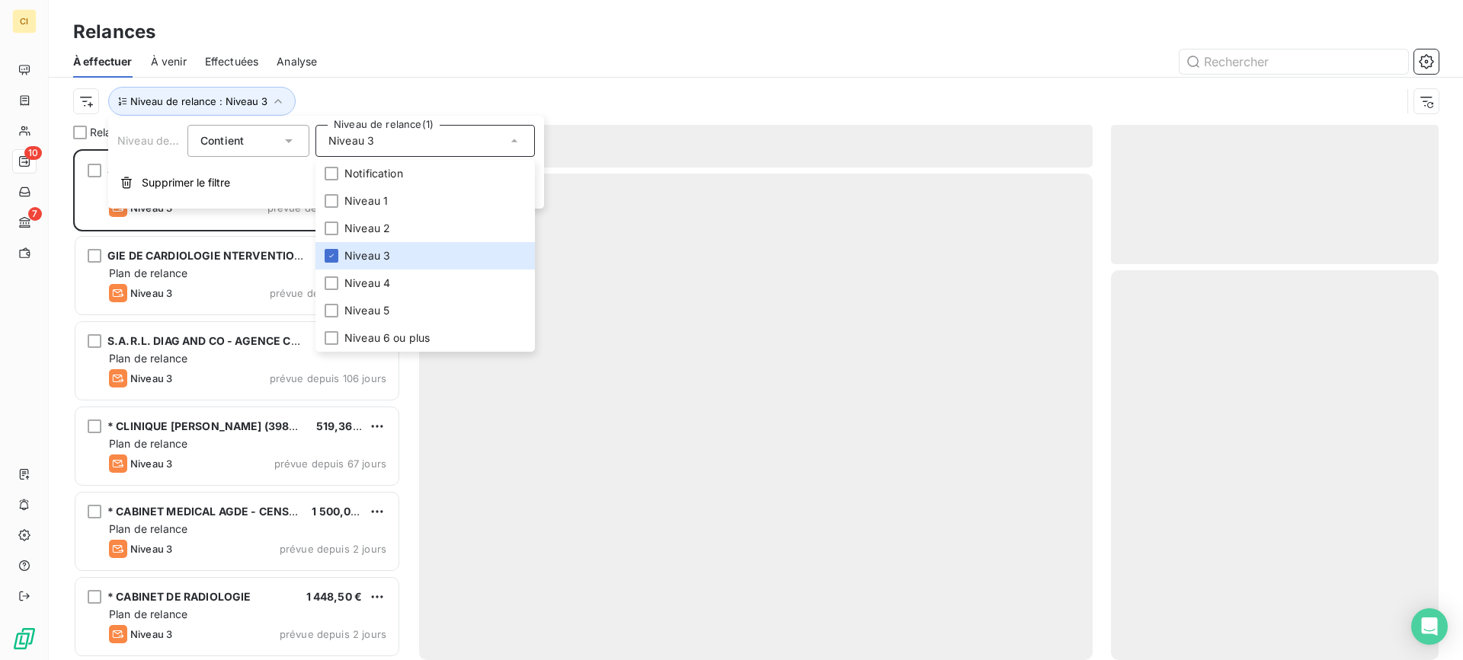
scroll to position [500, 316]
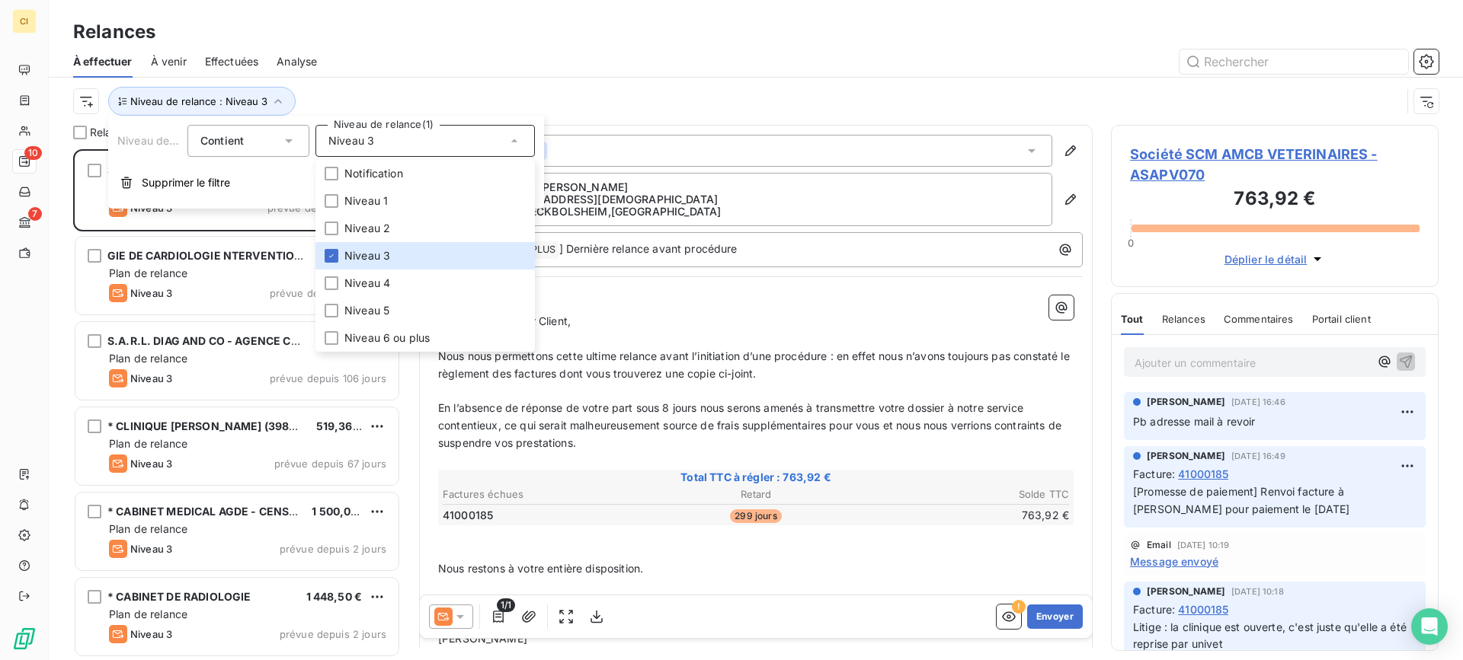
click at [474, 46] on div "À effectuer À venir Effectuées Analyse" at bounding box center [756, 62] width 1414 height 32
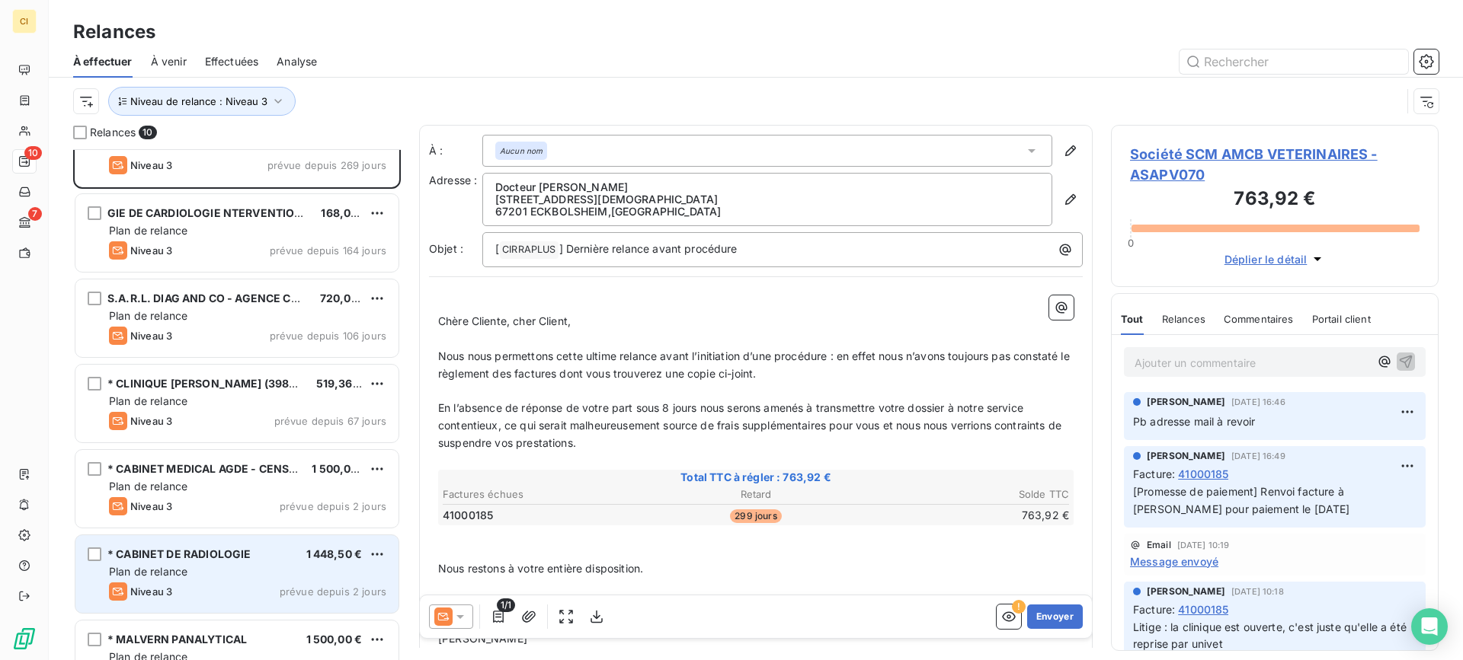
scroll to position [38, 0]
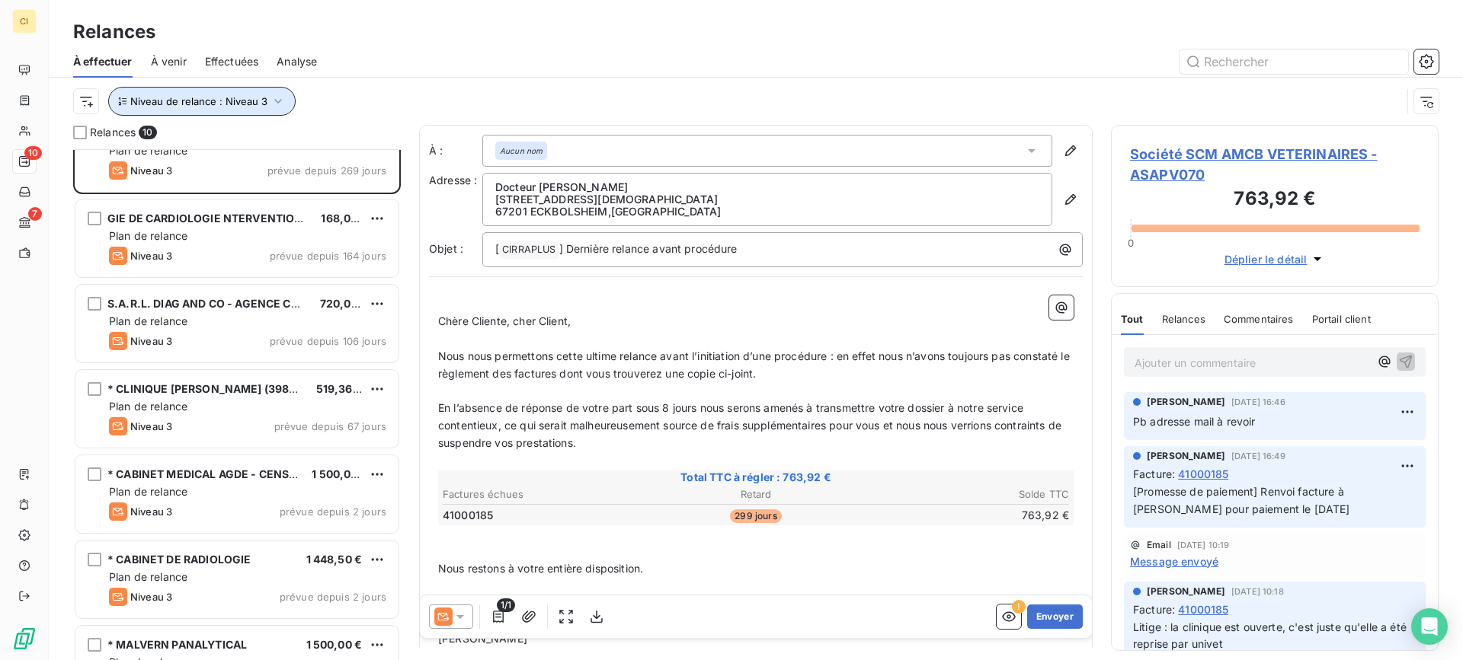
click at [271, 101] on icon "button" at bounding box center [277, 101] width 15 height 15
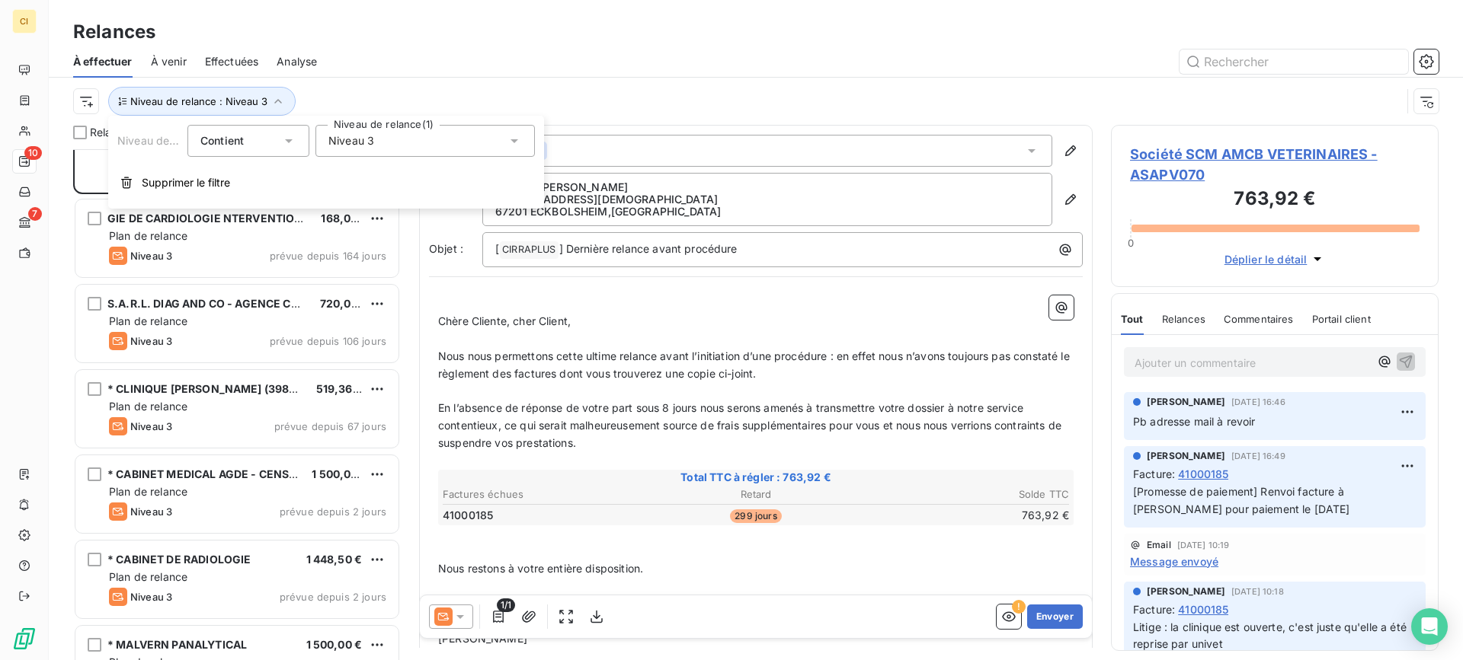
click at [513, 135] on icon at bounding box center [514, 140] width 15 height 15
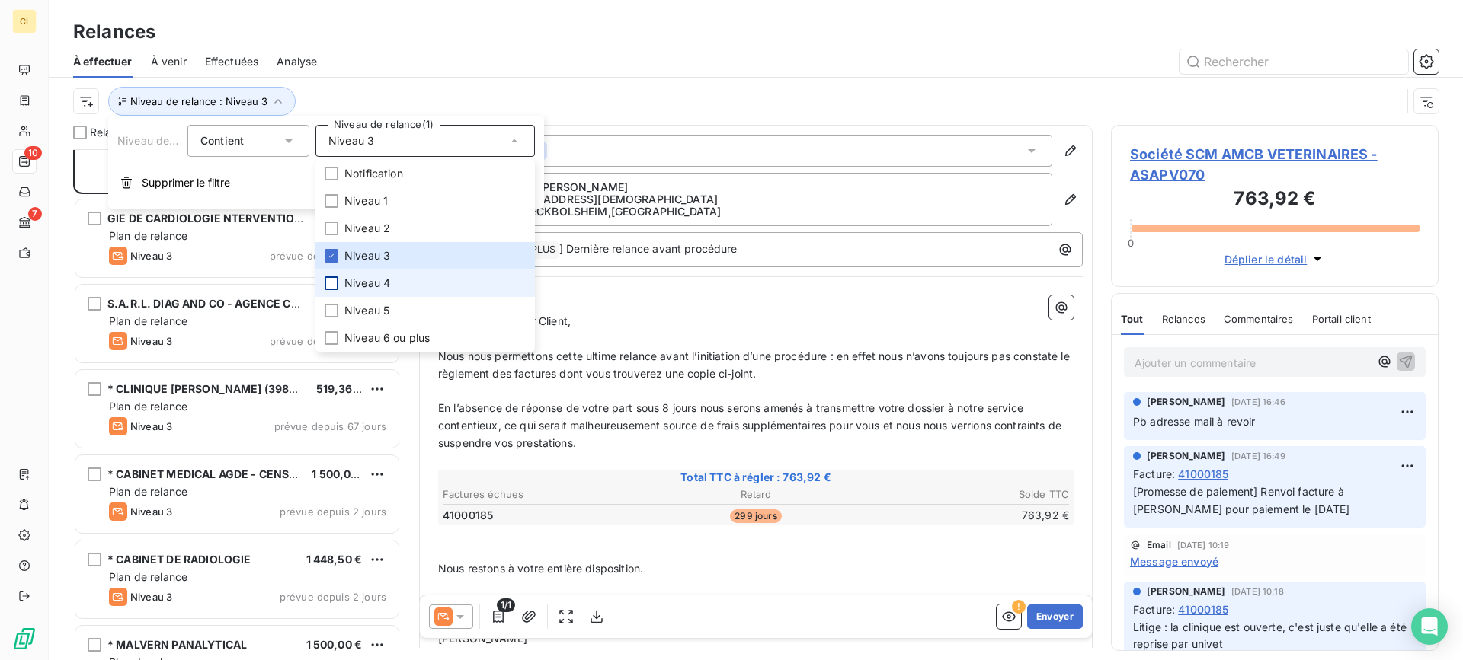
click at [332, 283] on div at bounding box center [332, 284] width 14 height 14
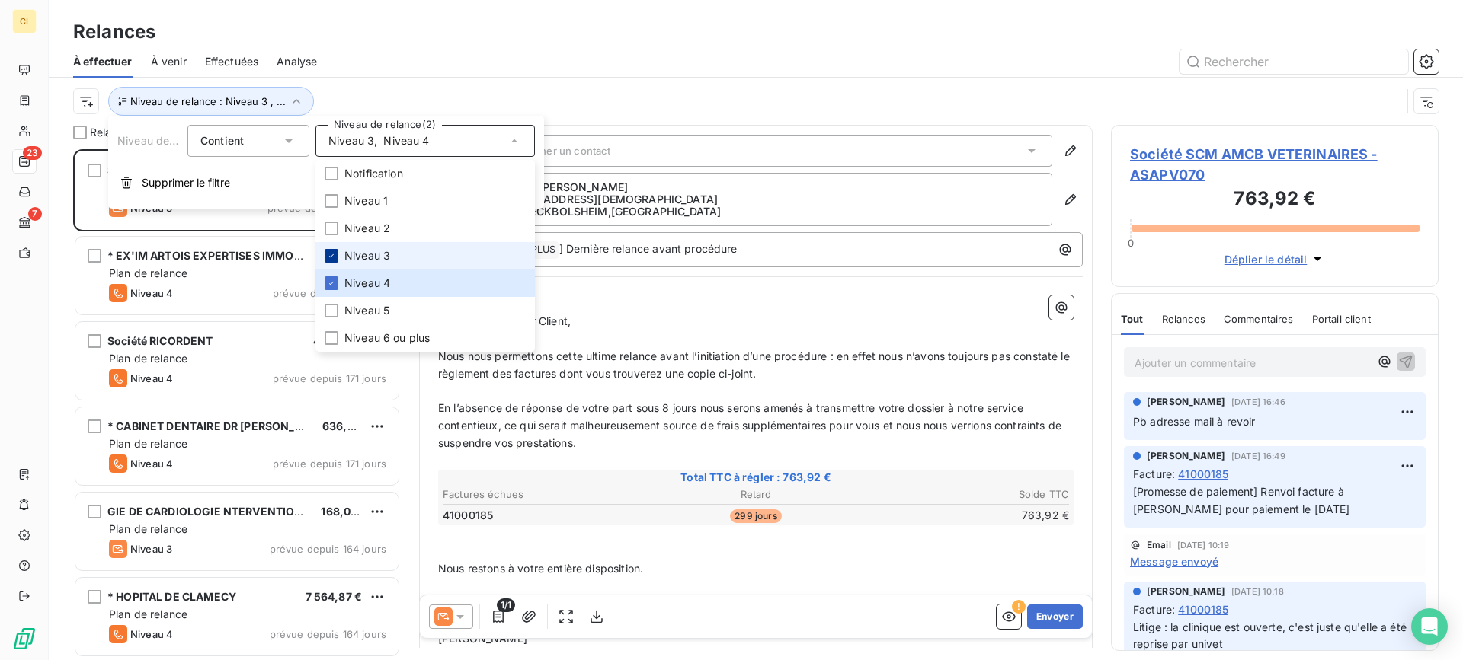
scroll to position [500, 316]
click at [332, 254] on icon at bounding box center [331, 255] width 9 height 9
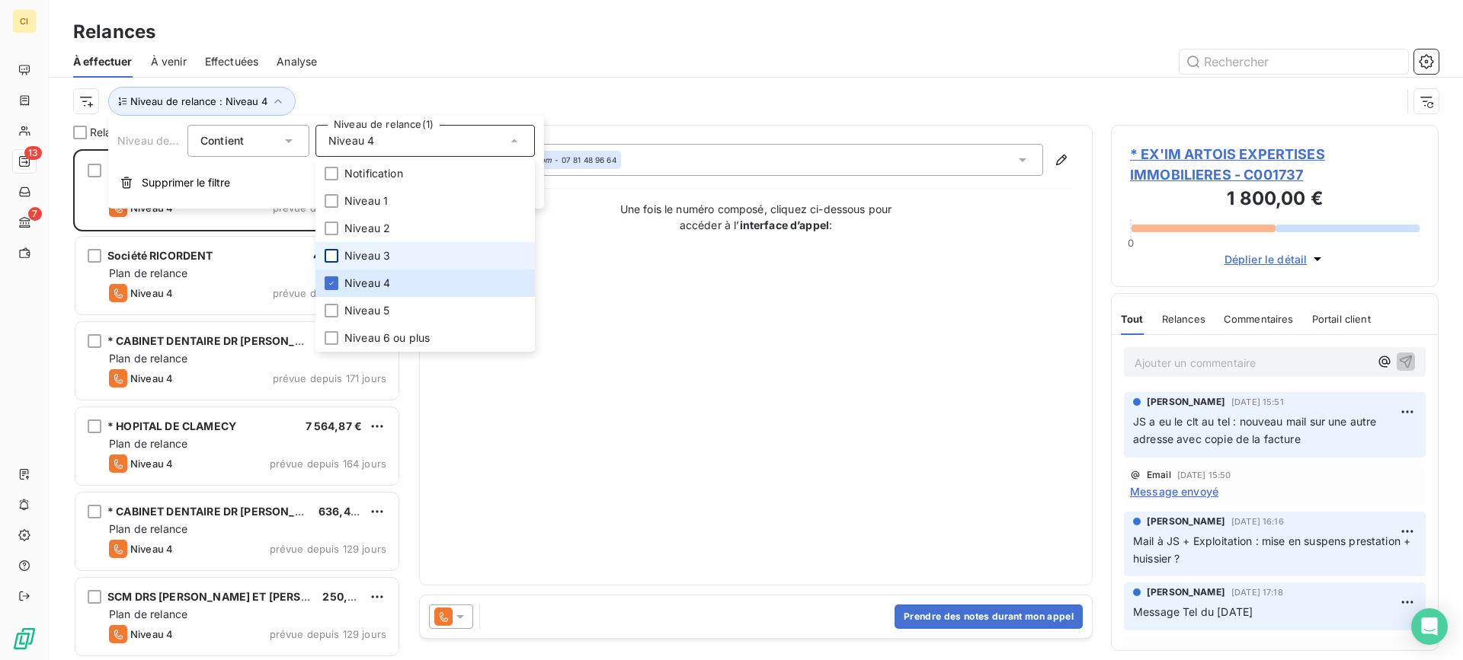
click at [462, 45] on div "Relances" at bounding box center [756, 31] width 1414 height 27
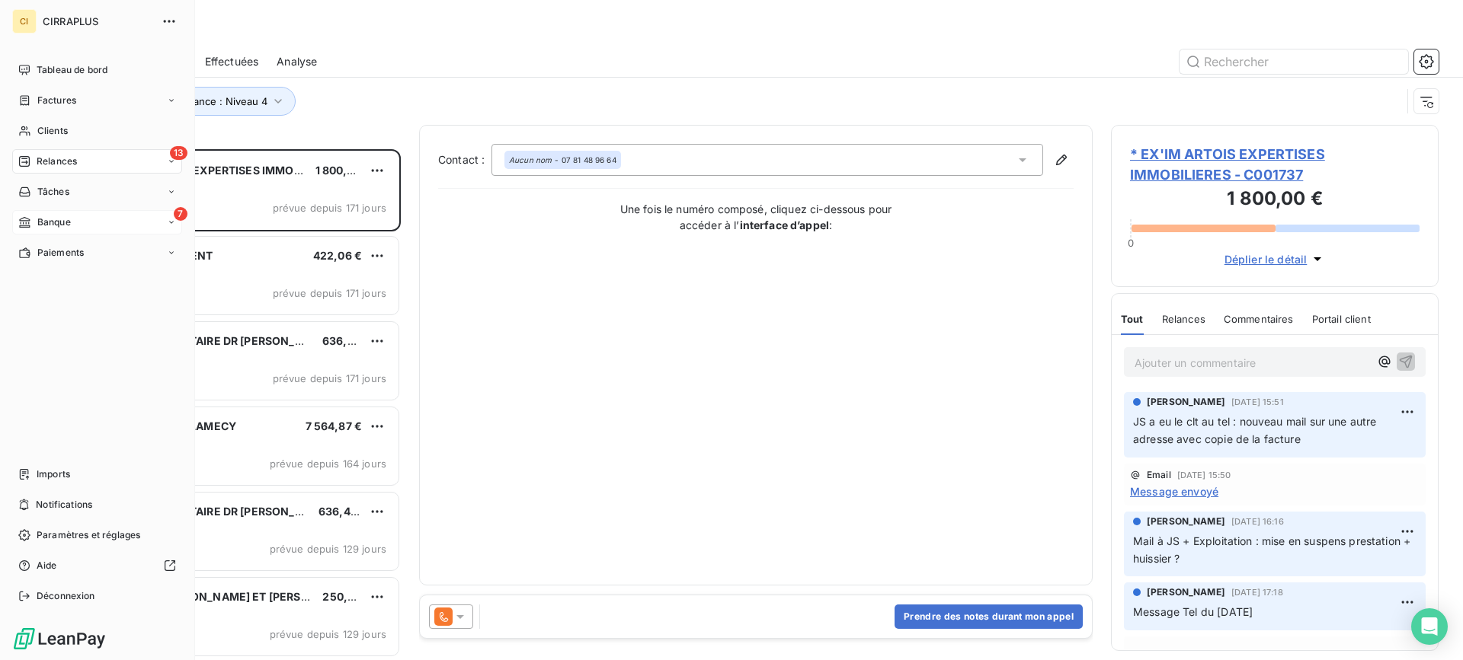
click at [40, 219] on span "Banque" at bounding box center [54, 223] width 34 height 14
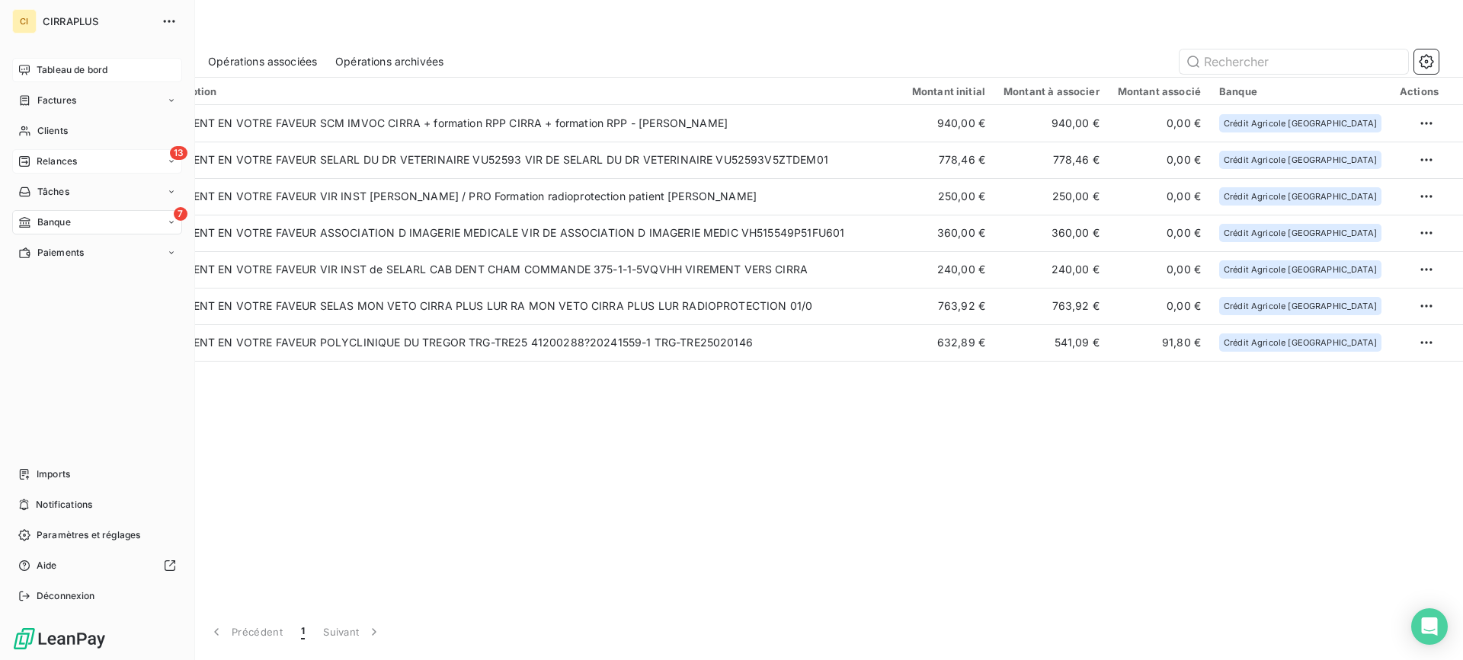
click at [61, 67] on span "Tableau de bord" at bounding box center [72, 70] width 71 height 14
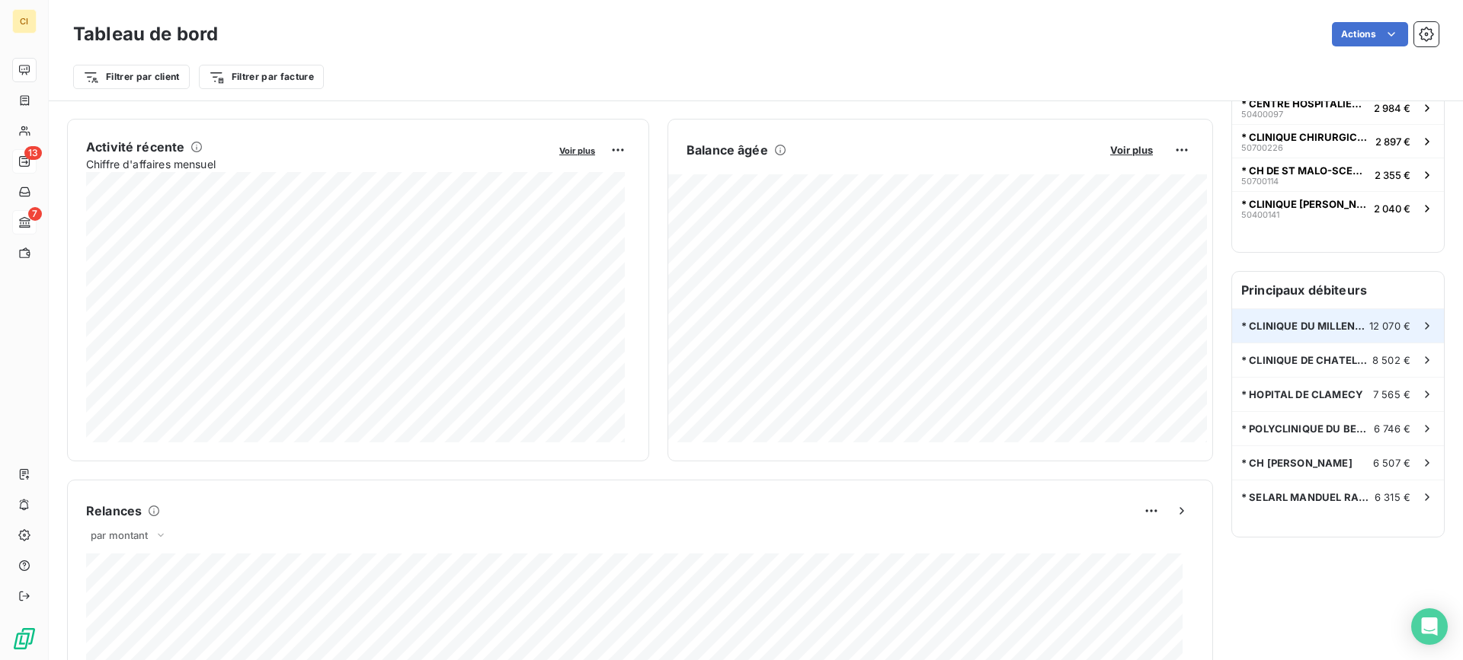
scroll to position [305, 0]
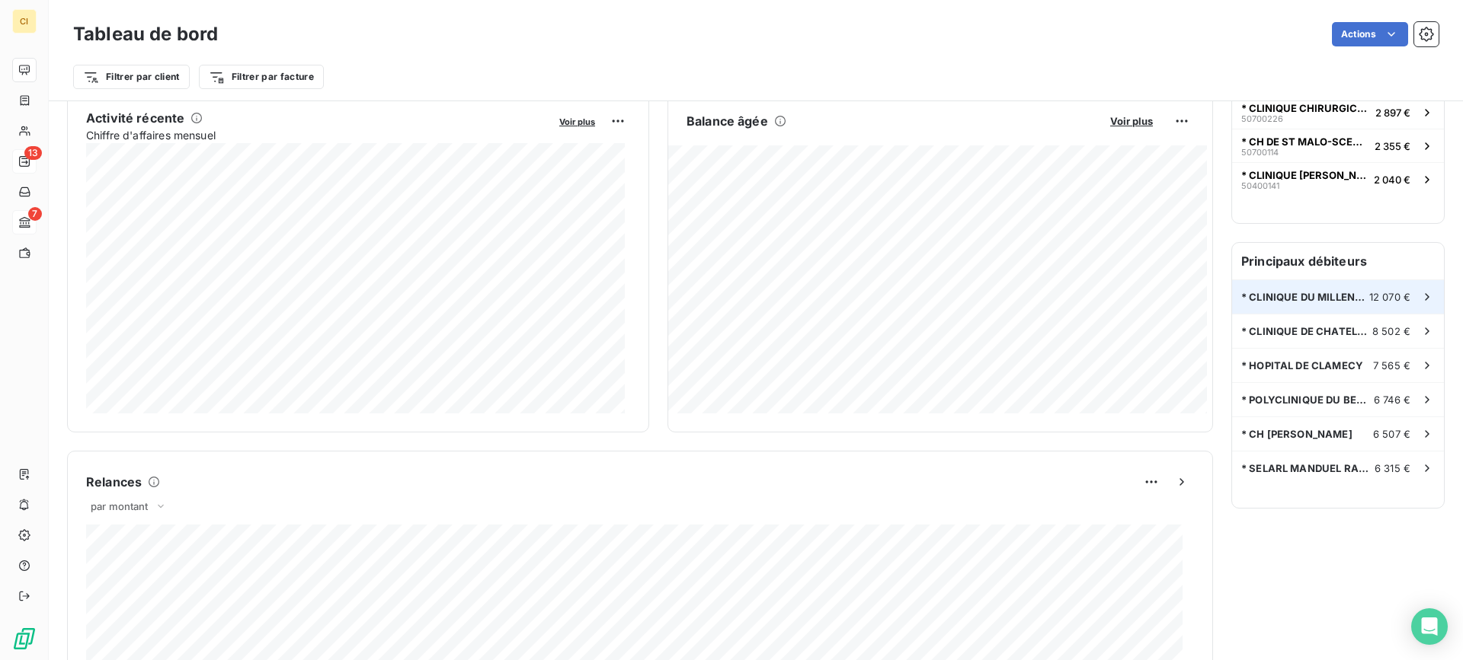
click at [1290, 295] on span "* CLINIQUE DU MILLENAIRE" at bounding box center [1305, 297] width 128 height 12
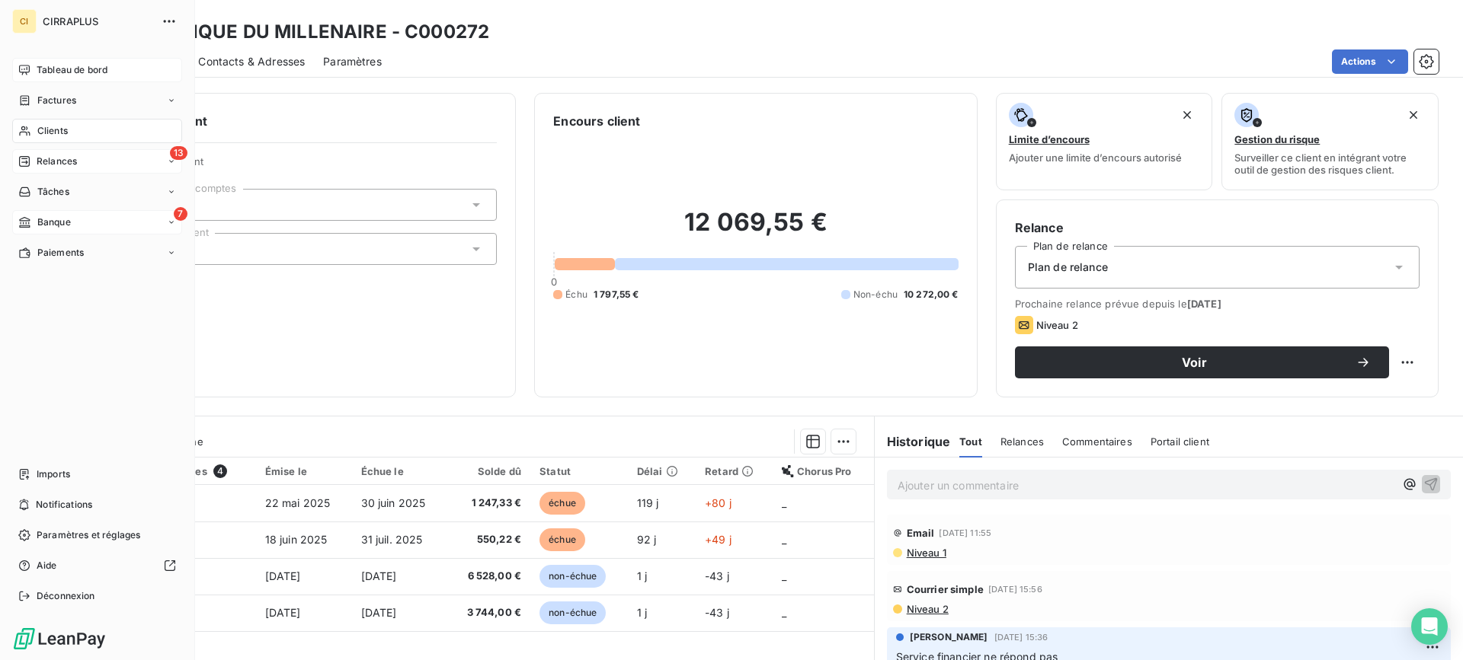
click at [40, 62] on div "Tableau de bord" at bounding box center [97, 70] width 170 height 24
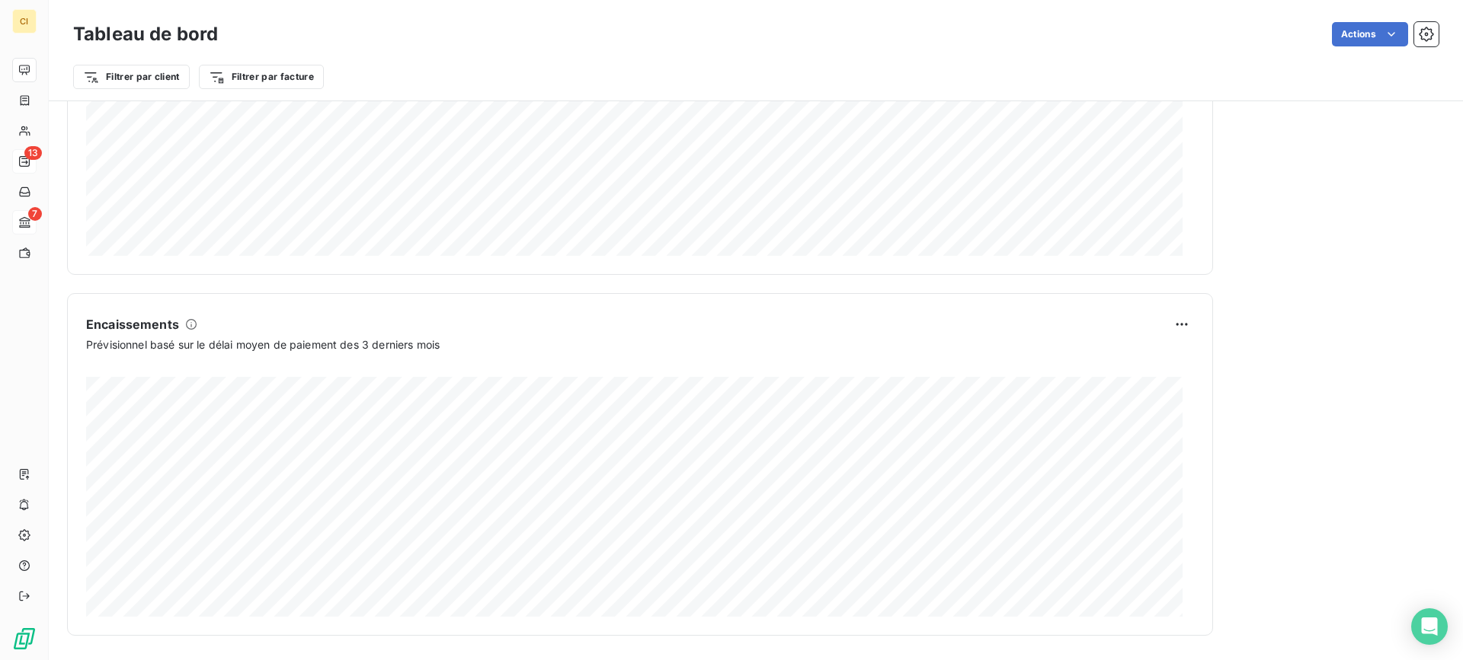
scroll to position [215, 0]
